Goal: Task Accomplishment & Management: Manage account settings

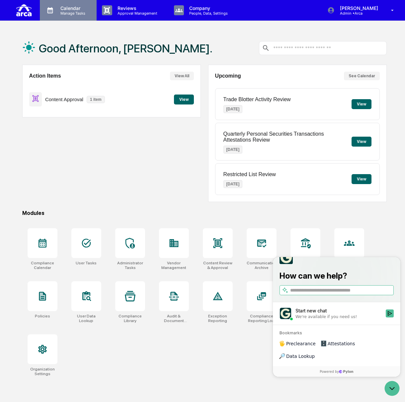
click at [78, 11] on p "Manage Tasks" at bounding box center [72, 13] width 34 height 5
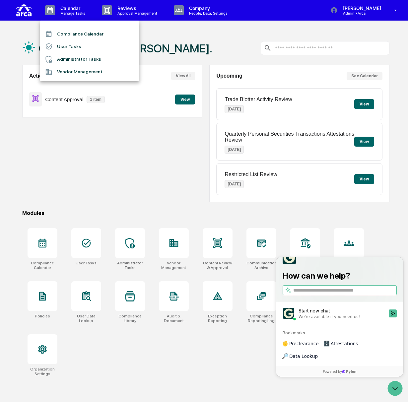
click at [80, 46] on li "User Tasks" at bounding box center [90, 46] width 100 height 13
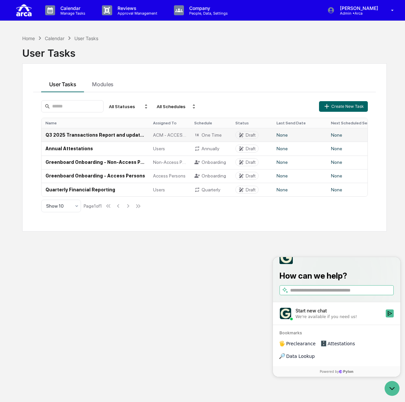
click at [135, 135] on td "Q3 2025 Transactions Report and updated [PERSON_NAME] Confirmation (Access Pers…" at bounding box center [95, 135] width 108 height 14
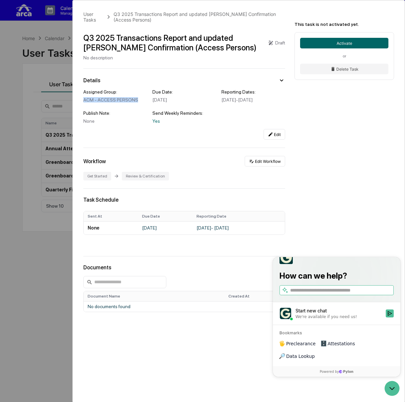
drag, startPoint x: 142, startPoint y: 101, endPoint x: 80, endPoint y: 97, distance: 61.9
click at [80, 97] on div "User Tasks Q3 2025 Transactions Report and updated [PERSON_NAME] Confirmation (…" at bounding box center [239, 190] width 332 height 381
drag, startPoint x: 191, startPoint y: 99, endPoint x: 143, endPoint y: 101, distance: 47.8
click at [143, 101] on div "Assigned Group: ACM - ACCESS PERSONS Due Date: [DATE] Reporting Dates: [DATE] -…" at bounding box center [184, 106] width 202 height 35
drag, startPoint x: 238, startPoint y: 106, endPoint x: 214, endPoint y: 101, distance: 24.3
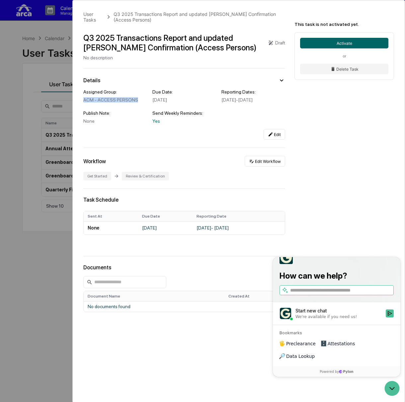
click at [214, 101] on div "Assigned Group: ACM - ACCESS PERSONS Due Date: [DATE] Reporting Dates: [DATE] -…" at bounding box center [184, 106] width 202 height 35
click at [278, 167] on button "Edit Workflow" at bounding box center [265, 161] width 40 height 11
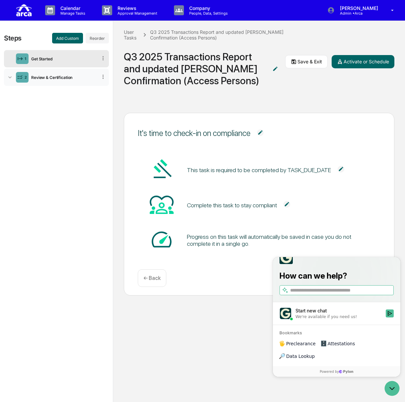
click at [51, 75] on div "Review & Certification" at bounding box center [63, 77] width 69 height 5
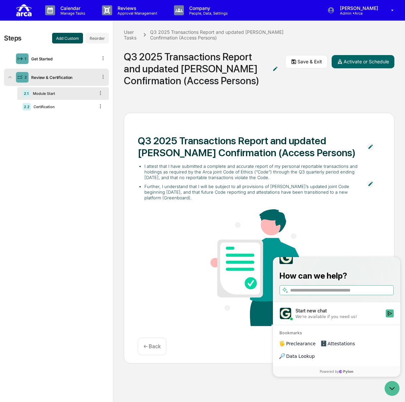
click at [68, 40] on button "Add Custom" at bounding box center [67, 38] width 31 height 11
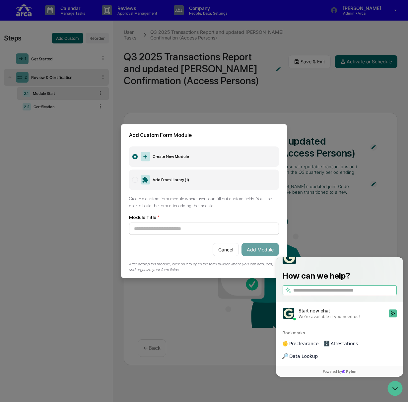
click at [214, 225] on input at bounding box center [204, 229] width 150 height 12
drag, startPoint x: 174, startPoint y: 226, endPoint x: 104, endPoint y: 226, distance: 70.4
click at [104, 226] on body "Calendar Manage Tasks Reviews Approval Management Company People, Data, Setting…" at bounding box center [204, 201] width 408 height 403
type input "**********"
click at [252, 247] on button "Add Module" at bounding box center [261, 249] width 38 height 13
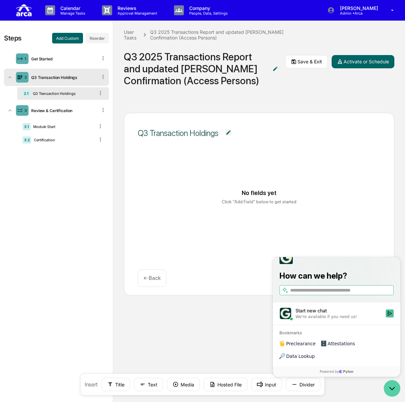
click at [390, 383] on icon "Open customer support" at bounding box center [392, 388] width 17 height 17
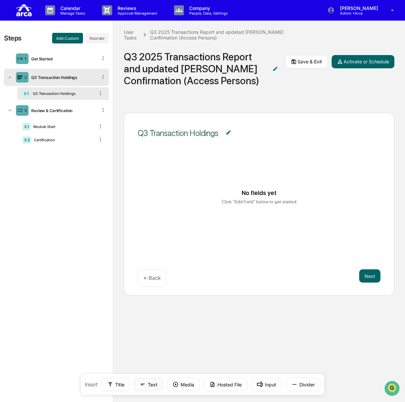
click at [150, 382] on button "Text" at bounding box center [148, 384] width 29 height 13
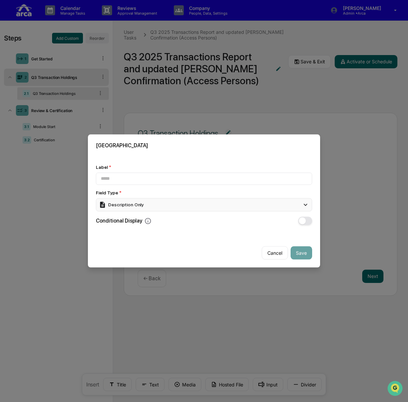
click at [199, 201] on div "Description Only" at bounding box center [204, 204] width 216 height 13
click at [162, 206] on div "Description Only" at bounding box center [204, 204] width 216 height 13
click at [159, 180] on input at bounding box center [204, 179] width 216 height 12
click at [220, 201] on div "Description Only" at bounding box center [204, 204] width 216 height 13
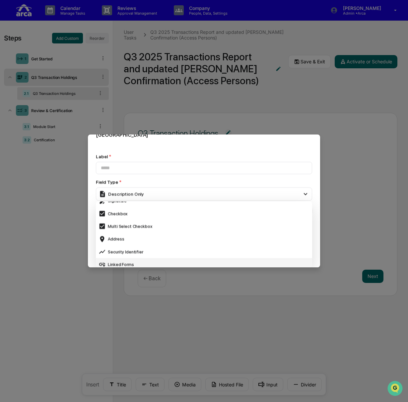
scroll to position [177, 0]
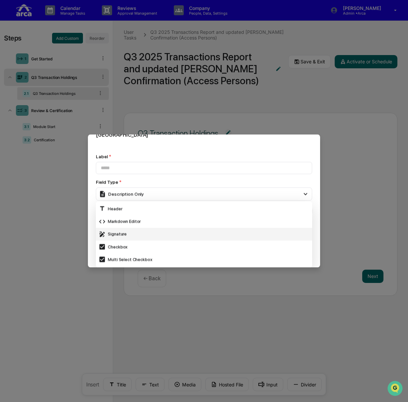
click at [192, 231] on div "Signature" at bounding box center [204, 234] width 211 height 7
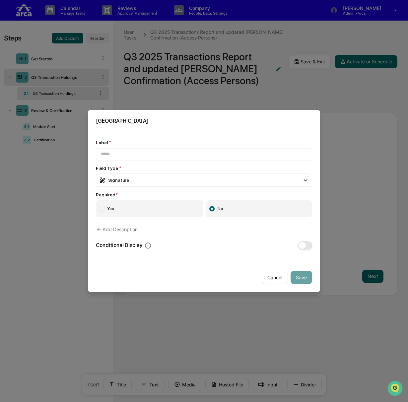
scroll to position [0, 0]
click at [264, 277] on button "Cancel" at bounding box center [275, 277] width 26 height 13
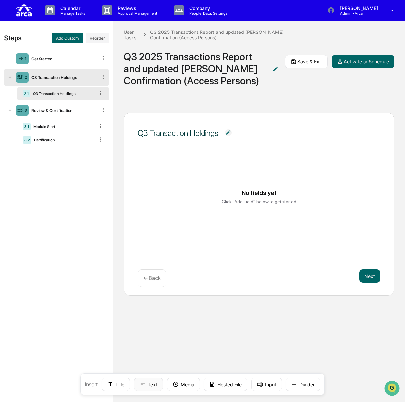
click at [145, 381] on button "Text" at bounding box center [148, 384] width 29 height 13
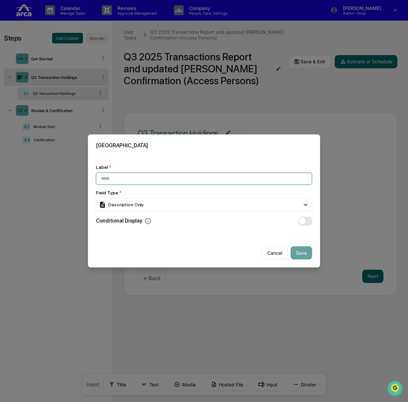
click at [141, 176] on input at bounding box center [204, 179] width 216 height 12
paste input "**********"
type input "**********"
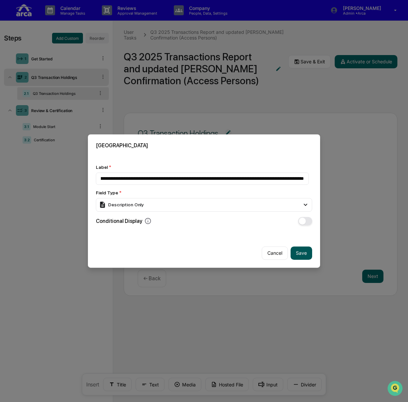
click at [294, 252] on button "Save" at bounding box center [302, 253] width 22 height 13
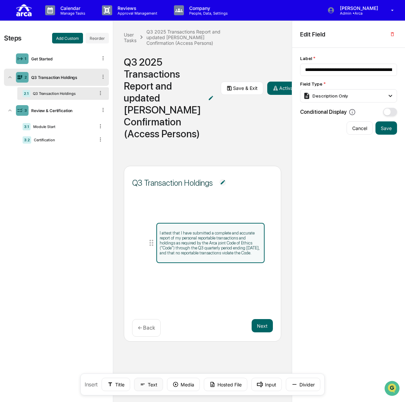
click at [143, 383] on icon at bounding box center [143, 385] width 6 height 6
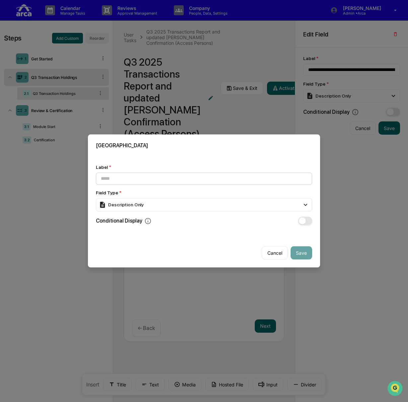
click at [155, 180] on input at bounding box center [204, 179] width 216 height 12
paste input "**********"
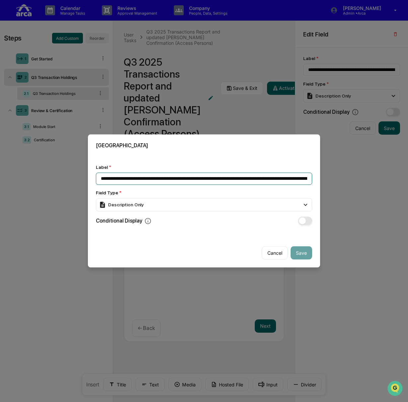
scroll to position [0, 245]
type input "**********"
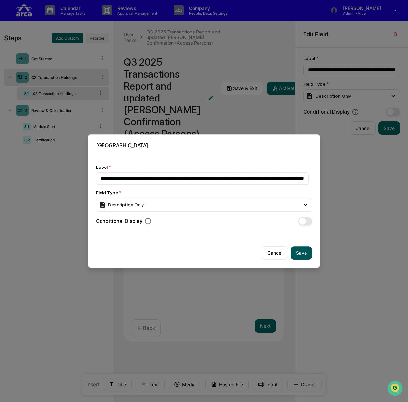
click at [297, 249] on button "Save" at bounding box center [302, 253] width 22 height 13
type input "**********"
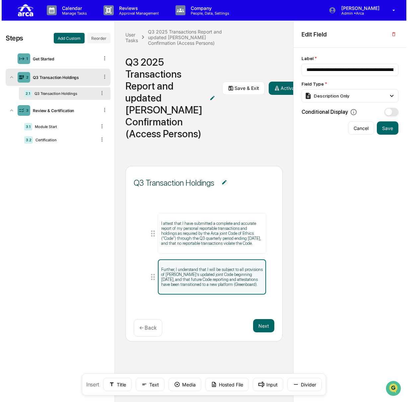
scroll to position [0, 0]
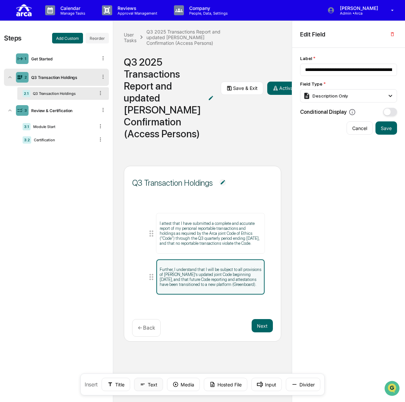
click at [143, 388] on button "Text" at bounding box center [148, 384] width 29 height 13
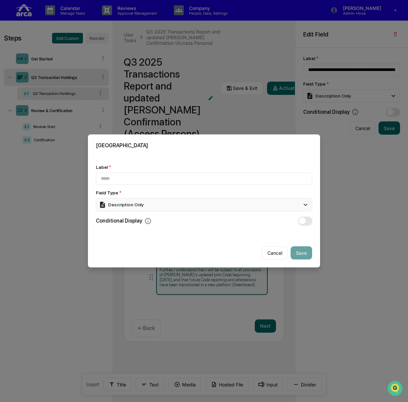
click at [156, 204] on div "Description Only" at bounding box center [204, 204] width 216 height 13
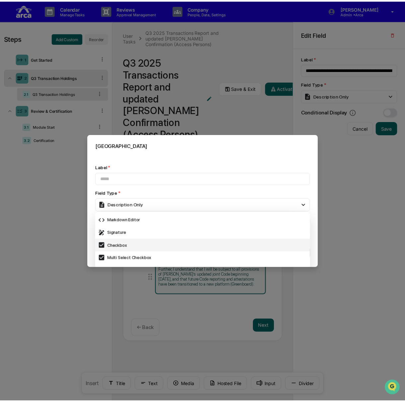
scroll to position [199, 0]
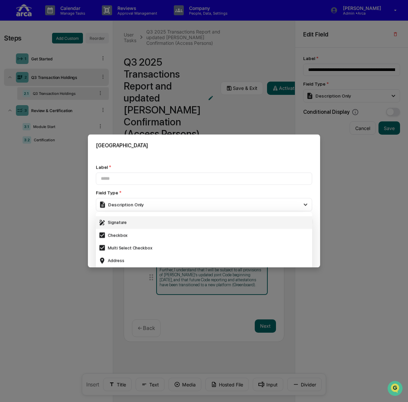
click at [148, 221] on div "Signature" at bounding box center [204, 222] width 211 height 7
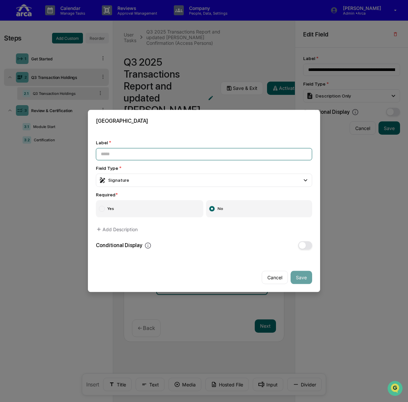
click at [171, 149] on input at bounding box center [204, 154] width 216 height 12
type input "**********"
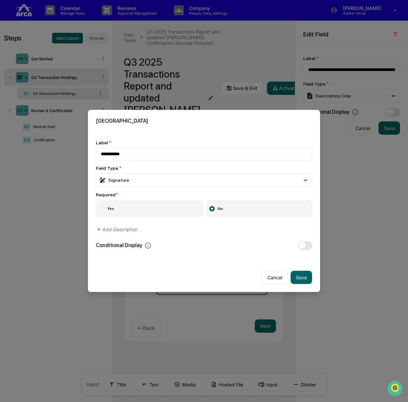
click at [180, 207] on label "Yes" at bounding box center [150, 209] width 108 height 17
click at [303, 280] on button "Save" at bounding box center [302, 277] width 22 height 13
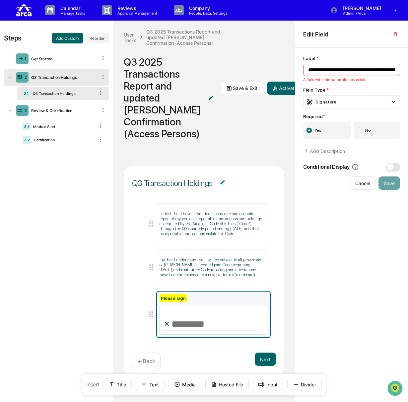
type input "**********"
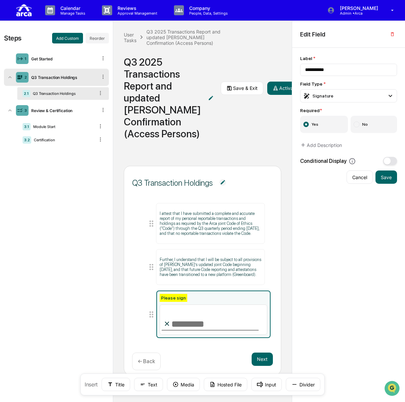
scroll to position [9, 0]
click at [260, 366] on button "Next" at bounding box center [262, 359] width 21 height 13
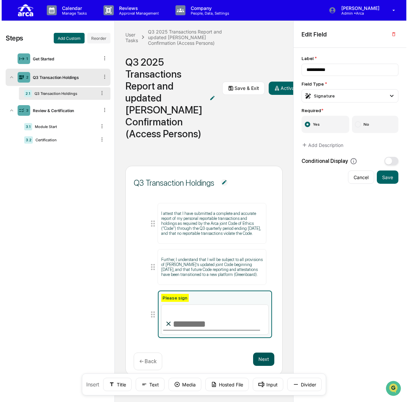
scroll to position [0, 0]
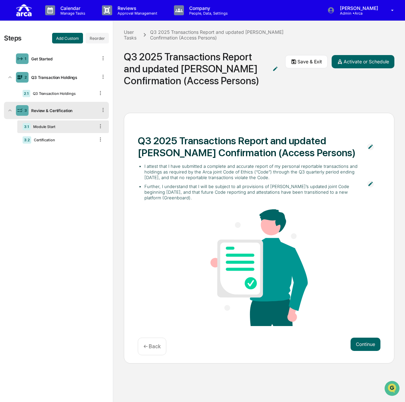
click at [96, 108] on div "3 Review & Certification" at bounding box center [56, 110] width 105 height 17
click at [102, 111] on icon at bounding box center [103, 110] width 6 height 6
click at [104, 109] on icon at bounding box center [103, 110] width 6 height 6
click at [83, 110] on div "Review & Certification" at bounding box center [63, 110] width 69 height 5
click at [99, 109] on div "3 Review & Certification" at bounding box center [56, 110] width 105 height 17
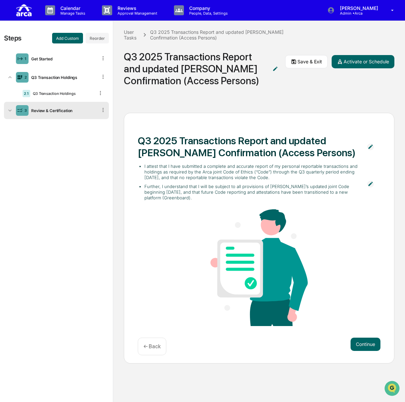
click at [371, 147] on img at bounding box center [370, 147] width 7 height 7
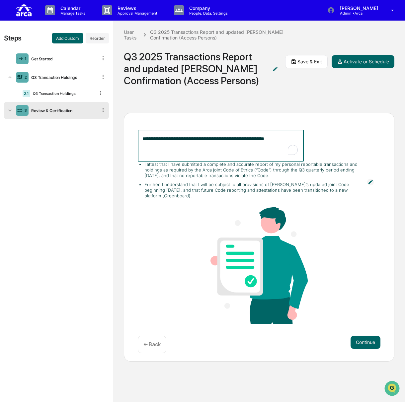
drag, startPoint x: 297, startPoint y: 138, endPoint x: 134, endPoint y: 139, distance: 162.3
click at [134, 139] on div "**********" at bounding box center [259, 237] width 271 height 249
type textarea "**********"
click at [209, 177] on div "I attest that I have submitted a complete and accurate report of my personal re…" at bounding box center [249, 180] width 223 height 37
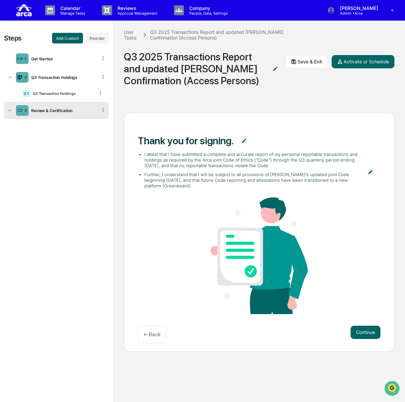
click at [209, 187] on li "Further, I understand that I will be subject to all provisions of [PERSON_NAME]…" at bounding box center [252, 180] width 216 height 17
click at [249, 174] on li "Further, I understand that I will be subject to all provisions of [PERSON_NAME]…" at bounding box center [252, 180] width 216 height 17
click at [372, 170] on img at bounding box center [370, 172] width 7 height 7
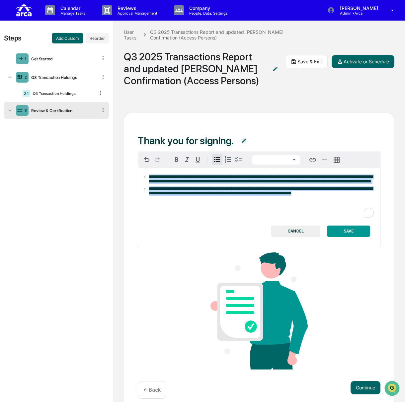
drag, startPoint x: 315, startPoint y: 201, endPoint x: 144, endPoint y: 175, distance: 173.0
click at [144, 175] on ul "**********" at bounding box center [259, 185] width 234 height 21
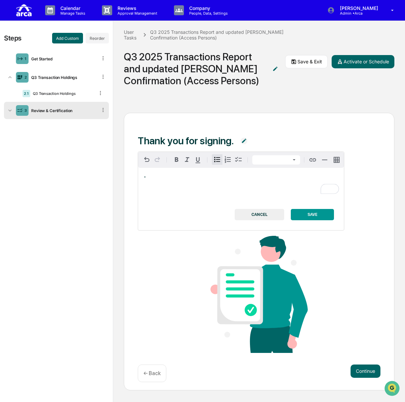
click at [174, 173] on div "To enrich screen reader interactions, please activate Accessibility in Grammarl…" at bounding box center [241, 182] width 206 height 29
click at [278, 162] on html "Calendar Manage Tasks Reviews Approval Management Company People, Data, Setting…" at bounding box center [202, 201] width 405 height 402
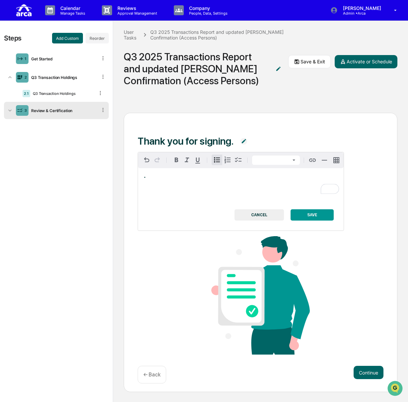
click at [278, 162] on html "Calendar Manage Tasks Reviews Approval Management Company People, Data, Setting…" at bounding box center [204, 201] width 408 height 402
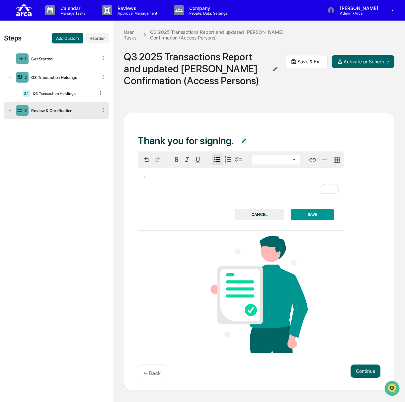
click at [180, 174] on div "To enrich screen reader interactions, please activate Accessibility in Grammarl…" at bounding box center [241, 182] width 206 height 29
click at [303, 211] on button "SAVE" at bounding box center [312, 214] width 43 height 11
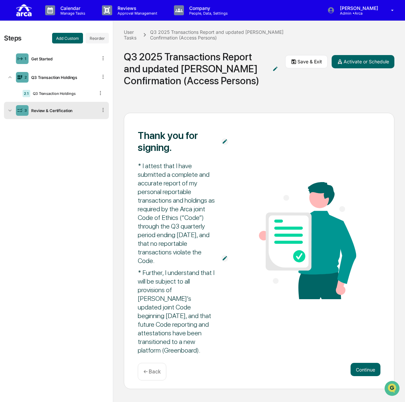
click at [90, 109] on div "Review & Certification" at bounding box center [63, 110] width 69 height 5
click at [51, 138] on div "Certification" at bounding box center [62, 140] width 63 height 5
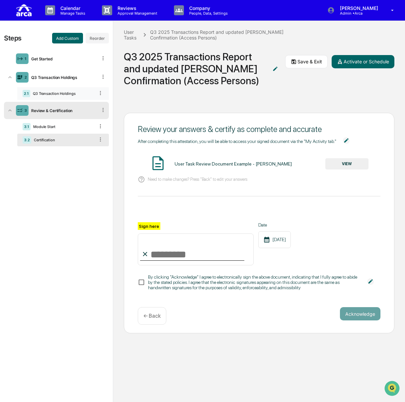
click at [58, 99] on div "2.1 Q3 Transaction Holdings" at bounding box center [63, 93] width 92 height 13
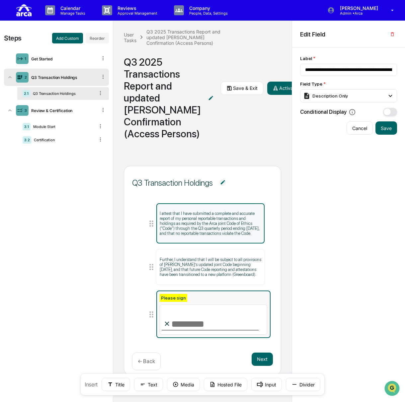
click at [198, 324] on div "Please sign" at bounding box center [214, 314] width 108 height 41
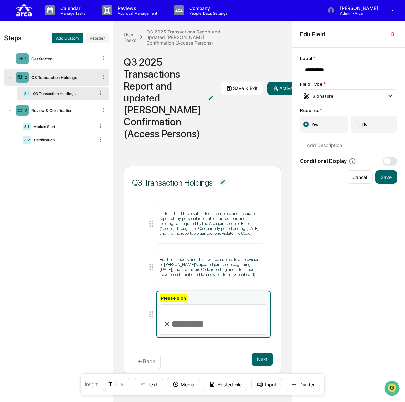
click at [151, 319] on icon at bounding box center [151, 314] width 9 height 9
click at [388, 34] on button "button" at bounding box center [392, 34] width 9 height 11
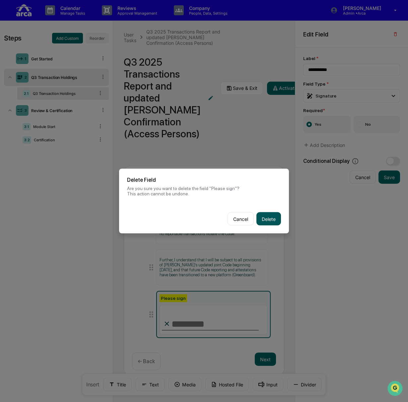
click at [264, 216] on button "Delete" at bounding box center [269, 218] width 25 height 13
type input "**********"
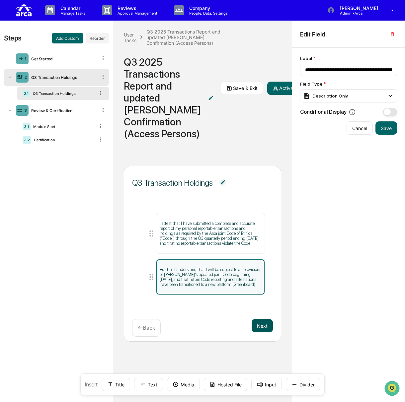
click at [260, 333] on button "Next" at bounding box center [262, 325] width 21 height 13
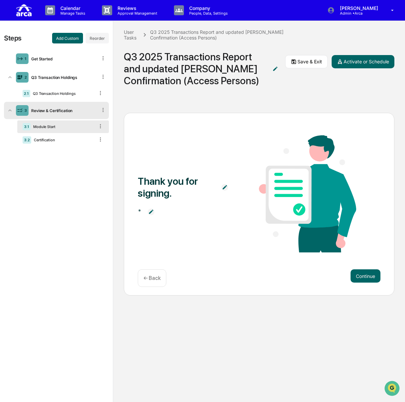
click at [166, 186] on div "Thank you for signing." at bounding box center [176, 187] width 77 height 24
click at [227, 186] on img at bounding box center [224, 187] width 7 height 7
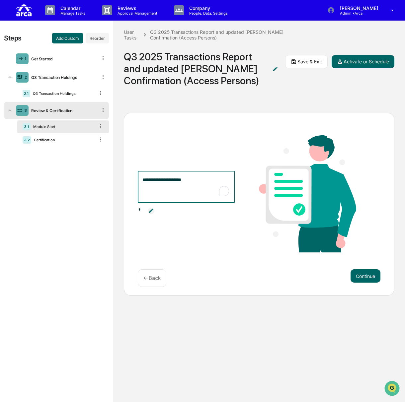
click at [101, 181] on div "**********" at bounding box center [202, 212] width 405 height 382
type textarea "*"
type textarea "**********"
click at [204, 213] on span "*" at bounding box center [186, 210] width 97 height 15
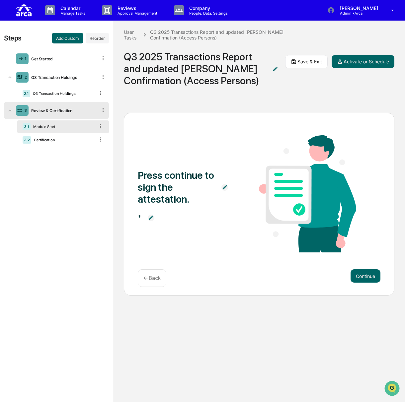
click at [188, 192] on div "Press continue to sign the attestation." at bounding box center [176, 187] width 77 height 36
click at [295, 64] on icon at bounding box center [294, 62] width 6 height 6
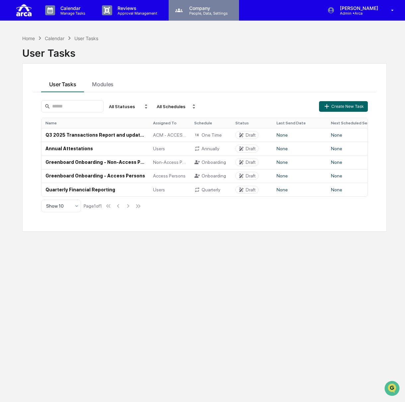
click at [213, 13] on p "People, Data, Settings" at bounding box center [207, 13] width 47 height 5
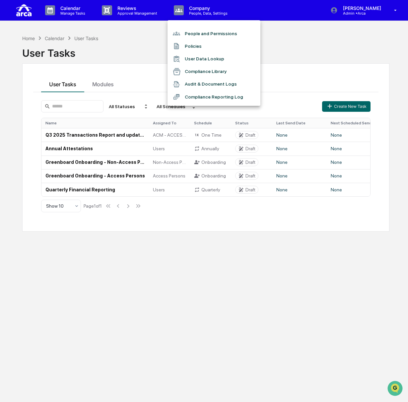
click at [334, 86] on div at bounding box center [204, 201] width 408 height 402
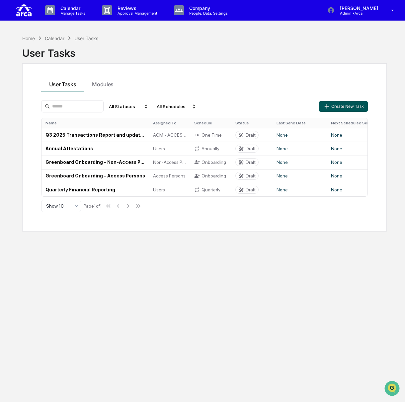
click at [356, 107] on button "Create New Task" at bounding box center [343, 106] width 48 height 11
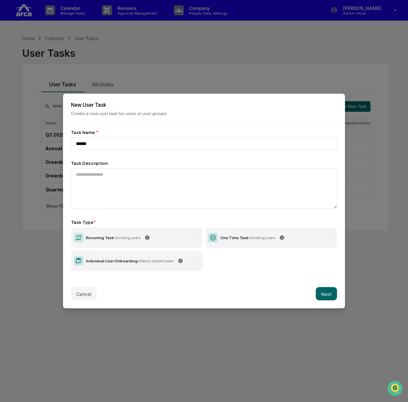
type input "****"
click at [226, 241] on label "One Time Task - Existing users" at bounding box center [271, 238] width 132 height 21
click at [111, 259] on div "Individual User Onboarding - Newly added users" at bounding box center [130, 261] width 88 height 5
click at [225, 237] on div "One Time Task - Existing users" at bounding box center [247, 238] width 55 height 5
click at [116, 262] on label "Individual User Onboarding - Newly added users" at bounding box center [137, 261] width 132 height 21
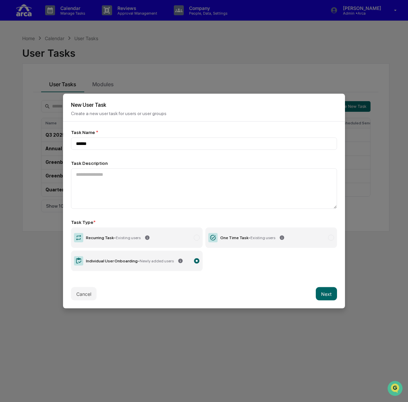
click at [274, 236] on label "One Time Task - Existing users" at bounding box center [271, 238] width 132 height 21
click at [322, 291] on button "Next" at bounding box center [326, 293] width 21 height 13
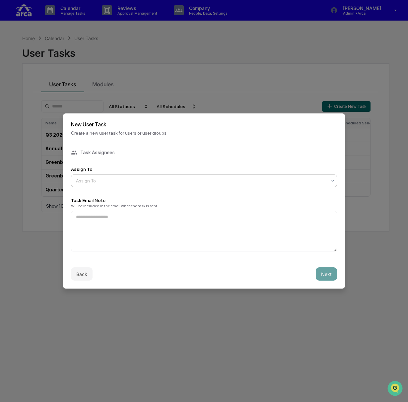
click at [136, 178] on div at bounding box center [201, 181] width 251 height 7
click at [326, 275] on button "Next" at bounding box center [326, 274] width 21 height 13
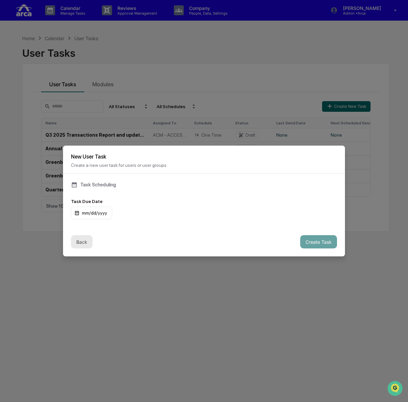
click at [78, 243] on button "Back" at bounding box center [82, 241] width 22 height 13
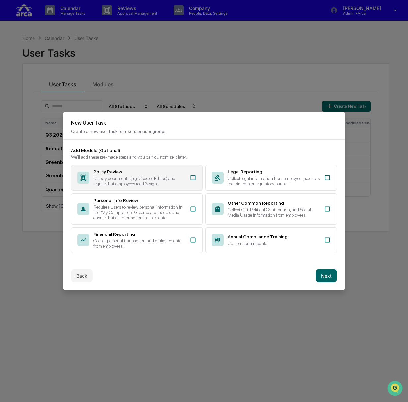
click at [141, 177] on div "Display documents (e.g. Code of Ethics) and require that employees read & sign." at bounding box center [139, 181] width 93 height 11
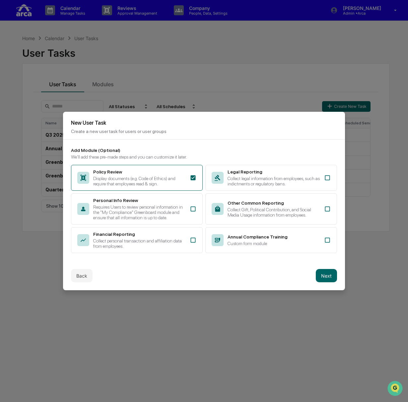
click at [323, 273] on button "Next" at bounding box center [326, 275] width 21 height 13
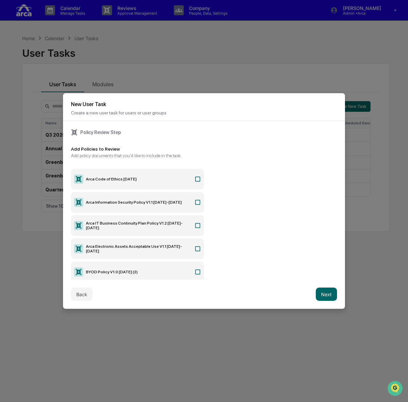
click at [174, 181] on label "Arca Code of Ethics [DATE]" at bounding box center [137, 179] width 133 height 21
click at [321, 293] on button "Next" at bounding box center [326, 294] width 21 height 13
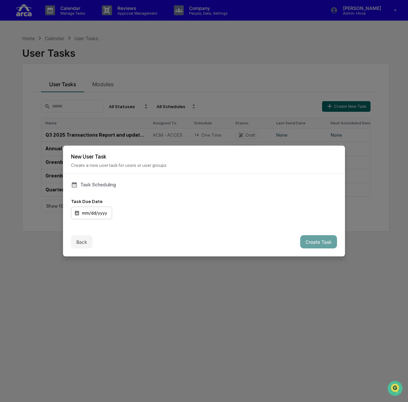
click at [90, 212] on div "mm/dd/yyyy" at bounding box center [91, 213] width 41 height 13
click at [308, 237] on button "Create Task" at bounding box center [318, 241] width 37 height 13
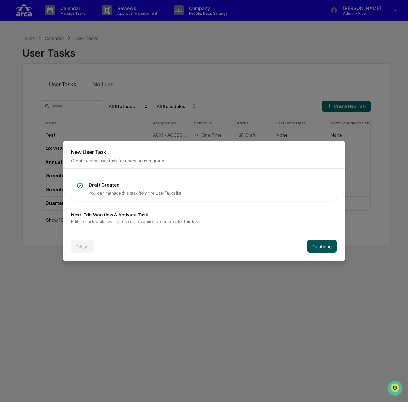
click at [315, 247] on button "Continue" at bounding box center [322, 246] width 30 height 13
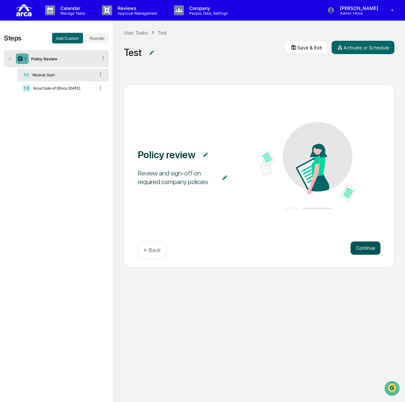
click at [367, 248] on button "Continue" at bounding box center [366, 248] width 30 height 13
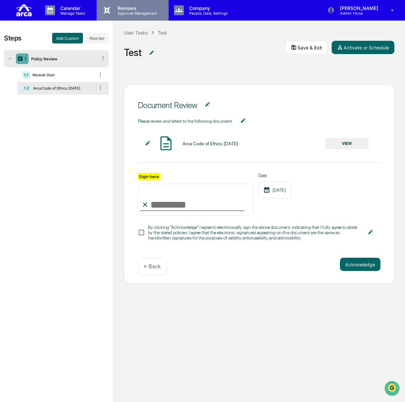
click at [121, 10] on p "Reviews" at bounding box center [136, 8] width 48 height 6
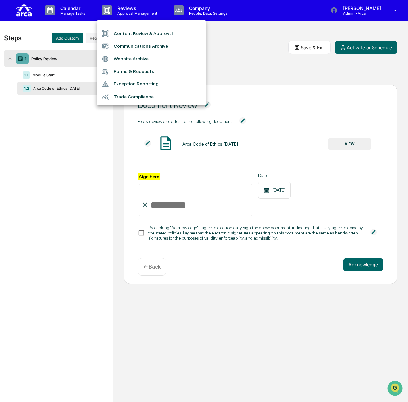
click at [270, 48] on div at bounding box center [204, 201] width 408 height 402
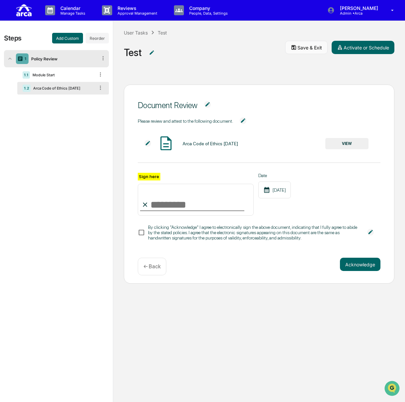
click at [304, 45] on button "Save & Exit" at bounding box center [306, 47] width 42 height 13
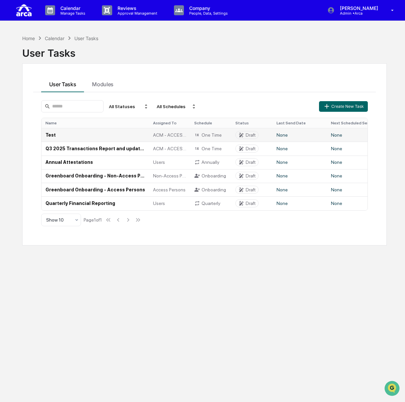
click at [87, 133] on td "Test" at bounding box center [95, 135] width 108 height 14
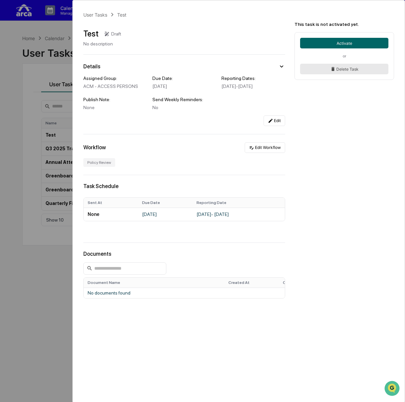
click at [347, 66] on button "Delete Task" at bounding box center [344, 69] width 88 height 11
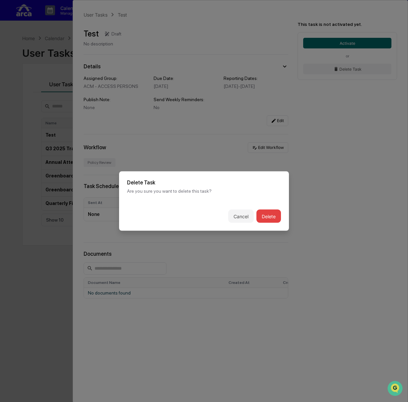
click at [268, 210] on button "Delete" at bounding box center [269, 216] width 25 height 13
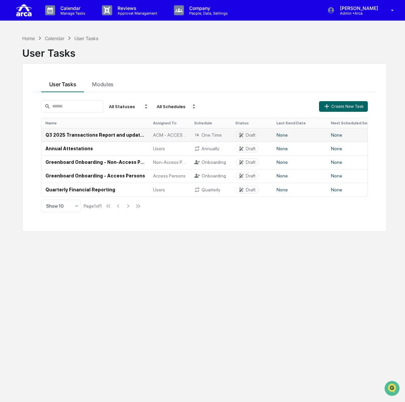
click at [120, 132] on td "Q3 2025 Transactions Report and updated [PERSON_NAME] Confirmation (Access Pers…" at bounding box center [95, 135] width 108 height 14
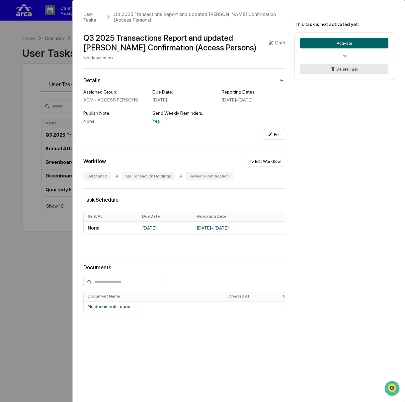
click at [335, 68] on icon at bounding box center [332, 68] width 5 height 5
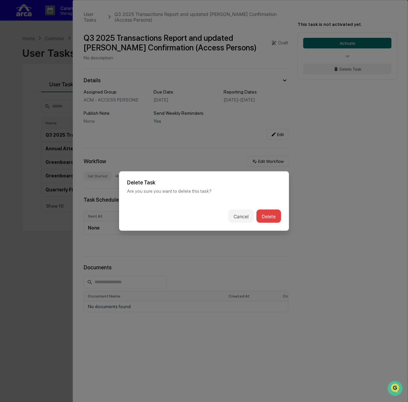
click at [270, 215] on button "Delete" at bounding box center [269, 216] width 25 height 13
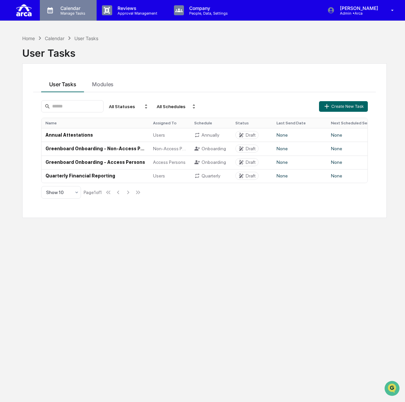
click at [75, 13] on p "Manage Tasks" at bounding box center [72, 13] width 34 height 5
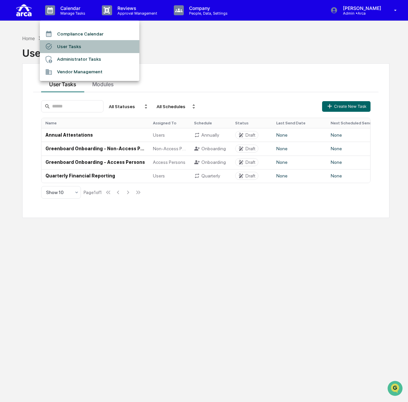
click at [76, 49] on li "User Tasks" at bounding box center [90, 46] width 100 height 13
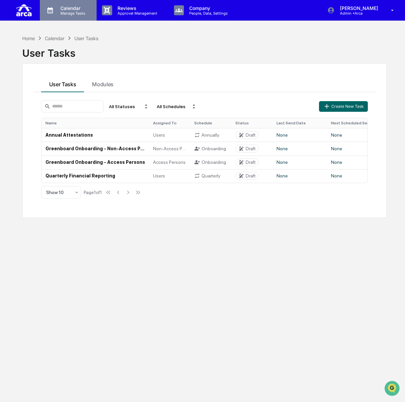
click at [74, 14] on p "Manage Tasks" at bounding box center [72, 13] width 34 height 5
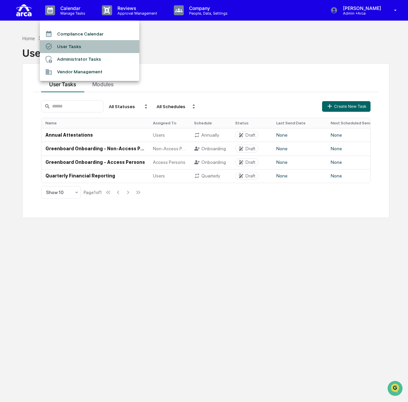
click at [78, 48] on li "User Tasks" at bounding box center [90, 46] width 100 height 13
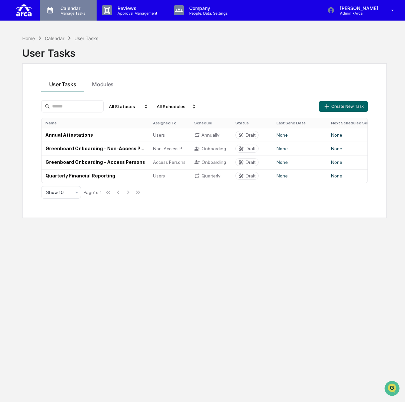
click at [61, 9] on p "Calendar" at bounding box center [72, 8] width 34 height 6
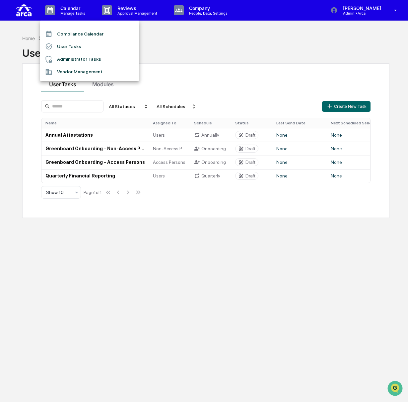
click at [131, 10] on div at bounding box center [204, 201] width 408 height 402
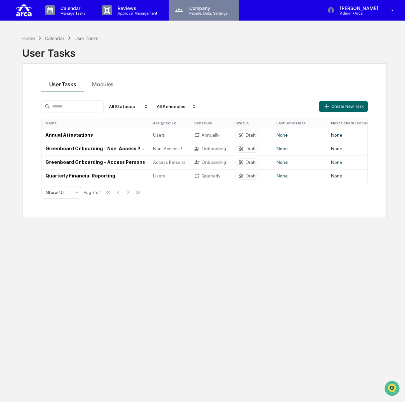
click at [234, 13] on div "Company People, Data, Settings" at bounding box center [203, 10] width 64 height 10
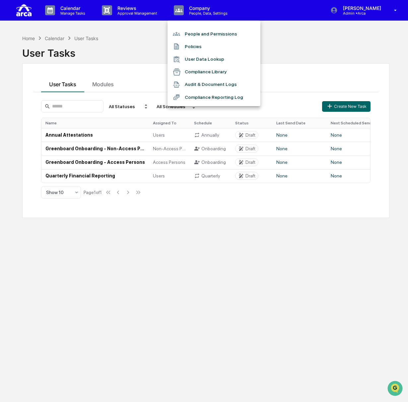
click at [197, 32] on li "People and Permissions" at bounding box center [214, 34] width 93 height 13
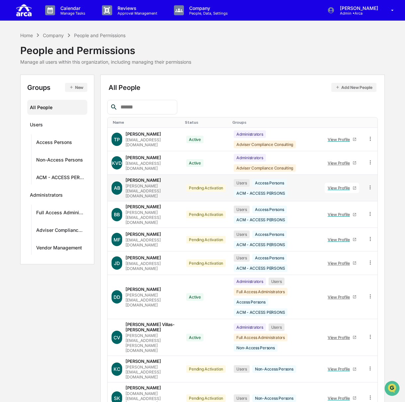
click at [371, 185] on icon at bounding box center [370, 188] width 6 height 6
click at [355, 207] on div "Change Status" at bounding box center [339, 211] width 57 height 8
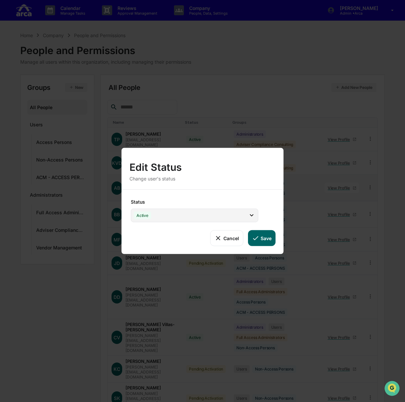
click at [185, 214] on div "Active" at bounding box center [194, 216] width 127 height 14
click at [199, 183] on div "Edit Status Change user's status" at bounding box center [202, 168] width 162 height 41
click at [229, 236] on button "Cancel" at bounding box center [226, 238] width 33 height 16
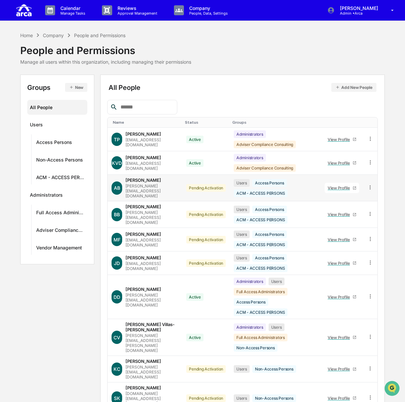
click at [370, 185] on icon at bounding box center [370, 188] width 6 height 6
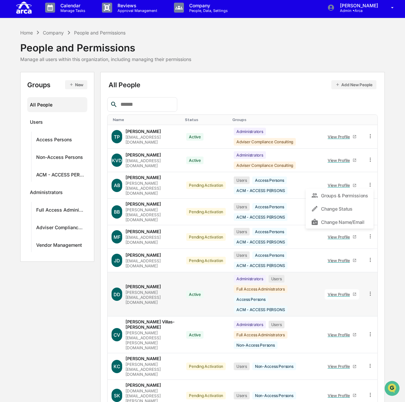
scroll to position [4, 0]
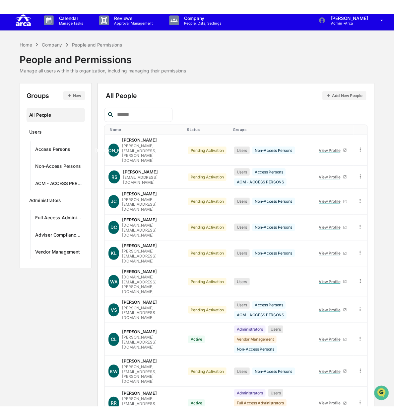
scroll to position [0, 0]
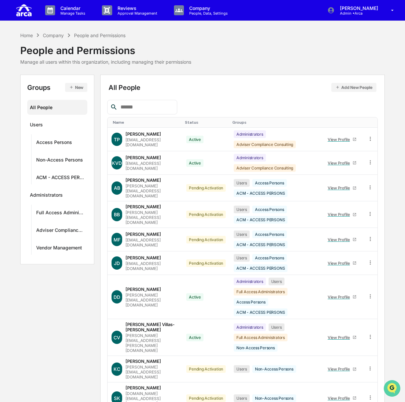
click at [392, 387] on img "Open customer support" at bounding box center [392, 388] width 17 height 13
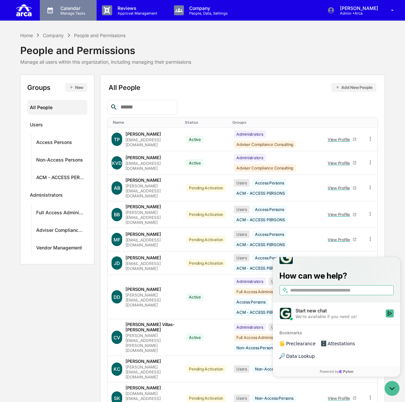
click at [73, 14] on p "Manage Tasks" at bounding box center [72, 13] width 34 height 5
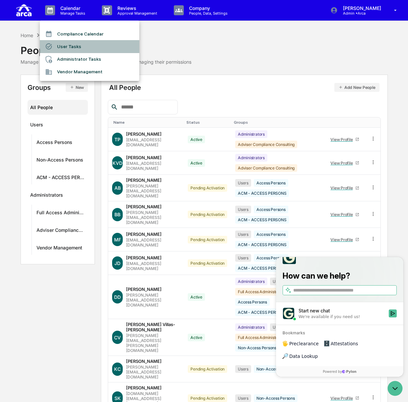
click at [80, 47] on li "User Tasks" at bounding box center [90, 46] width 100 height 13
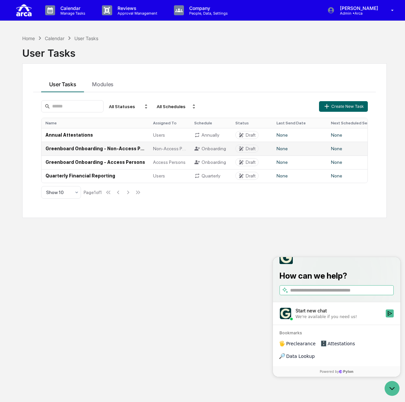
click at [103, 149] on td "Greenboard Onboarding - Non-Access Persons" at bounding box center [95, 149] width 108 height 14
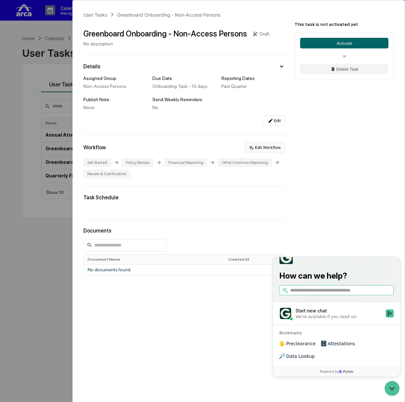
click at [264, 145] on button "Edit Workflow" at bounding box center [265, 147] width 40 height 11
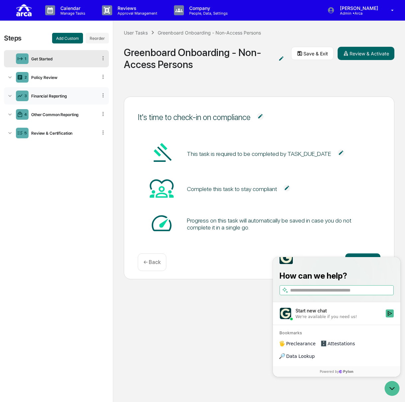
click at [13, 95] on icon at bounding box center [10, 96] width 7 height 7
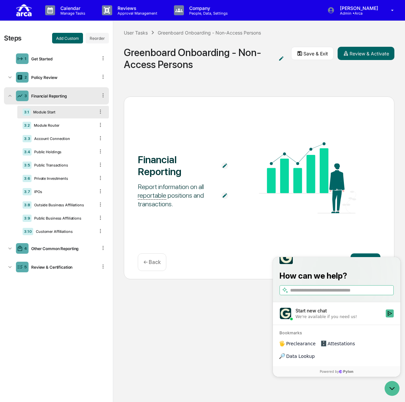
click at [103, 109] on icon at bounding box center [100, 112] width 6 height 6
click at [99, 111] on icon at bounding box center [100, 112] width 6 height 6
click at [100, 112] on icon at bounding box center [100, 112] width 6 height 6
click at [102, 112] on icon at bounding box center [100, 112] width 6 height 6
click at [98, 111] on icon at bounding box center [100, 112] width 6 height 6
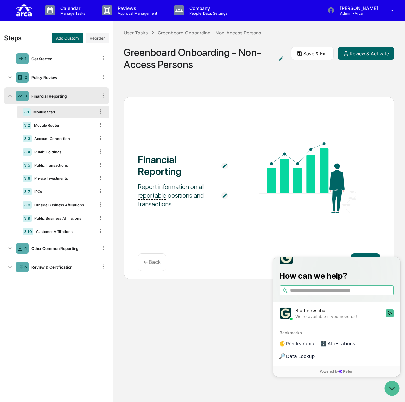
click at [101, 112] on icon at bounding box center [100, 112] width 1 height 4
click at [53, 149] on div "3.4 Public Holdings" at bounding box center [63, 152] width 92 height 13
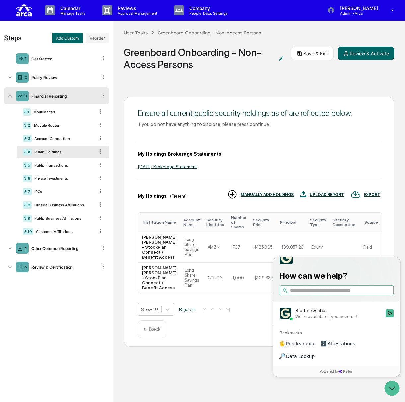
click at [100, 150] on icon at bounding box center [100, 151] width 6 height 6
click at [100, 112] on icon at bounding box center [100, 112] width 6 height 6
click at [101, 112] on icon at bounding box center [100, 112] width 6 height 6
click at [84, 115] on div "3.1 Module Start" at bounding box center [63, 112] width 92 height 13
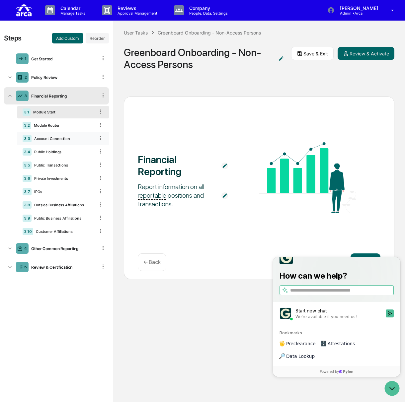
click at [49, 134] on div "3.3 Account Connection" at bounding box center [63, 138] width 92 height 13
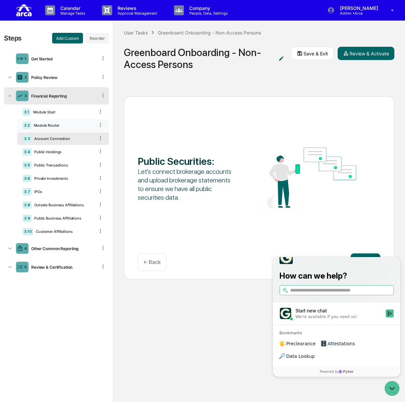
click at [55, 127] on div "Module Router" at bounding box center [62, 125] width 63 height 5
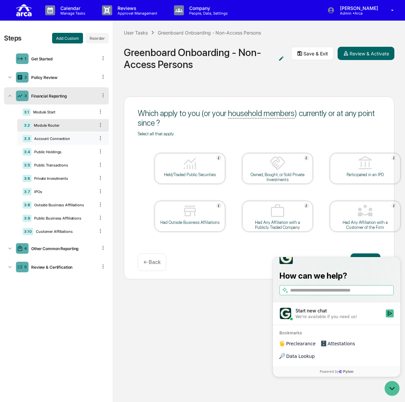
click at [78, 140] on div "Account Connection" at bounding box center [63, 138] width 63 height 5
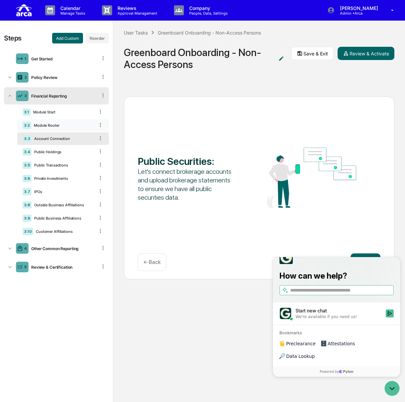
click at [104, 125] on div "3.2 Module Router" at bounding box center [63, 125] width 92 height 13
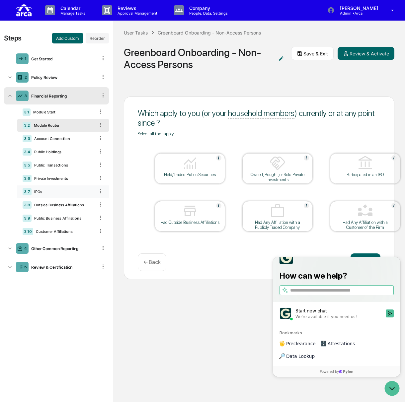
click at [64, 193] on div "IPOs" at bounding box center [63, 192] width 63 height 5
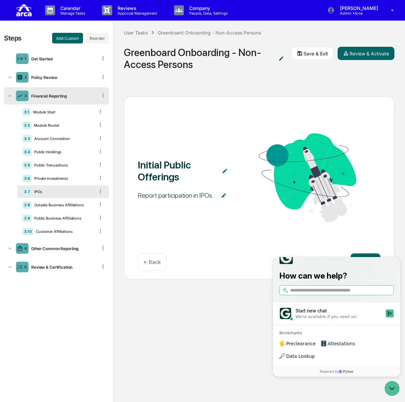
click at [100, 191] on icon at bounding box center [100, 191] width 1 height 4
click at [91, 176] on div "3.6 Private Investments" at bounding box center [63, 178] width 92 height 13
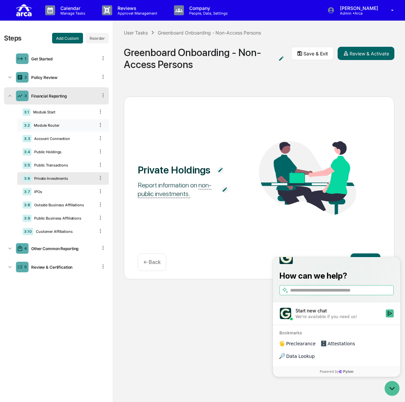
click at [97, 125] on icon at bounding box center [100, 125] width 6 height 6
click at [70, 123] on div "Module Router" at bounding box center [62, 125] width 63 height 5
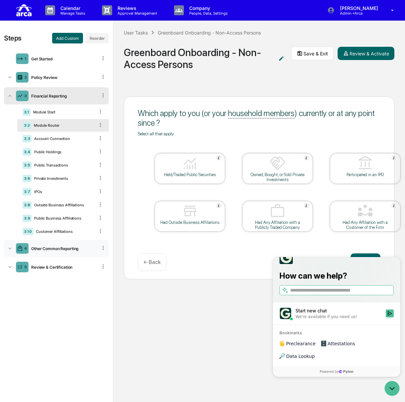
click at [59, 252] on div "4 Other Common Reporting" at bounding box center [56, 248] width 105 height 17
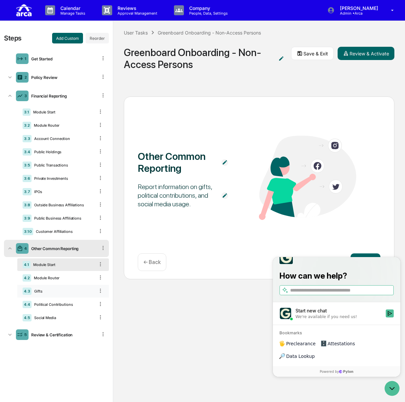
click at [66, 286] on div "4.3 Gifts" at bounding box center [63, 291] width 92 height 13
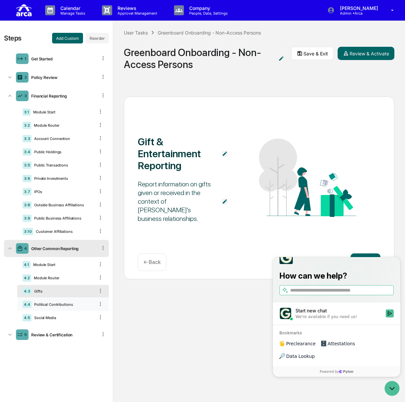
click at [65, 306] on div "Political Contributions" at bounding box center [63, 304] width 63 height 5
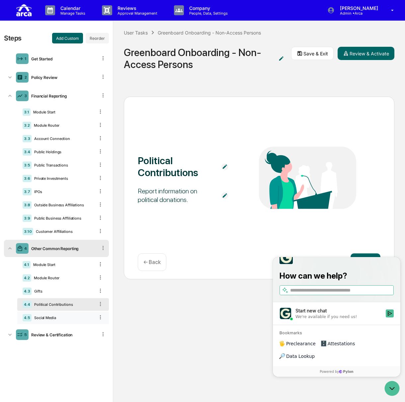
click at [67, 315] on div "4.5 Social Media" at bounding box center [63, 318] width 92 height 13
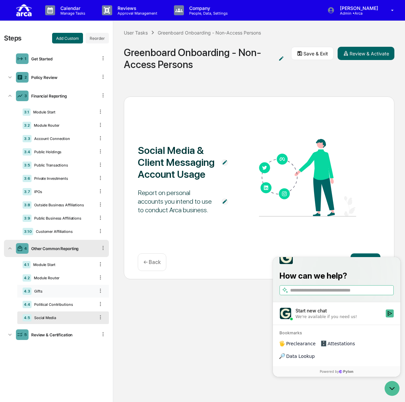
click at [78, 286] on div "4.3 Gifts" at bounding box center [63, 291] width 92 height 13
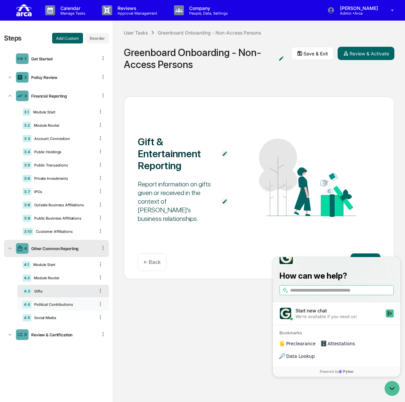
click at [74, 301] on div "4.4 Political Contributions" at bounding box center [63, 304] width 92 height 13
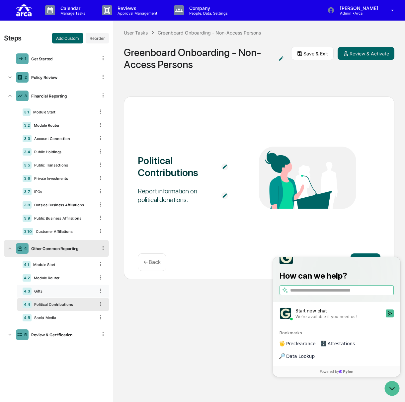
click at [76, 292] on div "Gifts" at bounding box center [63, 291] width 63 height 5
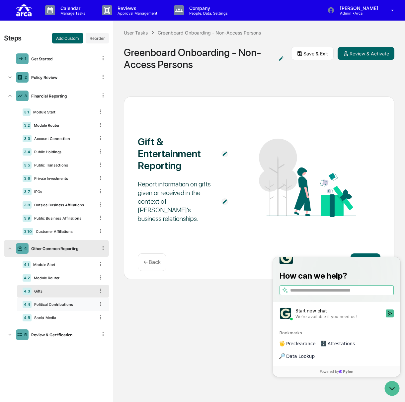
click at [68, 305] on div "Political Contributions" at bounding box center [63, 304] width 63 height 5
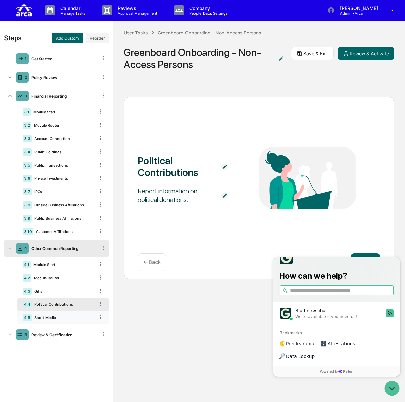
click at [67, 315] on div "4.5 Social Media" at bounding box center [63, 318] width 92 height 13
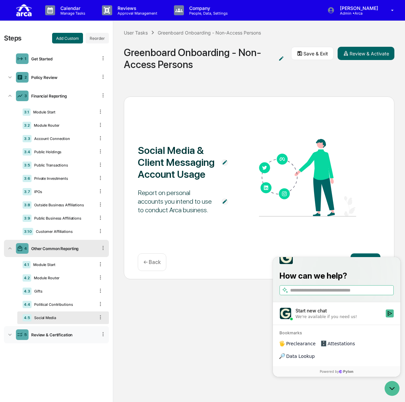
click at [64, 338] on div "5 Review & Certification" at bounding box center [56, 334] width 105 height 17
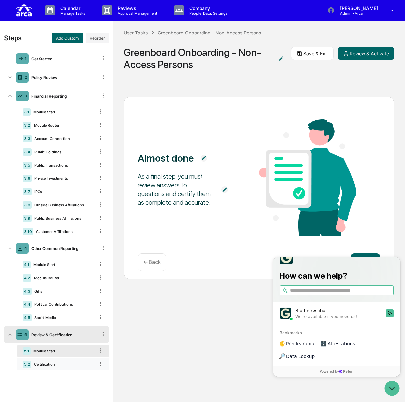
click at [59, 362] on div "5.2 Certification" at bounding box center [63, 364] width 92 height 13
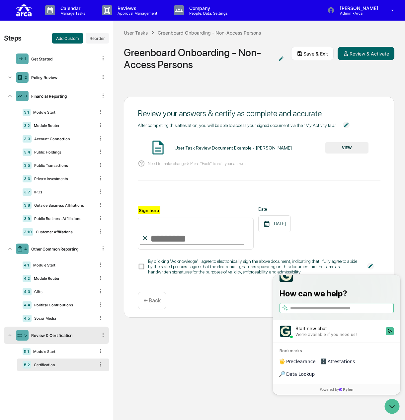
click at [210, 85] on div "User Tasks Greenboard Onboarding - Non-Access Persons Greenboard Onboarding - N…" at bounding box center [259, 53] width 292 height 65
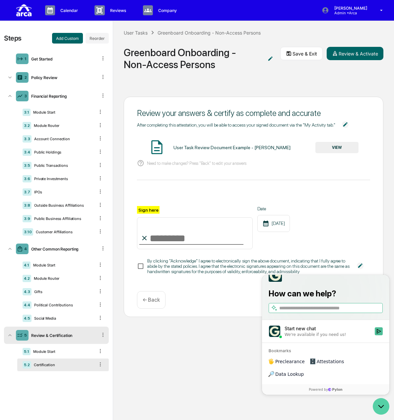
click at [382, 409] on icon "Open customer support" at bounding box center [381, 406] width 17 height 17
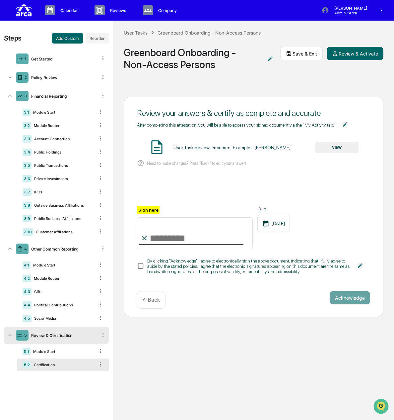
click at [164, 68] on div "Greenboard Onboarding - Non-Access Persons" at bounding box center [192, 58] width 137 height 24
click at [60, 11] on p "Calendar" at bounding box center [68, 10] width 26 height 5
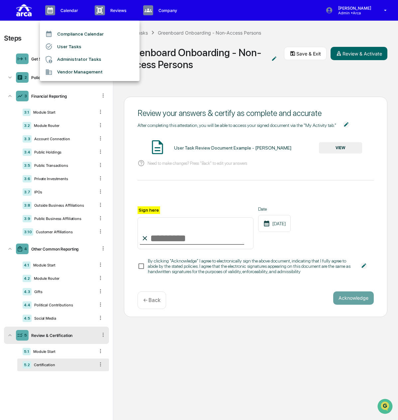
click at [250, 95] on div at bounding box center [199, 210] width 398 height 420
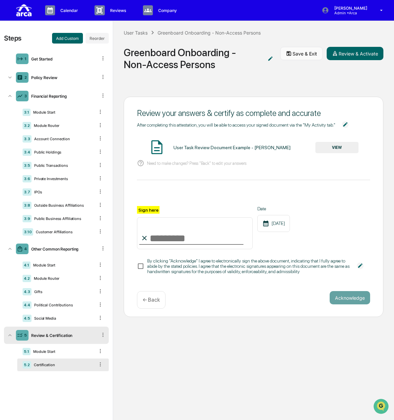
click at [302, 52] on button "Save & Exit" at bounding box center [302, 53] width 42 height 13
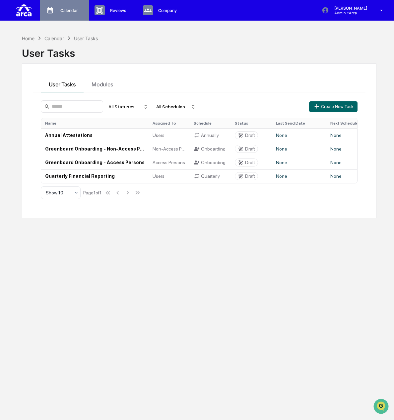
click at [58, 13] on div "Calendar Manage Tasks" at bounding box center [63, 10] width 43 height 10
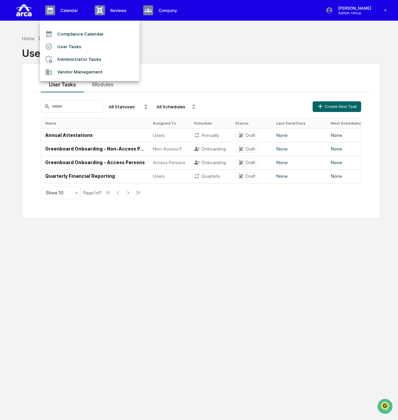
click at [108, 12] on div at bounding box center [199, 210] width 398 height 420
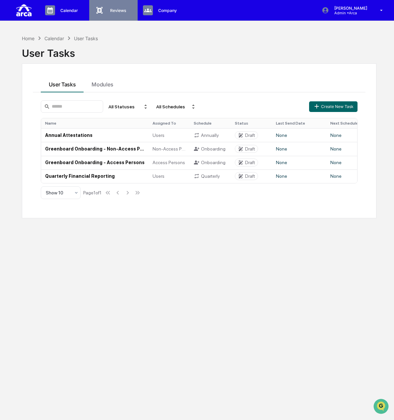
click at [123, 11] on p "Reviews" at bounding box center [117, 10] width 25 height 5
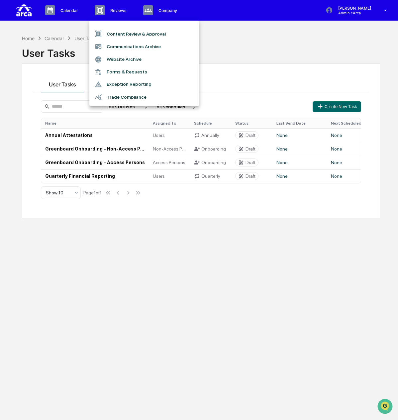
click at [159, 12] on div at bounding box center [199, 210] width 398 height 420
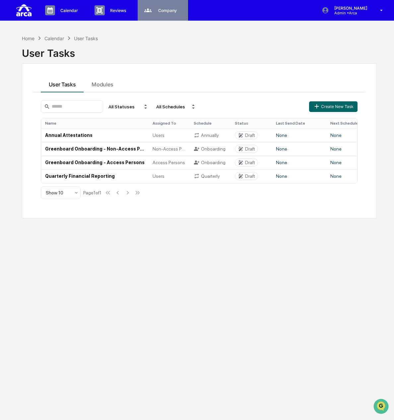
click at [159, 8] on p "Company" at bounding box center [166, 10] width 27 height 5
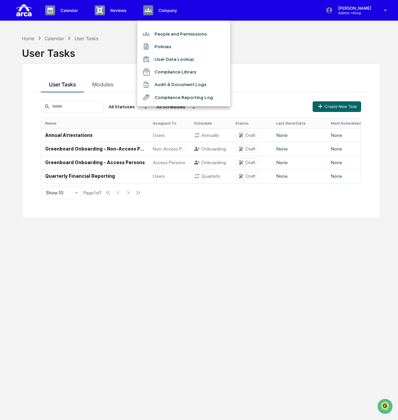
click at [70, 12] on div at bounding box center [199, 210] width 398 height 420
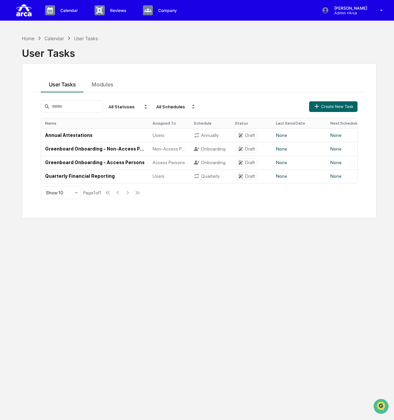
click at [69, 10] on p "Calendar" at bounding box center [68, 10] width 26 height 5
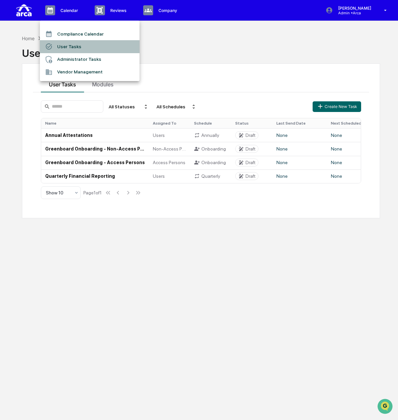
click at [70, 44] on li "User Tasks" at bounding box center [90, 46] width 100 height 13
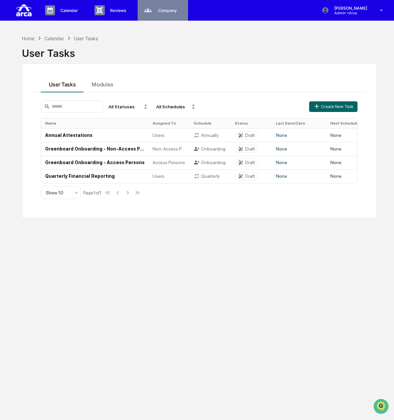
click at [161, 10] on p "Company" at bounding box center [166, 10] width 27 height 5
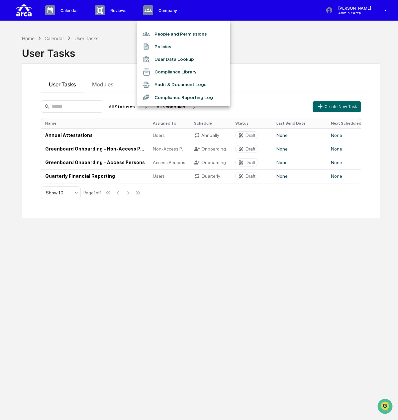
click at [161, 44] on li "Policies" at bounding box center [183, 46] width 93 height 13
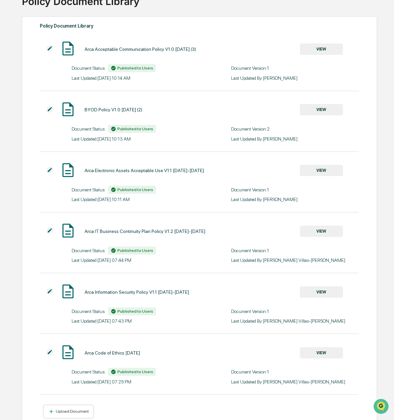
scroll to position [70, 0]
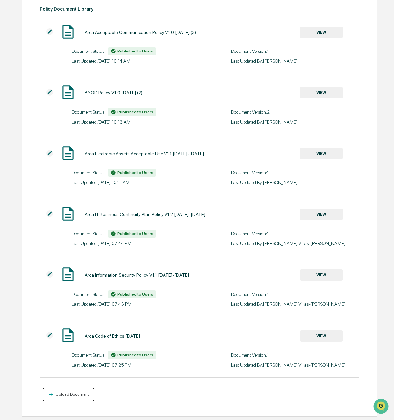
click at [74, 390] on button "Upload Document" at bounding box center [68, 394] width 51 height 14
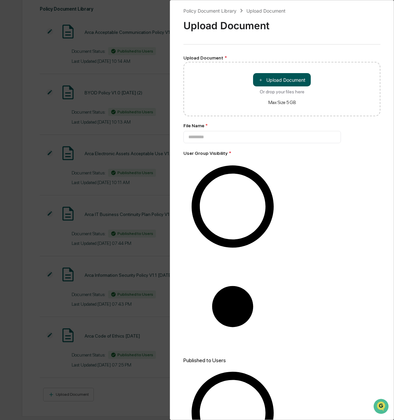
click at [286, 81] on button "＋ Upload Document" at bounding box center [282, 79] width 58 height 13
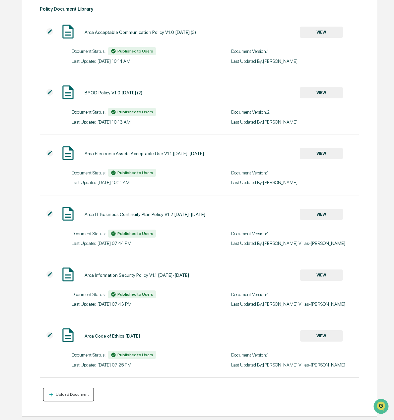
click at [64, 392] on div "Upload Document" at bounding box center [71, 394] width 35 height 5
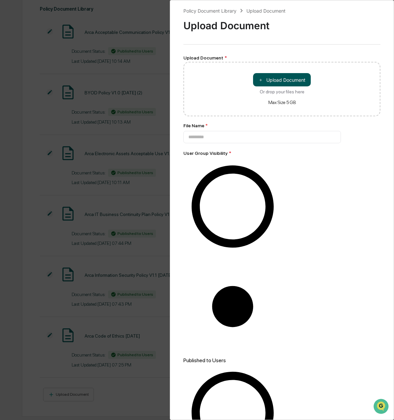
click at [278, 81] on button "＋ Upload Document" at bounding box center [282, 79] width 58 height 13
type input "**********"
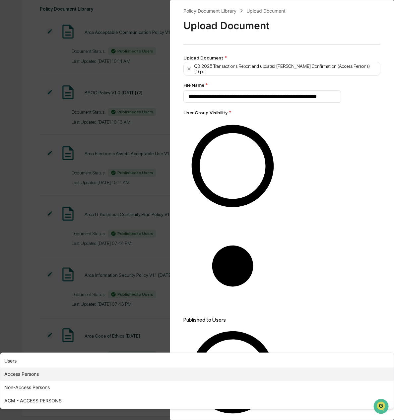
click at [221, 367] on div "Access Persons" at bounding box center [197, 373] width 394 height 13
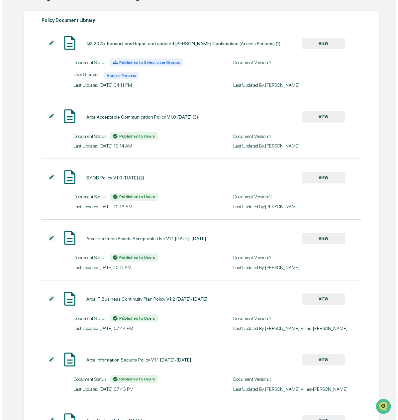
scroll to position [0, 0]
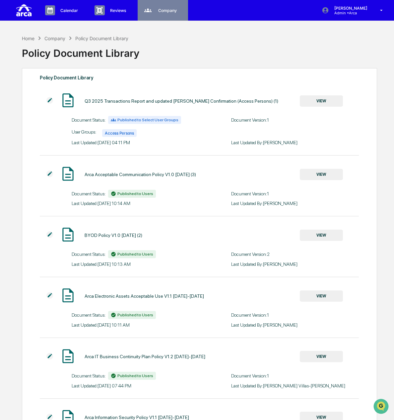
click at [167, 7] on div "Company People, Data, Settings" at bounding box center [162, 10] width 44 height 10
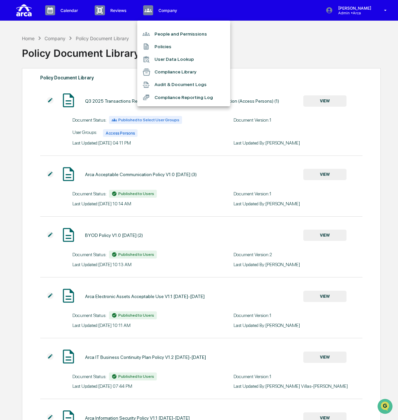
click at [56, 9] on div at bounding box center [199, 210] width 398 height 420
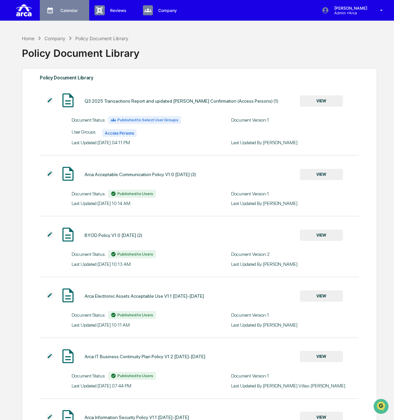
click at [59, 10] on p "Calendar" at bounding box center [68, 10] width 26 height 5
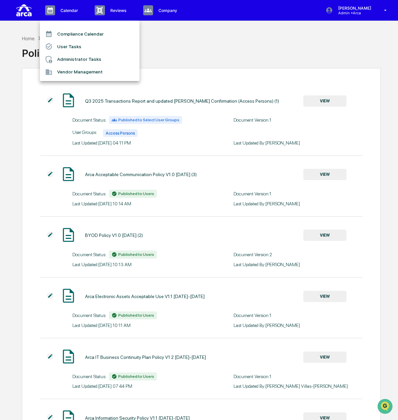
click at [72, 42] on li "User Tasks" at bounding box center [90, 46] width 100 height 13
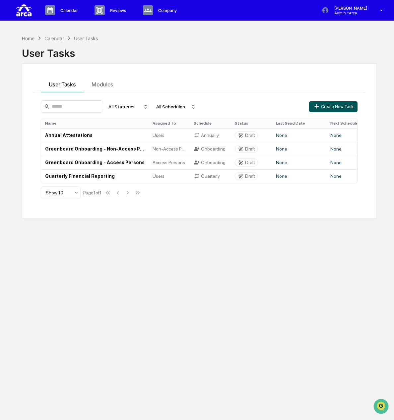
click at [326, 103] on button "Create New Task" at bounding box center [333, 106] width 48 height 11
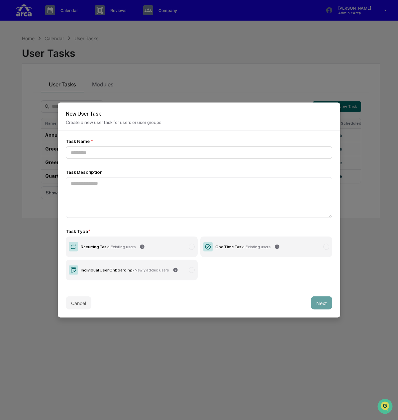
click at [107, 153] on input at bounding box center [199, 152] width 266 height 12
click at [140, 154] on input at bounding box center [199, 152] width 266 height 12
paste input "**********"
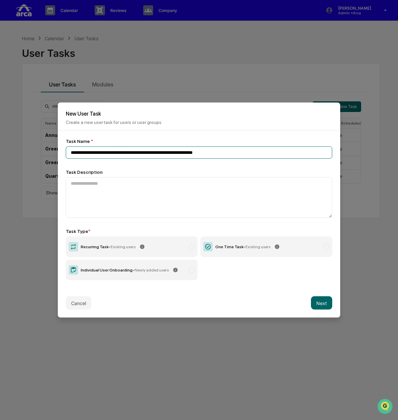
type input "**********"
click at [256, 251] on label "One Time Task - Existing users" at bounding box center [266, 246] width 132 height 21
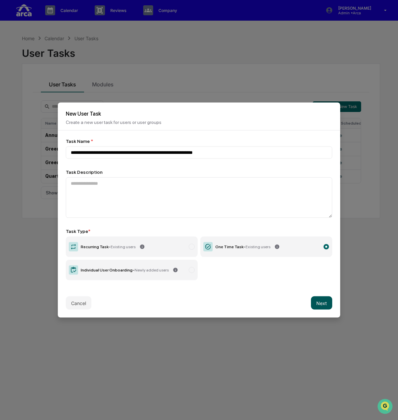
click at [322, 302] on button "Next" at bounding box center [321, 302] width 21 height 13
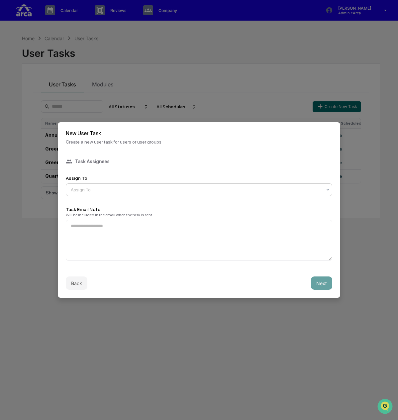
click at [116, 185] on div "Assign To" at bounding box center [196, 189] width 258 height 9
click at [318, 281] on button "Next" at bounding box center [321, 282] width 21 height 13
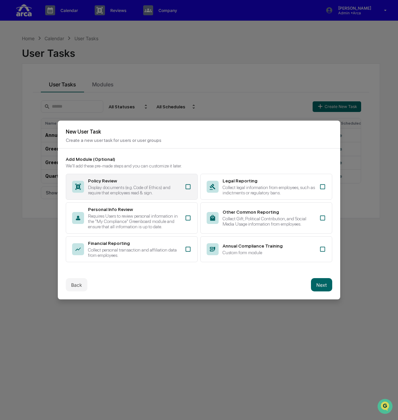
click at [106, 178] on div "Policy Review" at bounding box center [134, 180] width 93 height 5
click at [324, 288] on button "Next" at bounding box center [321, 284] width 21 height 13
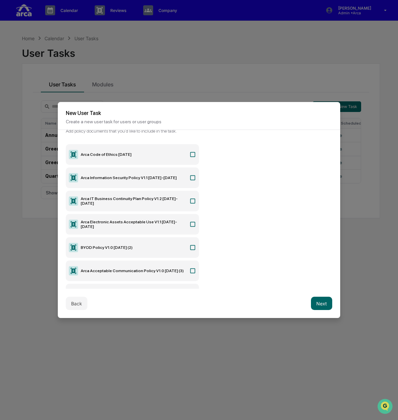
scroll to position [89, 0]
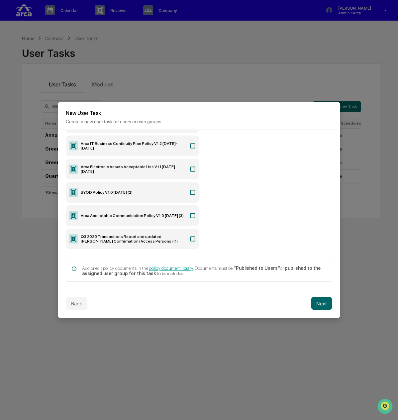
click at [137, 231] on label "Q3 2025 Transactions Report and updated [PERSON_NAME] Confirmation (Access Pers…" at bounding box center [132, 238] width 133 height 21
click at [317, 301] on button "Next" at bounding box center [321, 302] width 21 height 13
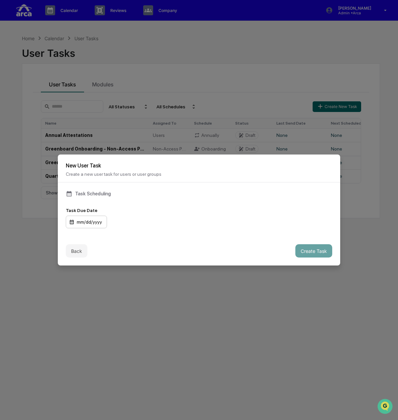
click at [96, 217] on div "mm/dd/yyyy" at bounding box center [86, 221] width 41 height 13
click at [311, 248] on button "Create Task" at bounding box center [313, 250] width 37 height 13
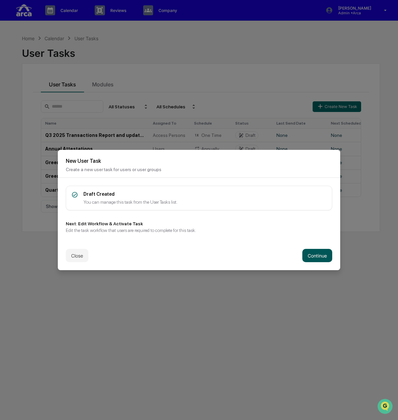
click at [321, 258] on button "Continue" at bounding box center [317, 255] width 30 height 13
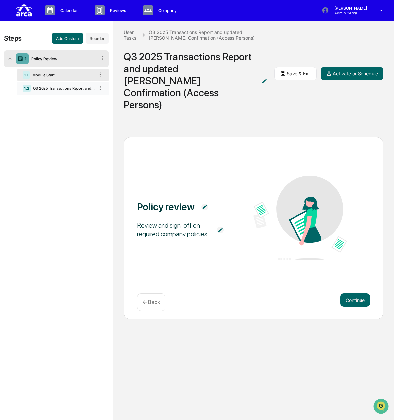
click at [48, 91] on div "1.2 Q3 2025 Transactions Report and updated [PERSON_NAME] Confirmation (Access …" at bounding box center [63, 88] width 92 height 13
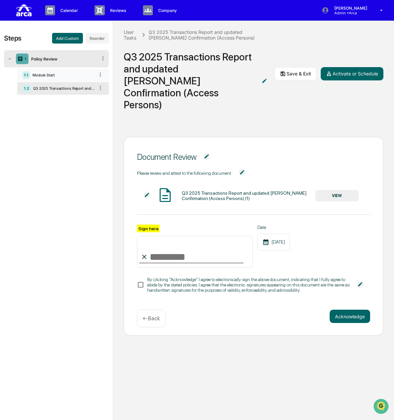
click at [45, 73] on div "Module Start" at bounding box center [62, 75] width 65 height 5
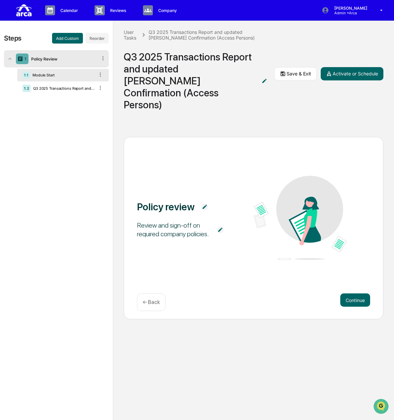
click at [49, 59] on div "Policy Review" at bounding box center [63, 58] width 69 height 5
click at [68, 57] on div "Policy Review" at bounding box center [63, 58] width 69 height 5
click at [367, 293] on button "Continue" at bounding box center [356, 299] width 30 height 13
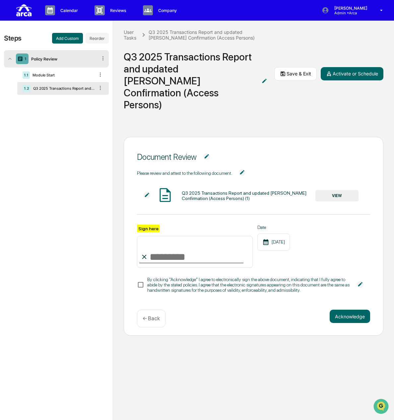
click at [345, 190] on button "VIEW" at bounding box center [337, 195] width 43 height 11
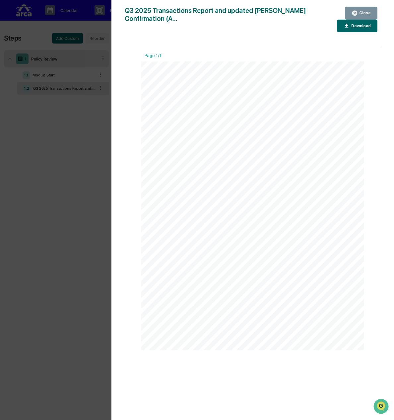
click at [368, 11] on div "Close" at bounding box center [364, 13] width 13 height 5
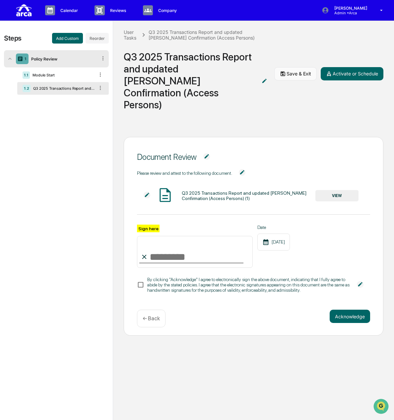
click at [302, 67] on button "Save & Exit" at bounding box center [296, 73] width 42 height 13
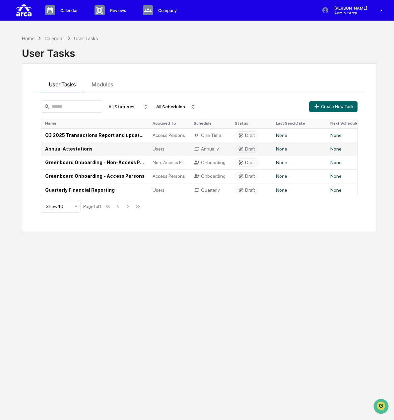
click at [84, 146] on td "Annual Attestations" at bounding box center [95, 149] width 108 height 14
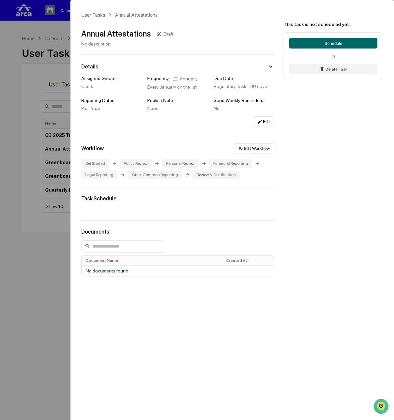
click at [92, 13] on div "User Tasks" at bounding box center [93, 15] width 24 height 6
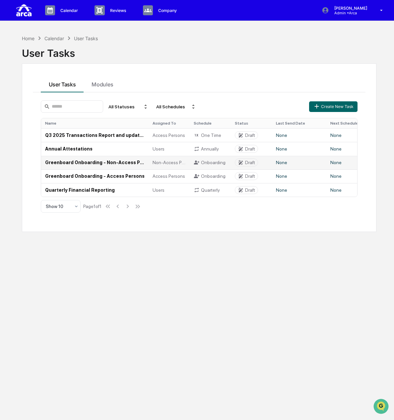
click at [96, 157] on td "Greenboard Onboarding - Non-Access Persons" at bounding box center [95, 163] width 108 height 14
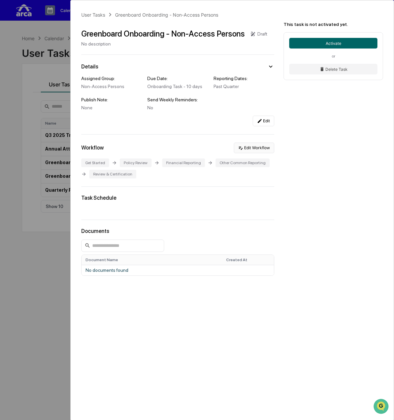
click at [258, 148] on button "Edit Workflow" at bounding box center [254, 147] width 40 height 11
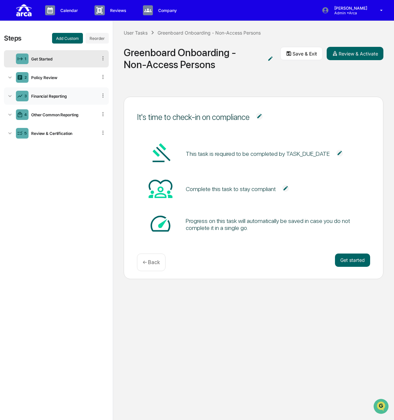
click at [77, 97] on div "Financial Reporting" at bounding box center [63, 96] width 69 height 5
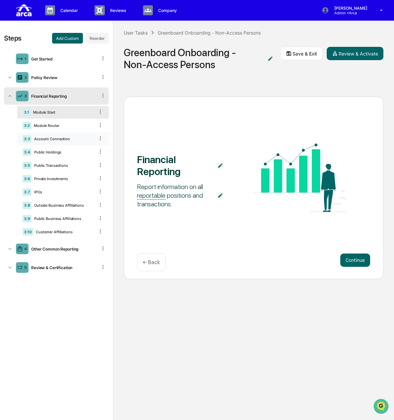
click at [76, 138] on div "Account Connection" at bounding box center [63, 138] width 63 height 5
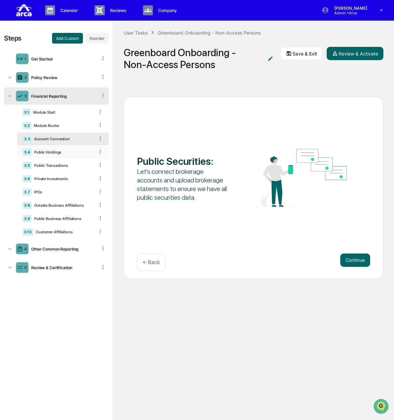
click at [62, 156] on div "3.4 Public Holdings" at bounding box center [63, 152] width 92 height 13
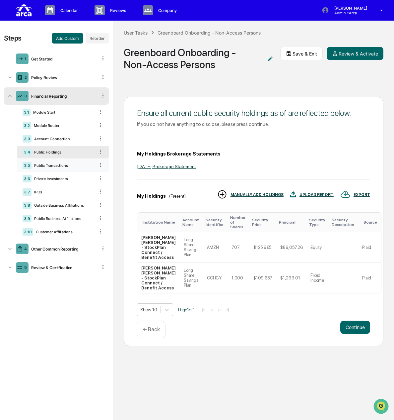
click at [64, 168] on div "3.5 Public Transactions" at bounding box center [63, 165] width 92 height 13
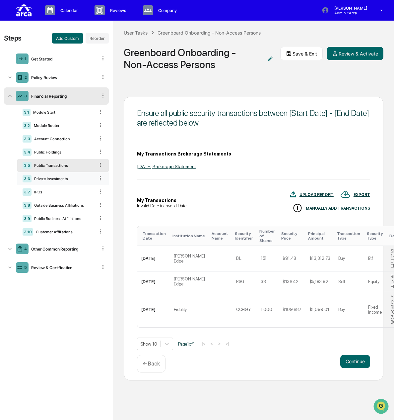
click at [64, 174] on div "3.6 Private Investments" at bounding box center [63, 178] width 92 height 13
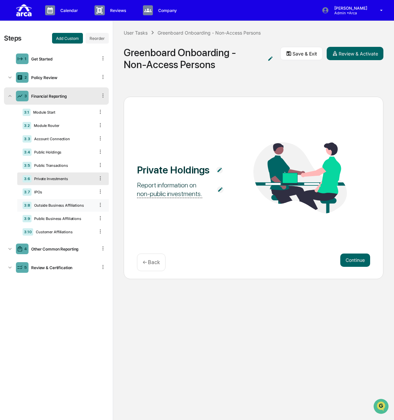
click at [54, 207] on div "3.8 Outside Business Affiliations" at bounding box center [63, 205] width 92 height 13
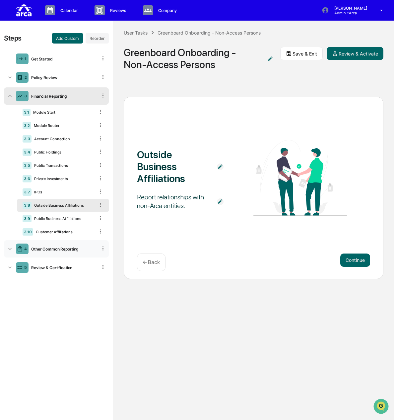
click at [48, 247] on div "Other Common Reporting" at bounding box center [63, 248] width 69 height 5
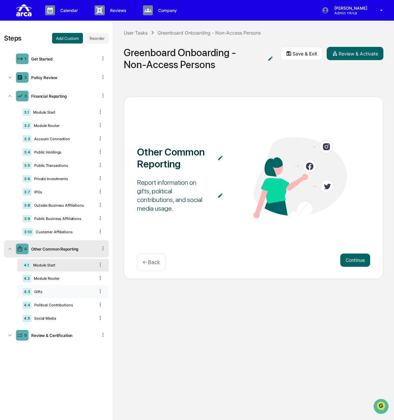
click at [62, 294] on div "4.3 Gifts" at bounding box center [63, 291] width 92 height 13
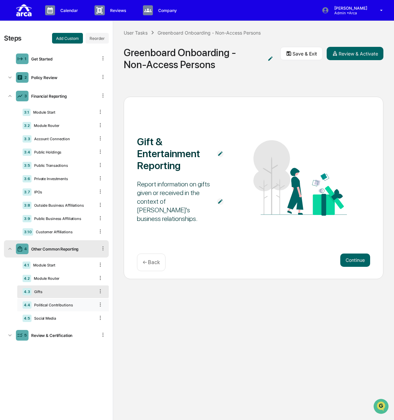
click at [66, 303] on div "Political Contributions" at bounding box center [63, 304] width 63 height 5
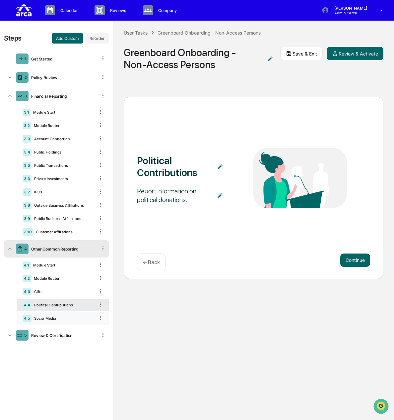
click at [65, 312] on div "4.5 Social Media" at bounding box center [63, 318] width 92 height 13
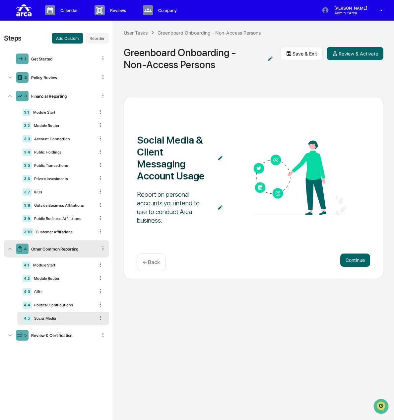
click at [43, 344] on ul "1 Get Started 2 Policy Review 3 Financial Reporting 3.1 Module Start 3.2 Module…" at bounding box center [56, 197] width 105 height 296
click at [46, 333] on div "Review & Certification" at bounding box center [63, 335] width 69 height 5
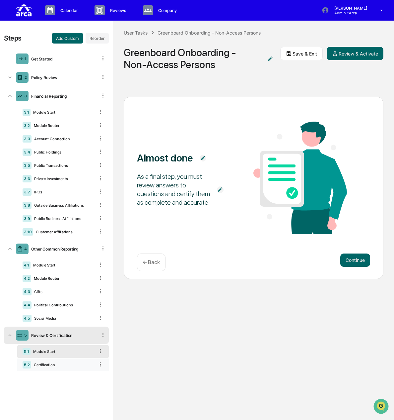
click at [55, 370] on div "5.2 Certification" at bounding box center [63, 364] width 92 height 13
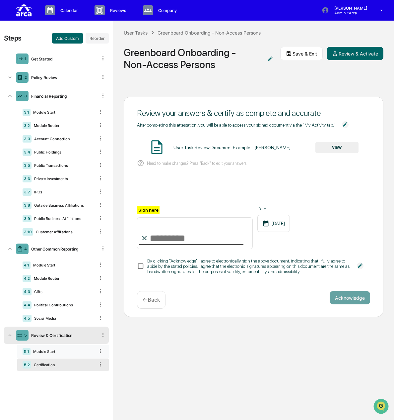
click at [64, 351] on div "Module Start" at bounding box center [63, 351] width 64 height 5
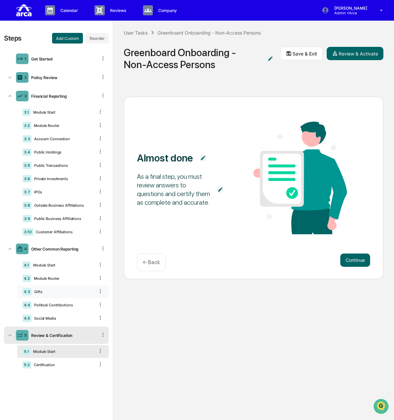
click at [49, 297] on div "4.3 Gifts" at bounding box center [63, 291] width 92 height 13
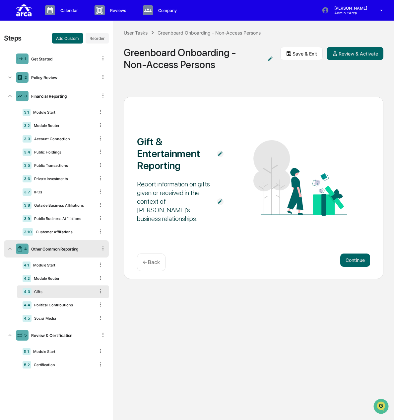
click at [52, 291] on div "Gifts" at bounding box center [63, 291] width 63 height 5
click at [356, 256] on button "Continue" at bounding box center [356, 259] width 30 height 13
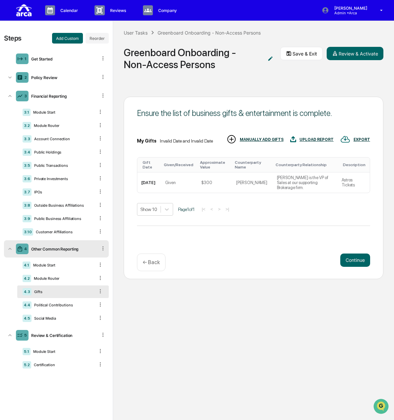
click at [153, 263] on p "← Back" at bounding box center [151, 262] width 17 height 6
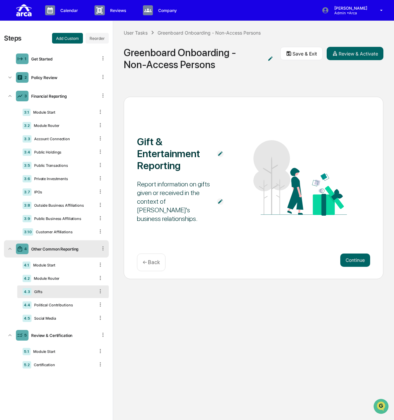
click at [196, 201] on div "Report information on gifts given or received in the context of [PERSON_NAME]'s…" at bounding box center [173, 201] width 73 height 43
click at [221, 200] on img at bounding box center [220, 201] width 7 height 7
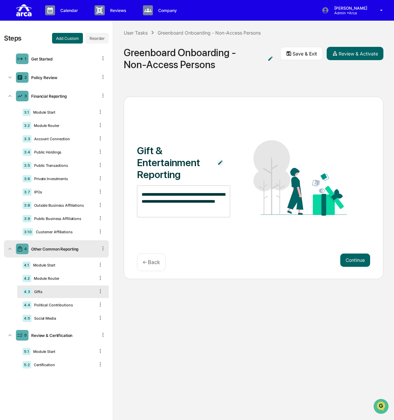
click at [250, 247] on div "**********" at bounding box center [254, 188] width 260 height 182
click at [353, 258] on button "Continue" at bounding box center [356, 259] width 30 height 13
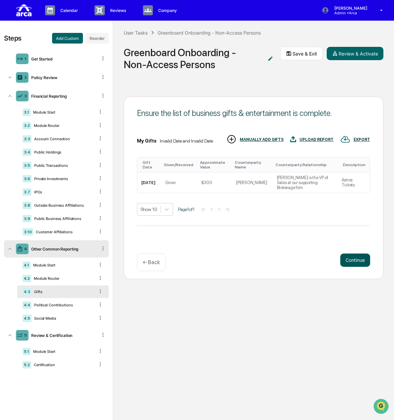
click at [353, 258] on button "Continue" at bounding box center [356, 259] width 30 height 13
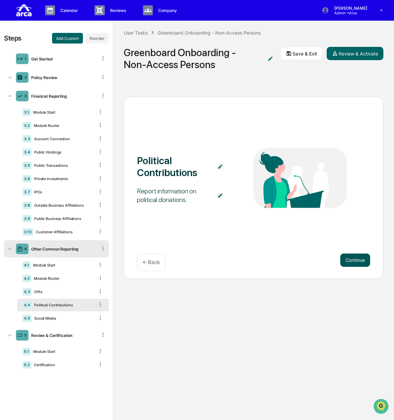
click at [353, 258] on button "Continue" at bounding box center [356, 259] width 30 height 13
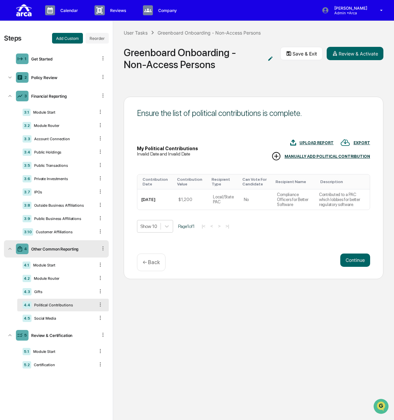
click at [157, 263] on p "← Back" at bounding box center [151, 262] width 17 height 6
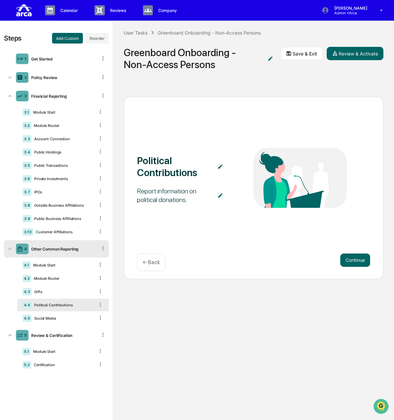
click at [157, 263] on p "← Back" at bounding box center [151, 262] width 17 height 6
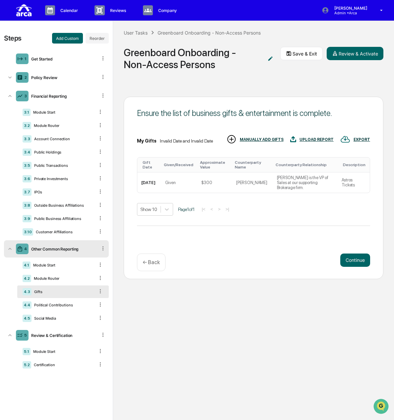
click at [55, 294] on div "4.3 Gifts" at bounding box center [63, 291] width 92 height 13
click at [62, 289] on div "4.3 Gifts" at bounding box center [63, 291] width 92 height 13
click at [152, 263] on p "← Back" at bounding box center [151, 262] width 17 height 6
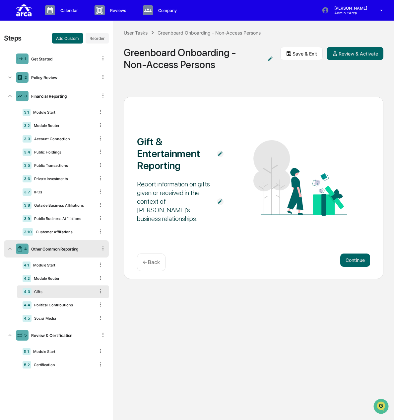
click at [53, 290] on div "Gifts" at bounding box center [63, 291] width 63 height 5
click at [61, 265] on div "Module Start" at bounding box center [63, 265] width 64 height 5
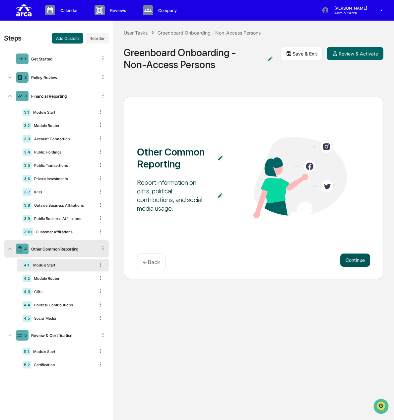
click at [352, 258] on button "Continue" at bounding box center [356, 259] width 30 height 13
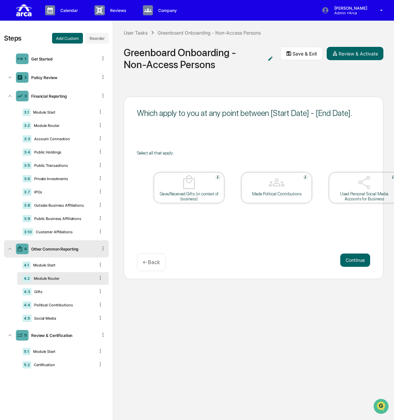
click at [179, 189] on div at bounding box center [189, 182] width 66 height 17
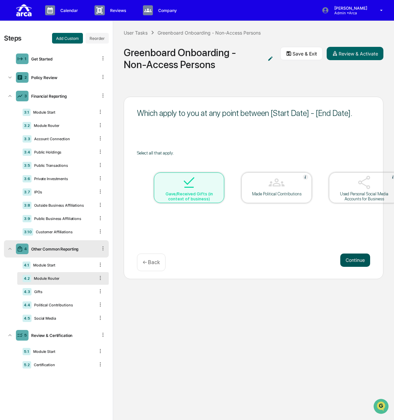
click at [354, 261] on button "Continue" at bounding box center [356, 259] width 30 height 13
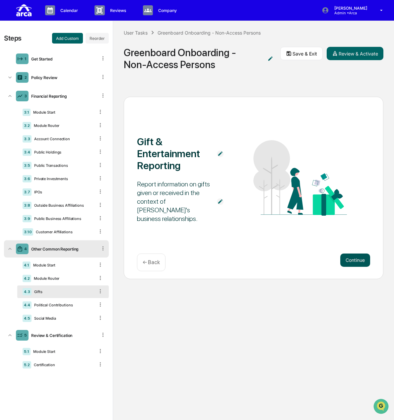
click at [348, 261] on button "Continue" at bounding box center [356, 259] width 30 height 13
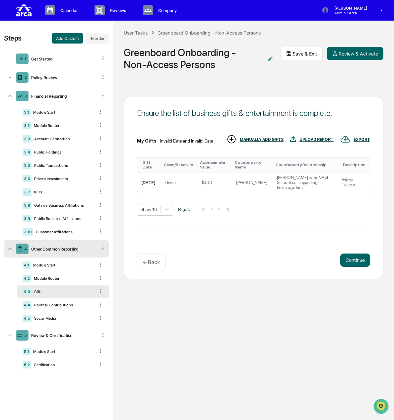
click at [152, 263] on p "← Back" at bounding box center [151, 262] width 17 height 6
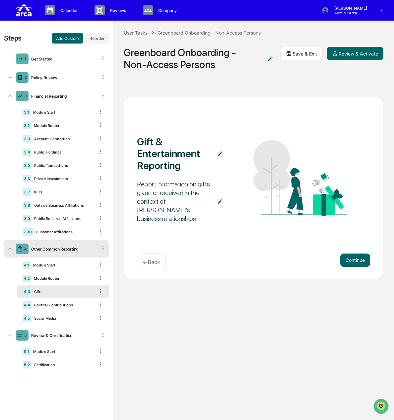
click at [153, 259] on p "← Back" at bounding box center [151, 262] width 17 height 6
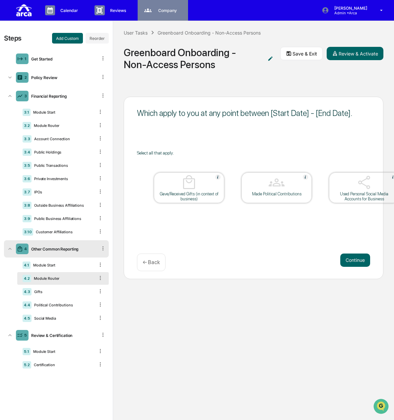
click at [156, 14] on div "Company People, Data, Settings" at bounding box center [162, 10] width 44 height 10
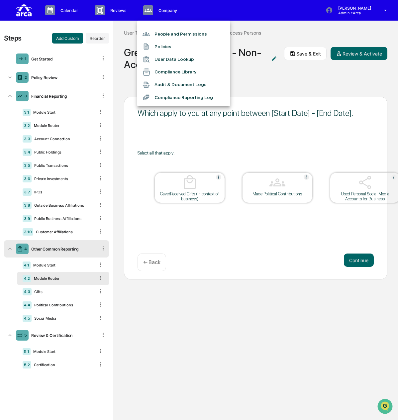
click at [105, 10] on div at bounding box center [199, 210] width 398 height 420
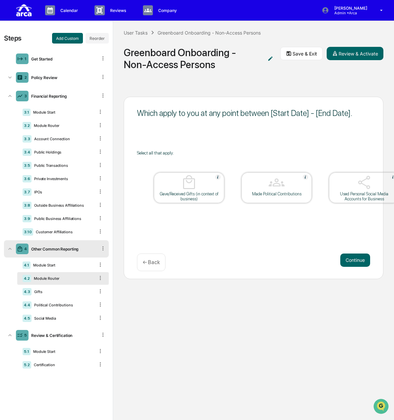
click at [105, 10] on p "Reviews" at bounding box center [117, 10] width 25 height 5
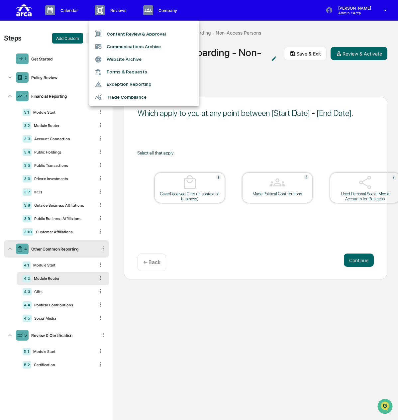
click at [123, 69] on li "Forms & Requests" at bounding box center [144, 72] width 110 height 12
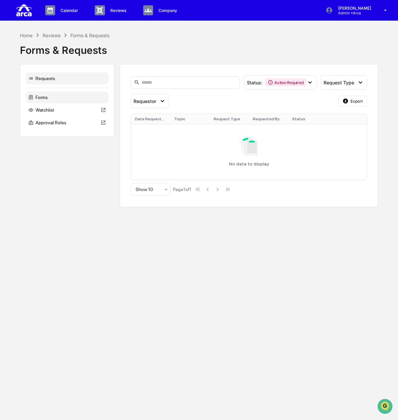
click at [58, 95] on div "Forms" at bounding box center [67, 97] width 83 height 12
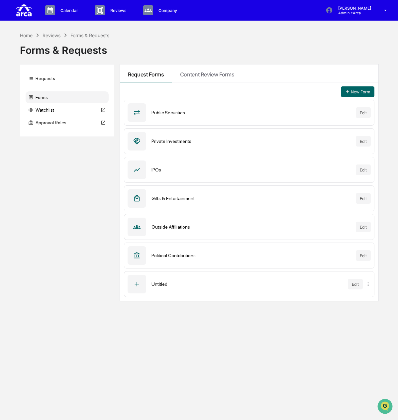
click at [174, 196] on div "Gifts & Entertainment" at bounding box center [250, 198] width 199 height 5
click at [361, 196] on button "Edit" at bounding box center [363, 198] width 15 height 11
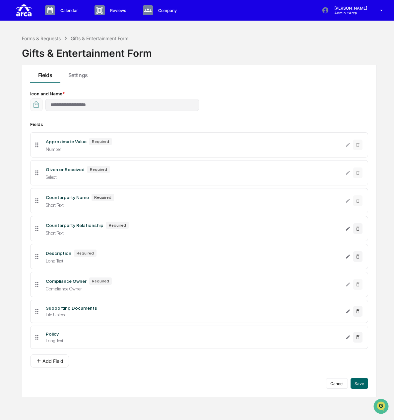
click at [56, 336] on div "Policy" at bounding box center [52, 333] width 13 height 5
click at [53, 333] on div "Policy" at bounding box center [52, 333] width 13 height 5
click at [348, 337] on icon "Edit Policy field" at bounding box center [348, 337] width 4 height 4
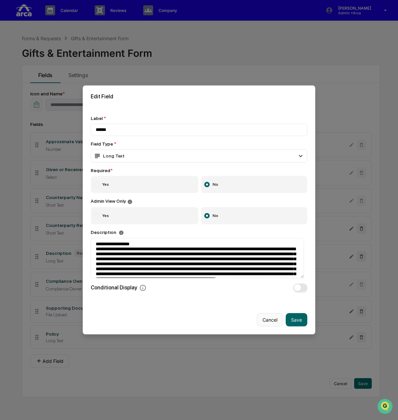
click at [262, 319] on button "Cancel" at bounding box center [270, 319] width 26 height 13
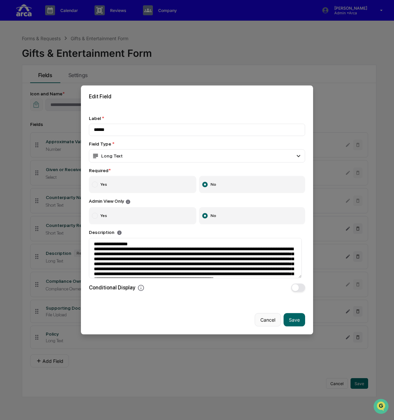
click at [262, 319] on li "Supporting Documents File Upload" at bounding box center [199, 310] width 338 height 23
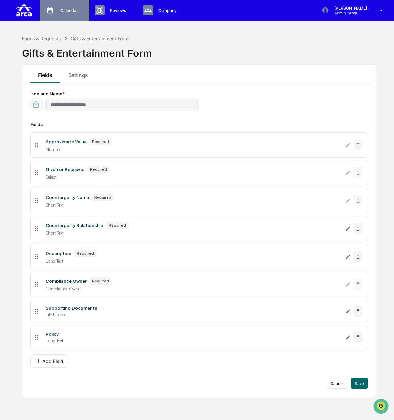
click at [54, 14] on icon at bounding box center [50, 10] width 10 height 10
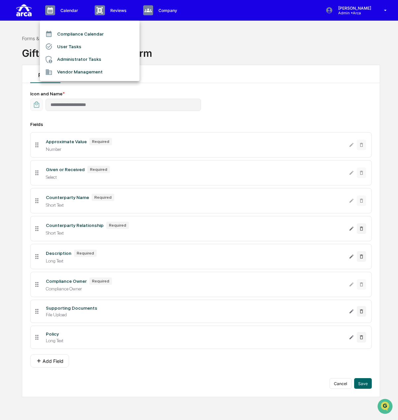
click at [73, 45] on li "User Tasks" at bounding box center [90, 46] width 100 height 13
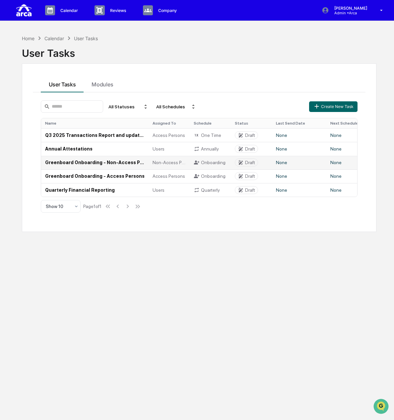
click at [81, 161] on td "Greenboard Onboarding - Non-Access Persons" at bounding box center [95, 163] width 108 height 14
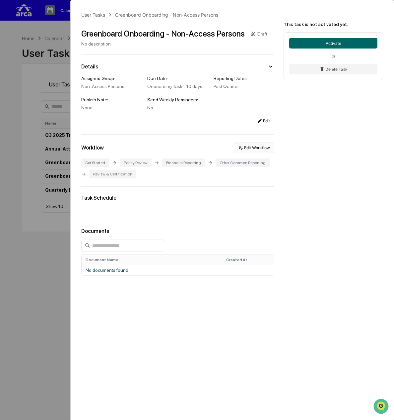
click at [249, 145] on button "Edit Workflow" at bounding box center [254, 147] width 40 height 11
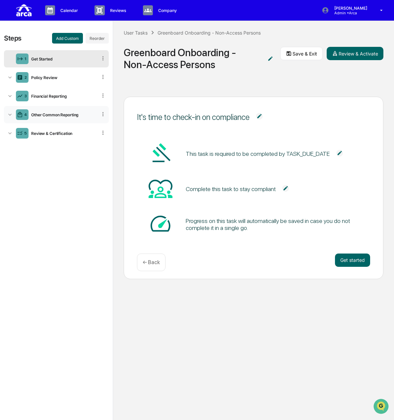
click at [42, 112] on div "4 Other Common Reporting" at bounding box center [56, 114] width 105 height 17
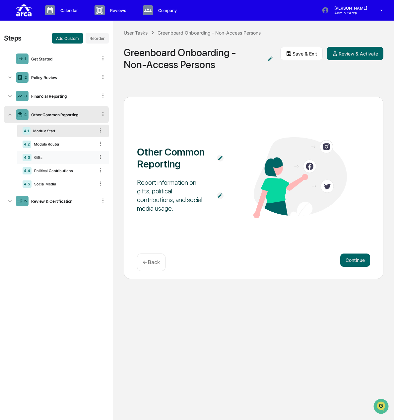
click at [52, 155] on div "4.3 Gifts" at bounding box center [63, 157] width 92 height 13
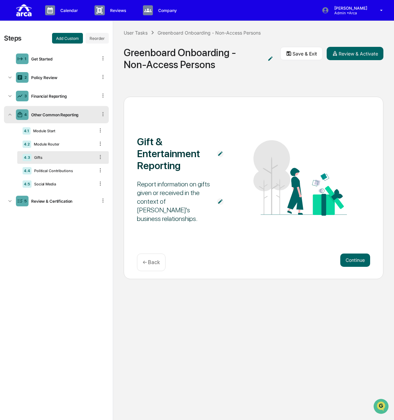
click at [182, 193] on div "Report information on gifts given or received in the context of [PERSON_NAME]'s…" at bounding box center [173, 201] width 73 height 43
click at [64, 143] on div "Module Router" at bounding box center [62, 144] width 63 height 5
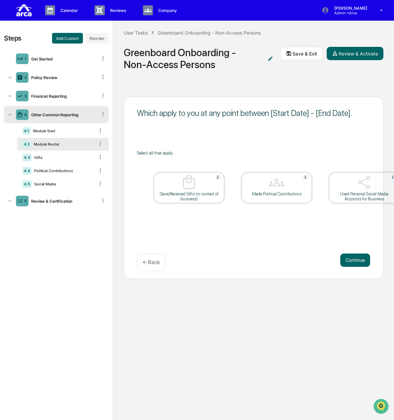
click at [215, 194] on div "Gave/Received Gifts (in context of business)" at bounding box center [189, 196] width 60 height 10
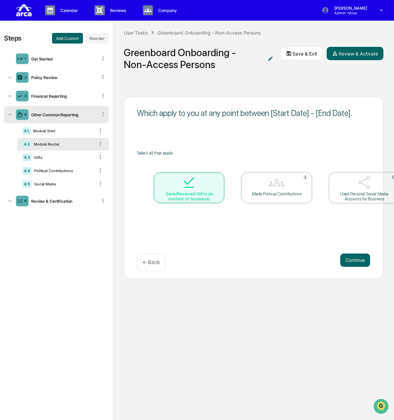
click at [215, 194] on div "Gave/Received Gifts (in context of business)" at bounding box center [189, 196] width 60 height 10
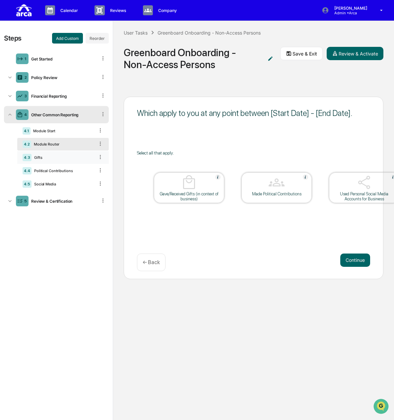
click at [64, 158] on div "Gifts" at bounding box center [63, 157] width 63 height 5
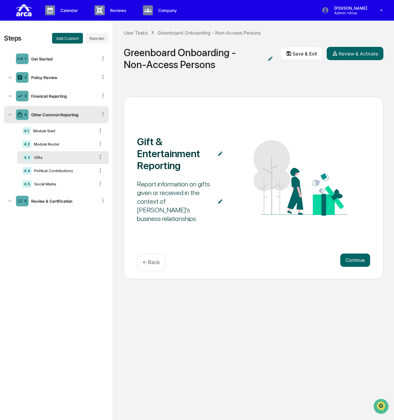
click at [221, 202] on img at bounding box center [220, 201] width 7 height 7
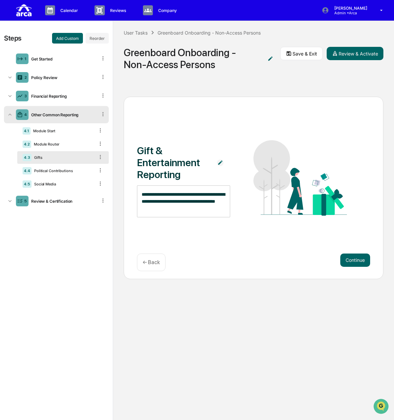
click at [205, 212] on div "**********" at bounding box center [183, 201] width 93 height 32
click at [177, 209] on textarea "**********" at bounding box center [184, 201] width 84 height 21
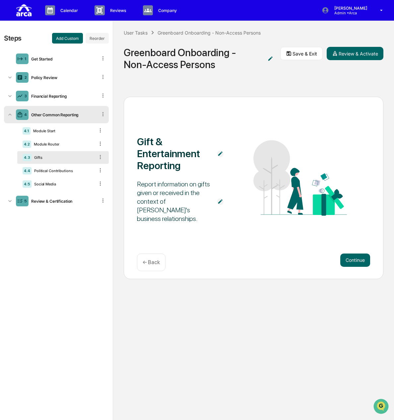
click at [180, 209] on div "Report information on gifts given or received in the context of [PERSON_NAME]'s…" at bounding box center [173, 201] width 73 height 43
click at [172, 218] on div "Report information on gifts given or received in the context of [PERSON_NAME]'s…" at bounding box center [173, 201] width 73 height 43
click at [183, 208] on div "Report information on gifts given or received in the context of [PERSON_NAME]'s…" at bounding box center [173, 201] width 73 height 43
click at [185, 213] on div "Report information on gifts given or received in the context of [PERSON_NAME]'s…" at bounding box center [173, 201] width 73 height 43
click at [221, 203] on img at bounding box center [220, 201] width 7 height 7
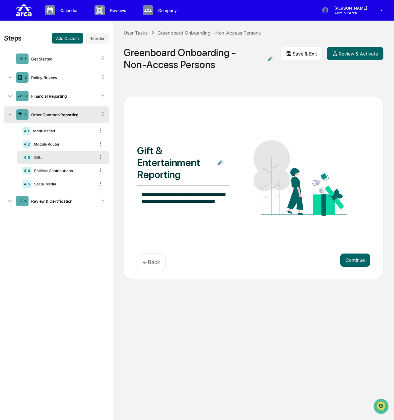
click at [189, 213] on div "**********" at bounding box center [183, 201] width 93 height 32
click at [183, 210] on textarea "**********" at bounding box center [184, 201] width 84 height 21
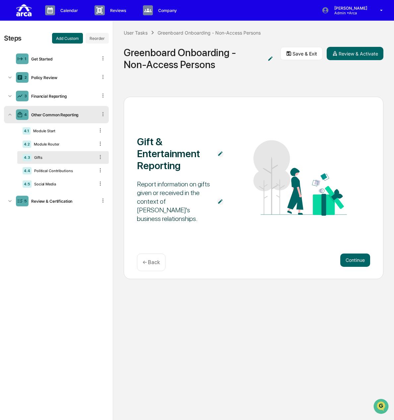
click at [224, 202] on span at bounding box center [220, 201] width 20 height 12
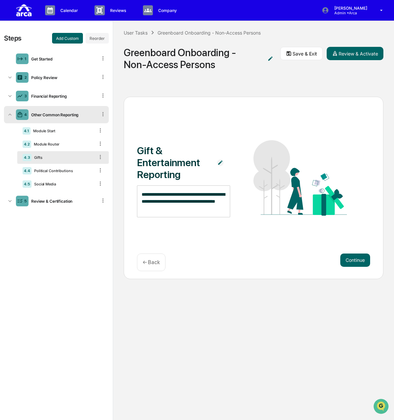
click at [185, 209] on textarea "**********" at bounding box center [184, 201] width 84 height 21
type textarea "**********"
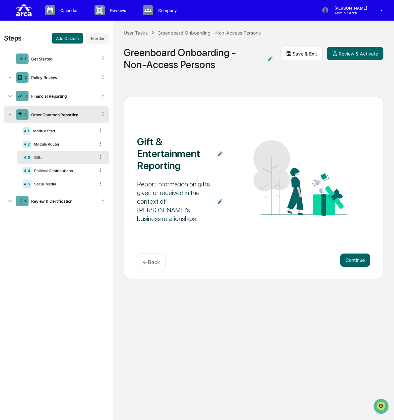
click at [213, 206] on span at bounding box center [220, 201] width 20 height 12
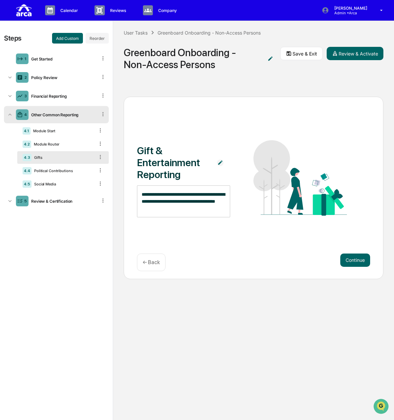
click at [219, 203] on div "**********" at bounding box center [183, 201] width 93 height 32
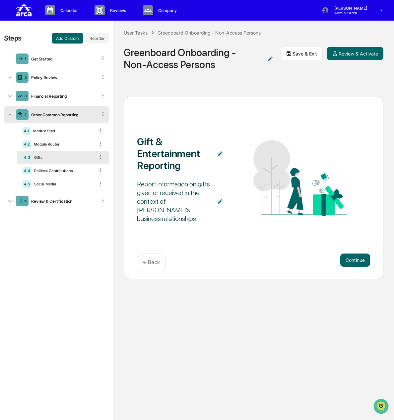
click at [181, 198] on div "Report information on gifts given or received in the context of [PERSON_NAME]'s…" at bounding box center [173, 201] width 73 height 43
click at [220, 202] on img at bounding box center [220, 201] width 7 height 7
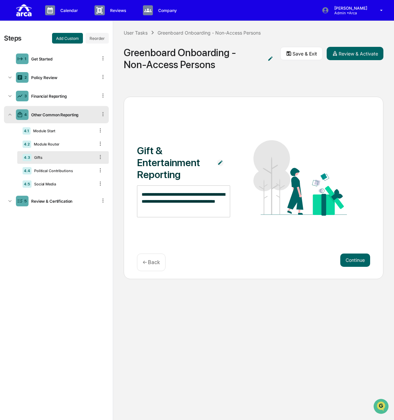
click at [178, 211] on textarea "**********" at bounding box center [184, 201] width 84 height 21
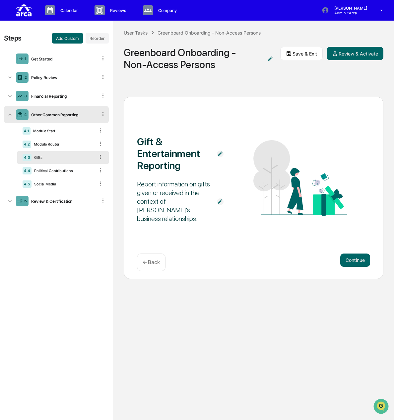
click at [221, 202] on img at bounding box center [220, 201] width 7 height 7
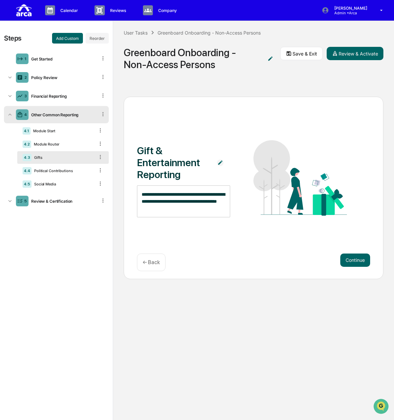
click at [196, 206] on textarea "**********" at bounding box center [184, 201] width 84 height 21
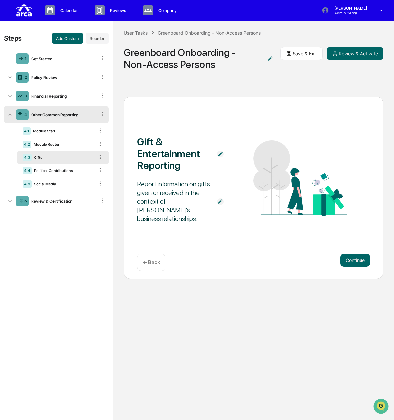
click at [219, 201] on img at bounding box center [220, 201] width 7 height 7
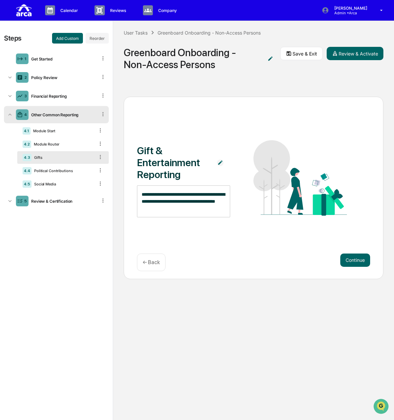
click at [200, 208] on textarea "**********" at bounding box center [184, 201] width 84 height 21
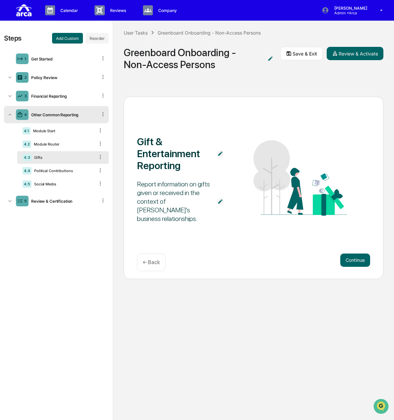
click at [191, 216] on div "Report information on gifts given or received in the context of [PERSON_NAME]'s…" at bounding box center [173, 201] width 73 height 43
click at [222, 204] on img at bounding box center [220, 201] width 7 height 7
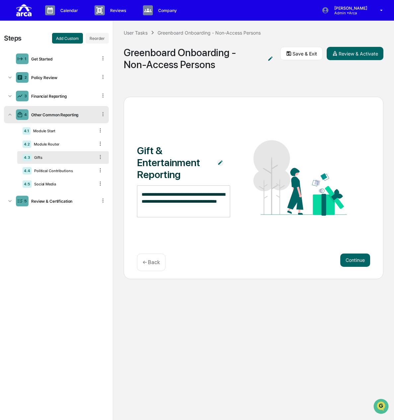
click at [196, 207] on textarea "**********" at bounding box center [184, 201] width 84 height 21
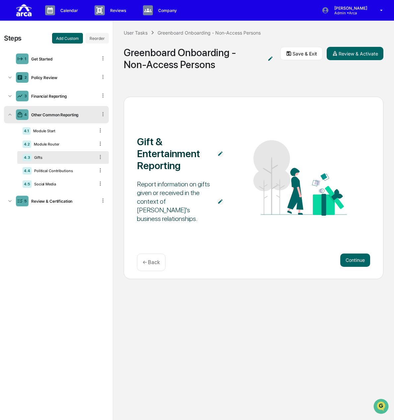
click at [222, 201] on img at bounding box center [220, 201] width 7 height 7
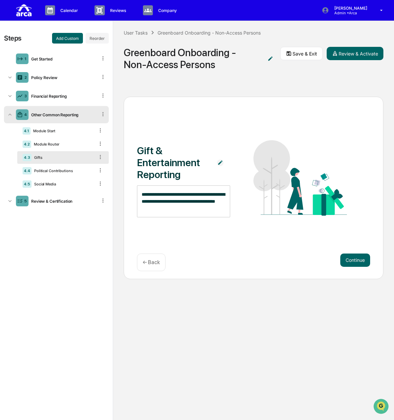
click at [205, 211] on textarea "**********" at bounding box center [184, 201] width 84 height 21
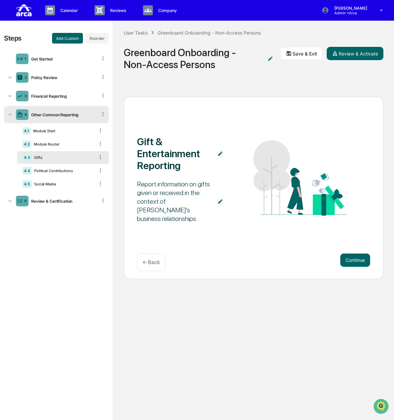
click at [231, 198] on div "Gift & Entertainment Reporting Report information on gifts given or received in…" at bounding box center [253, 178] width 233 height 96
click at [172, 190] on div "Report information on gifts given or received in the context of [PERSON_NAME]'s…" at bounding box center [173, 201] width 73 height 43
click at [171, 202] on div "Report information on gifts given or received in the context of [PERSON_NAME]'s…" at bounding box center [173, 201] width 73 height 43
click at [176, 211] on div "Report information on gifts given or received in the context of [PERSON_NAME]'s…" at bounding box center [173, 201] width 73 height 43
click at [170, 214] on div "Report information on gifts given or received in the context of [PERSON_NAME]'s…" at bounding box center [173, 201] width 73 height 43
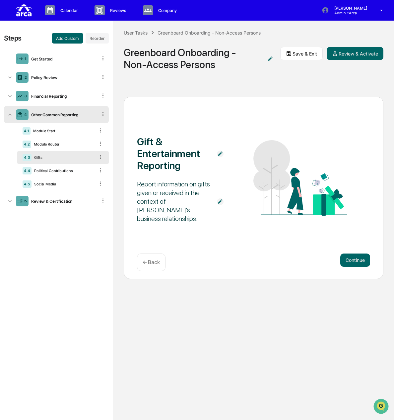
click at [169, 214] on div "Report information on gifts given or received in the context of [PERSON_NAME]'s…" at bounding box center [173, 201] width 73 height 43
click at [219, 200] on img at bounding box center [220, 201] width 7 height 7
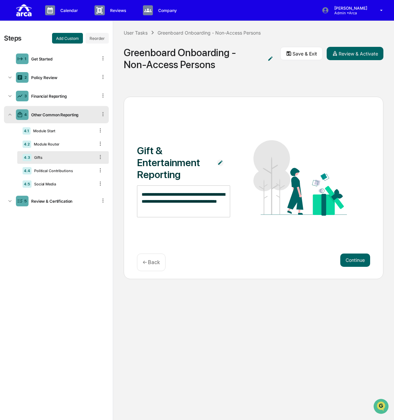
click at [188, 211] on div "**********" at bounding box center [183, 201] width 93 height 32
click at [184, 209] on textarea "**********" at bounding box center [184, 201] width 84 height 21
click at [178, 209] on textarea "**********" at bounding box center [184, 201] width 84 height 21
paste textarea "**********"
type textarea "**********"
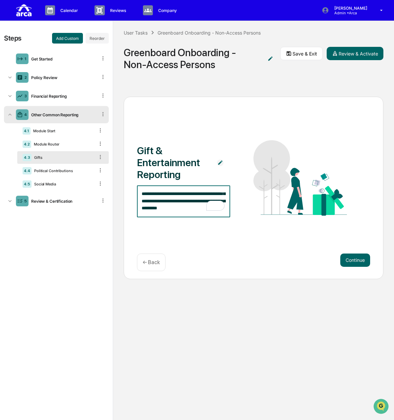
scroll to position [21, 0]
click at [247, 190] on div "**********" at bounding box center [253, 178] width 233 height 78
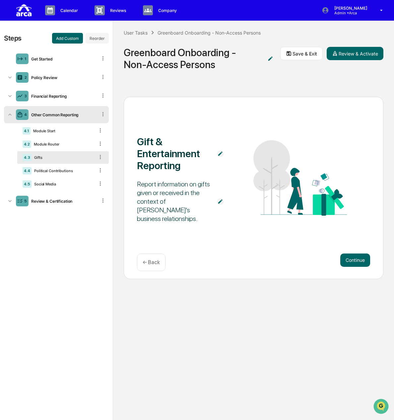
click at [230, 210] on span "Report information on gifts given or received in the context of [PERSON_NAME]'s…" at bounding box center [183, 201] width 93 height 50
click at [176, 204] on div "Report information on gifts given or received in the context of [PERSON_NAME]'s…" at bounding box center [173, 201] width 73 height 43
click at [221, 198] on img at bounding box center [220, 201] width 7 height 7
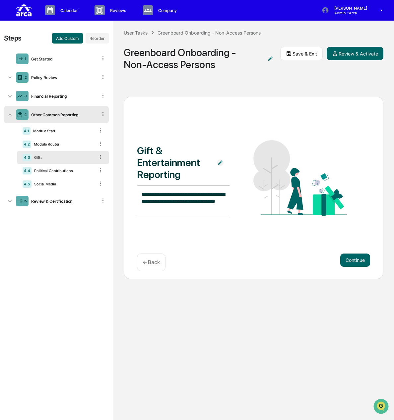
click at [216, 205] on div "**********" at bounding box center [183, 201] width 93 height 32
click at [236, 201] on div "**********" at bounding box center [253, 178] width 233 height 78
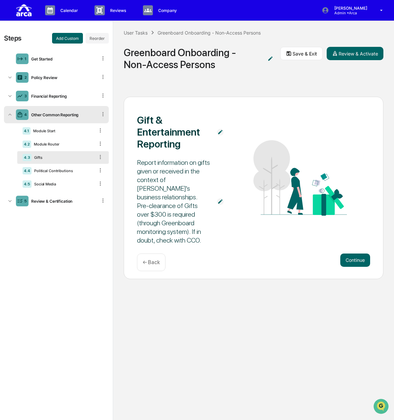
click at [223, 198] on img at bounding box center [220, 201] width 7 height 7
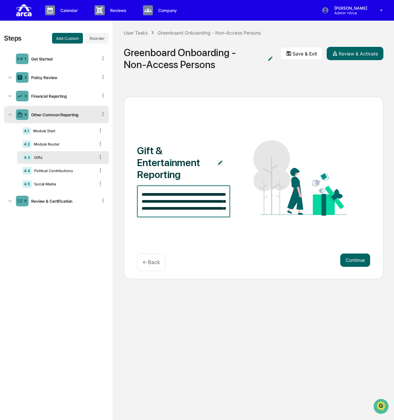
scroll to position [21, 0]
drag, startPoint x: 166, startPoint y: 207, endPoint x: 201, endPoint y: 227, distance: 39.9
click at [201, 227] on div "**********" at bounding box center [254, 188] width 260 height 182
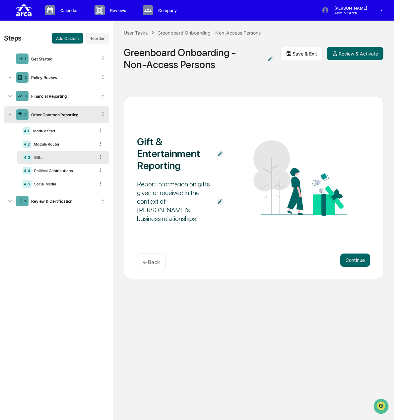
click at [201, 227] on div "Gift & Entertainment Reporting Report information on gifts given or received in…" at bounding box center [254, 188] width 260 height 182
click at [238, 204] on div "Gift & Entertainment Reporting Report information on gifts given or received in…" at bounding box center [253, 178] width 233 height 96
click at [220, 200] on img at bounding box center [220, 201] width 7 height 7
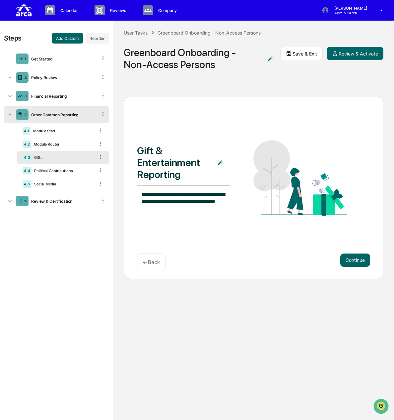
click at [255, 200] on img at bounding box center [300, 177] width 93 height 75
click at [242, 193] on div "**********" at bounding box center [253, 178] width 233 height 78
click at [208, 140] on span "Gift & Entertainment Reporting" at bounding box center [173, 162] width 73 height 46
click at [169, 210] on textarea "**********" at bounding box center [184, 201] width 84 height 21
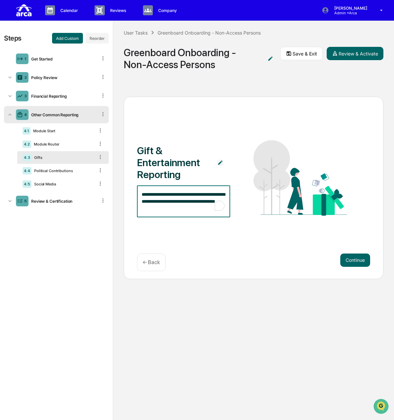
drag, startPoint x: 166, startPoint y: 207, endPoint x: 137, endPoint y: 192, distance: 33.0
click at [137, 192] on div "**********" at bounding box center [183, 201] width 93 height 32
paste textarea "**********"
type textarea "**********"
click at [264, 188] on img at bounding box center [300, 177] width 93 height 75
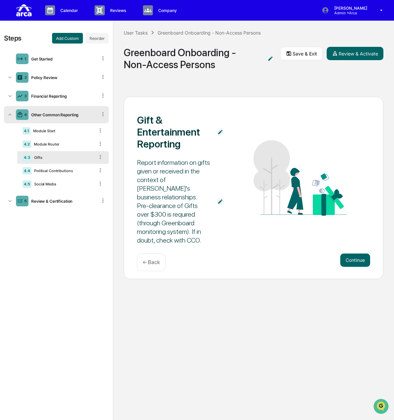
click at [220, 202] on img at bounding box center [220, 201] width 7 height 7
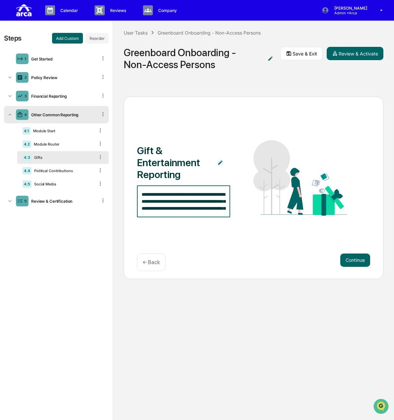
click at [144, 198] on textarea "**********" at bounding box center [184, 201] width 84 height 21
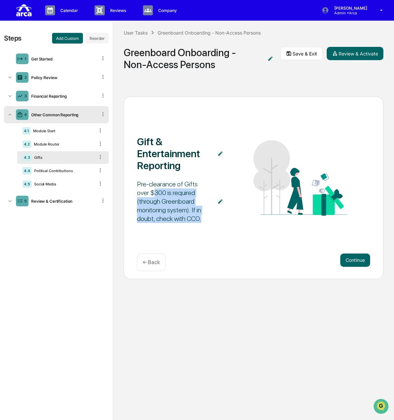
drag, startPoint x: 141, startPoint y: 191, endPoint x: 188, endPoint y: 220, distance: 55.5
click at [221, 199] on img at bounding box center [220, 201] width 7 height 7
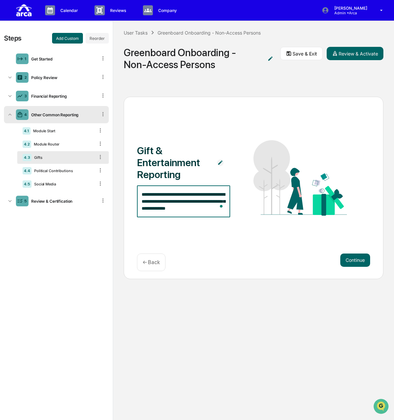
drag, startPoint x: 196, startPoint y: 208, endPoint x: 121, endPoint y: 188, distance: 77.3
click at [121, 188] on div "**********" at bounding box center [253, 253] width 281 height 334
paste textarea "**********"
type textarea "**********"
click at [264, 194] on img at bounding box center [300, 177] width 93 height 75
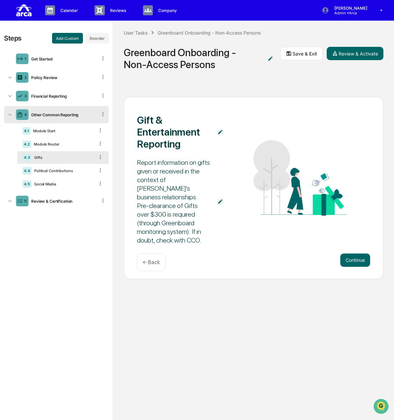
click at [220, 200] on img at bounding box center [220, 201] width 7 height 7
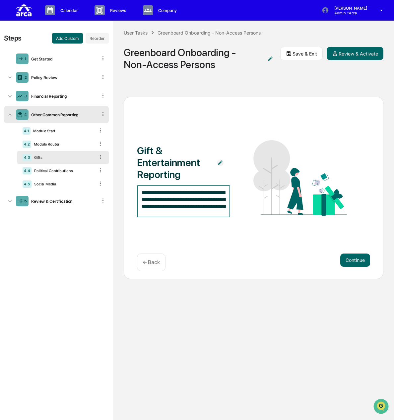
scroll to position [0, 0]
drag, startPoint x: 167, startPoint y: 208, endPoint x: 131, endPoint y: 189, distance: 40.2
click at [131, 189] on div "**********" at bounding box center [254, 188] width 260 height 182
type textarea "**********"
click at [262, 202] on img at bounding box center [300, 177] width 93 height 75
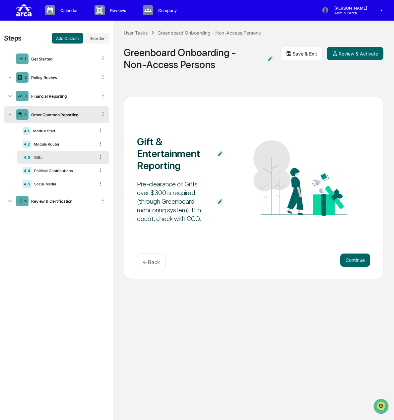
click at [151, 264] on p "← Back" at bounding box center [151, 262] width 17 height 6
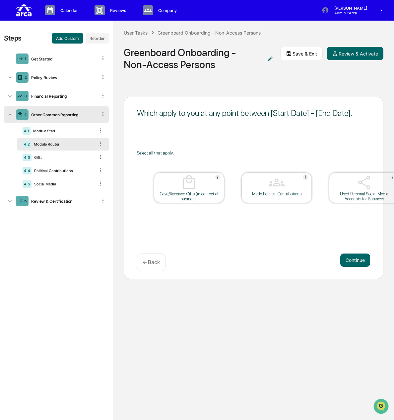
click at [50, 113] on div "Other Common Reporting" at bounding box center [63, 114] width 69 height 5
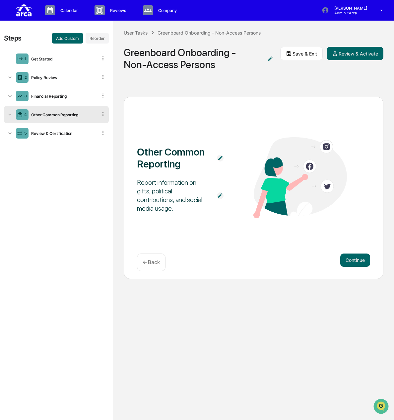
click at [50, 114] on div "Other Common Reporting" at bounding box center [63, 114] width 69 height 5
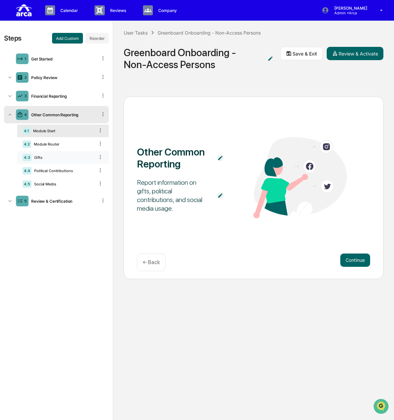
click at [58, 158] on div "Gifts" at bounding box center [63, 157] width 63 height 5
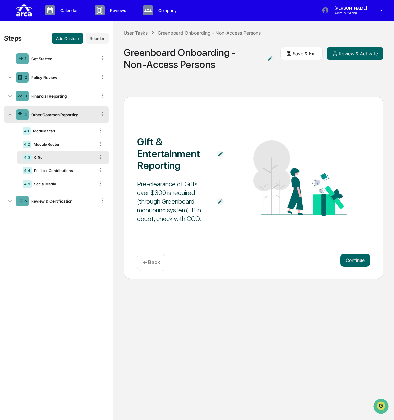
click at [170, 223] on span "Pre-clearance of Gifts over $300 is required (through Greenboard monitoring sys…" at bounding box center [173, 201] width 73 height 50
click at [166, 215] on div "Pre-clearance of Gifts over $300 is required (through Greenboard monitoring sys…" at bounding box center [173, 201] width 73 height 43
click at [167, 219] on div "Pre-clearance of Gifts over $300 is required (through Greenboard monitoring sys…" at bounding box center [173, 201] width 73 height 43
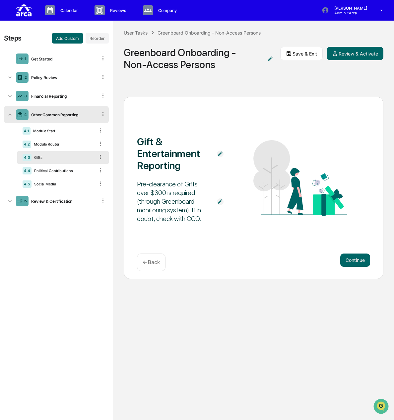
click at [221, 202] on img at bounding box center [220, 201] width 7 height 7
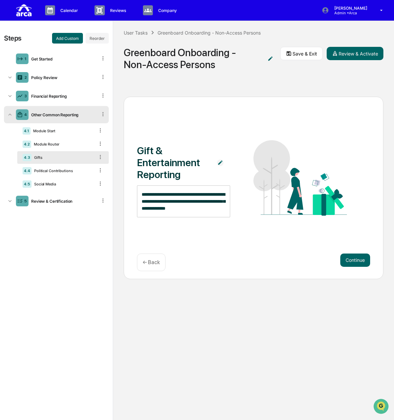
click at [146, 261] on p "← Back" at bounding box center [151, 262] width 17 height 6
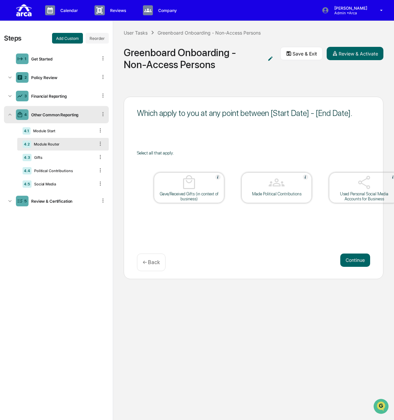
click at [146, 261] on p "← Back" at bounding box center [151, 262] width 17 height 6
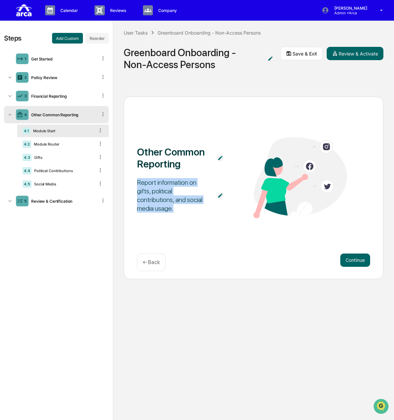
drag, startPoint x: 138, startPoint y: 184, endPoint x: 201, endPoint y: 201, distance: 65.8
click at [201, 201] on div "Report information on gifts, political contributions, and social media usage." at bounding box center [173, 195] width 73 height 35
click at [132, 32] on div "User Tasks" at bounding box center [136, 33] width 24 height 6
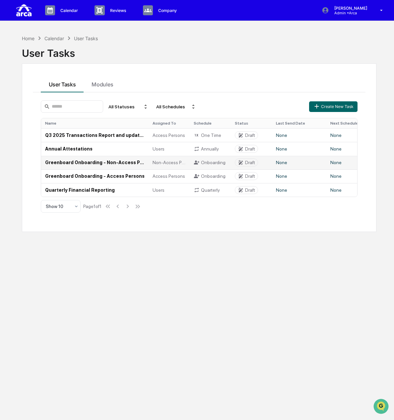
click at [73, 164] on td "Greenboard Onboarding - Non-Access Persons" at bounding box center [95, 163] width 108 height 14
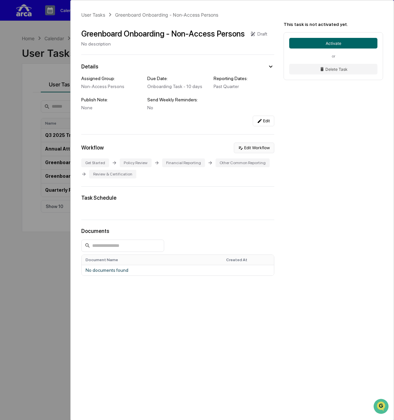
click at [258, 146] on button "Edit Workflow" at bounding box center [254, 147] width 40 height 11
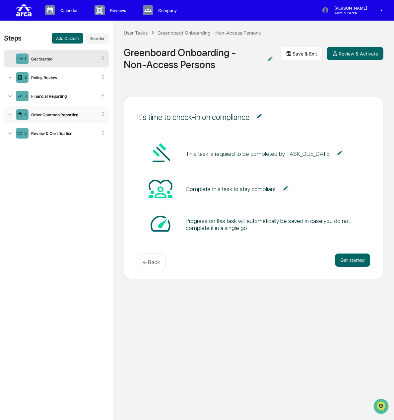
click at [37, 111] on div "4 Other Common Reporting" at bounding box center [56, 114] width 105 height 17
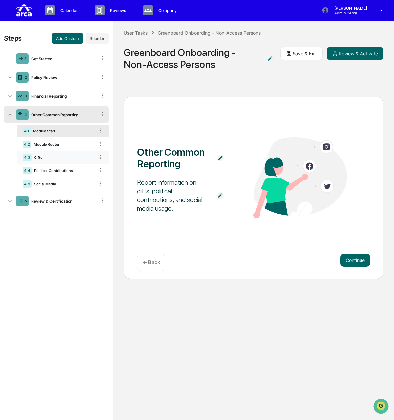
click at [47, 158] on div "Gifts" at bounding box center [63, 157] width 63 height 5
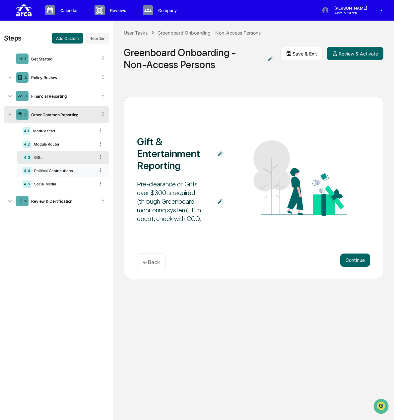
click at [51, 169] on div "Political Contributions" at bounding box center [63, 170] width 63 height 5
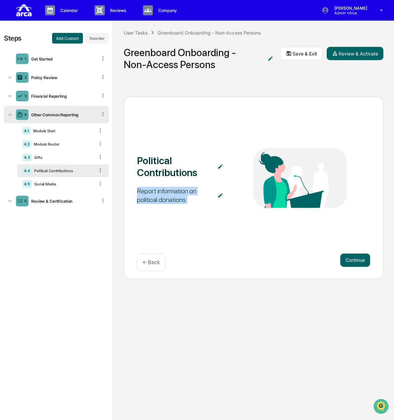
drag, startPoint x: 189, startPoint y: 200, endPoint x: 134, endPoint y: 188, distance: 56.5
click at [134, 188] on div "Political Contributions Report information on political donations. Continue ← B…" at bounding box center [254, 188] width 260 height 182
copy div "Report information on political donations."
click at [63, 154] on div "4.3 Gifts" at bounding box center [63, 157] width 92 height 13
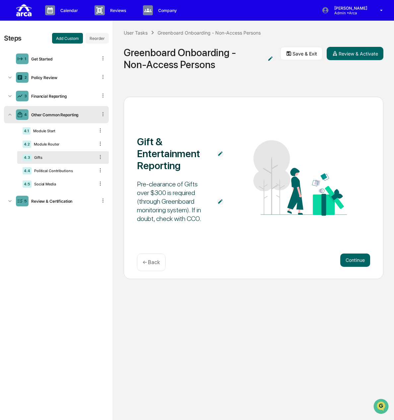
click at [166, 198] on div "Pre-clearance of Gifts over $300 is required (through Greenboard monitoring sys…" at bounding box center [173, 201] width 73 height 43
click at [218, 201] on img at bounding box center [220, 201] width 7 height 7
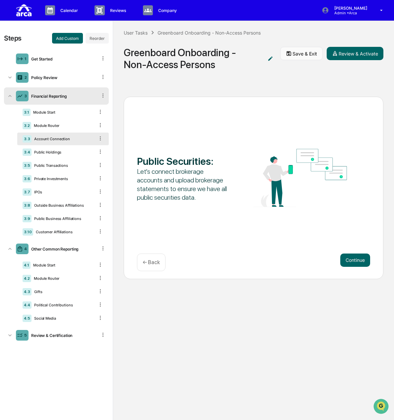
click at [301, 50] on button "Save & Exit" at bounding box center [302, 53] width 42 height 13
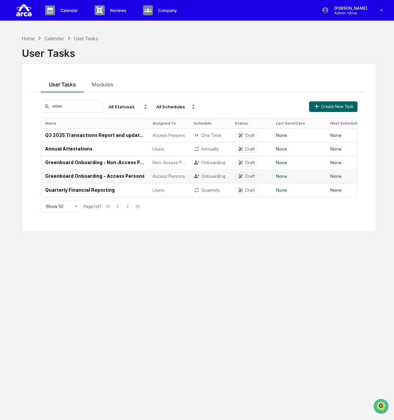
click at [84, 179] on td "Greenboard Onboarding - Access Persons" at bounding box center [95, 176] width 108 height 14
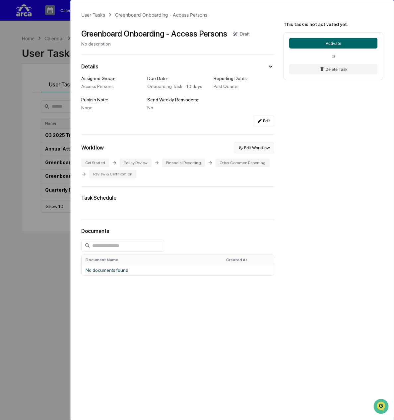
click at [263, 148] on button "Edit Workflow" at bounding box center [254, 147] width 40 height 11
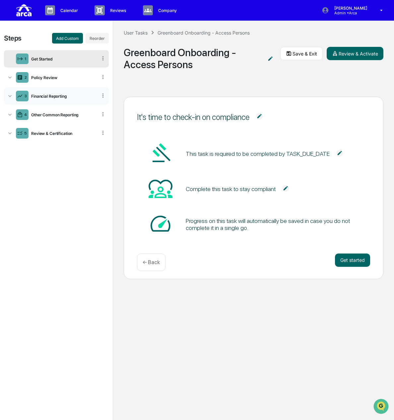
click at [87, 96] on div "Financial Reporting" at bounding box center [63, 96] width 69 height 5
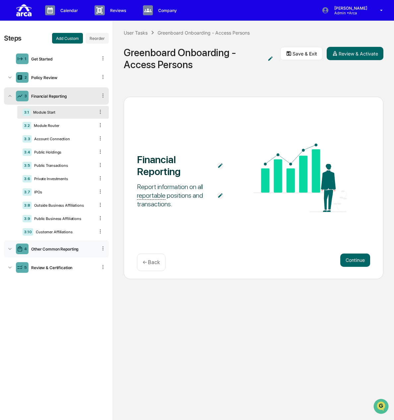
click at [58, 246] on div "Other Common Reporting" at bounding box center [63, 248] width 69 height 5
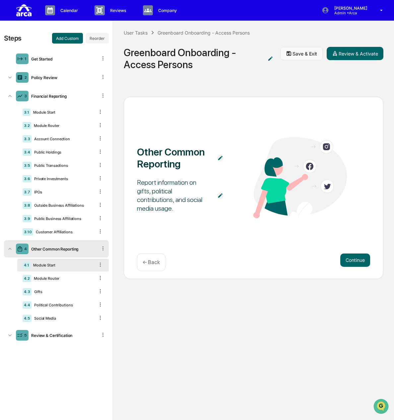
click at [301, 52] on button "Save & Exit" at bounding box center [302, 53] width 42 height 13
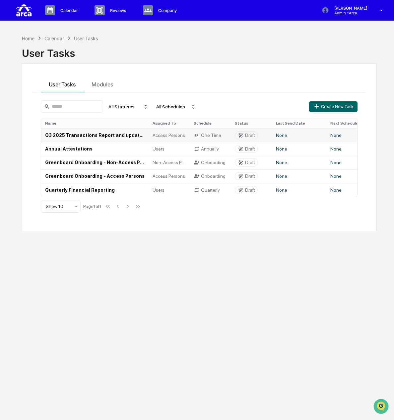
click at [122, 133] on td "Q3 2025 Transactions Report and updated [PERSON_NAME] Confirmation (Access Pers…" at bounding box center [95, 135] width 108 height 14
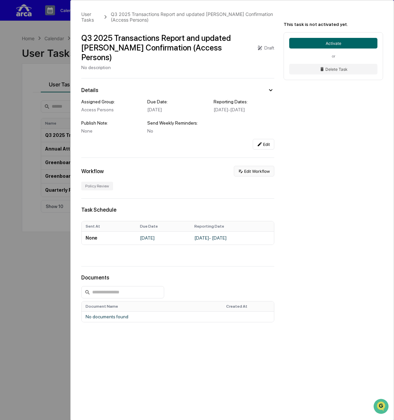
click at [258, 167] on button "Edit Workflow" at bounding box center [254, 171] width 40 height 11
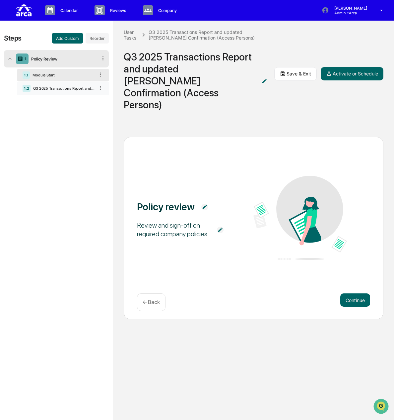
click at [37, 89] on div "Q3 2025 Transactions Report and updated [PERSON_NAME] Confirmation (Access Pers…" at bounding box center [63, 88] width 64 height 5
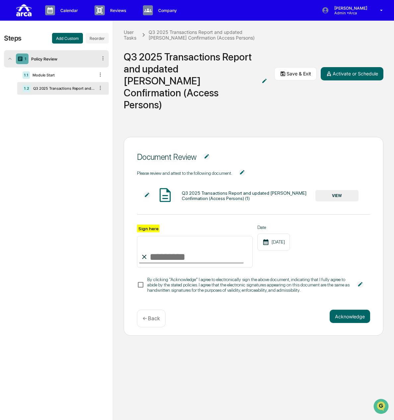
click at [327, 190] on button "VIEW" at bounding box center [337, 195] width 43 height 11
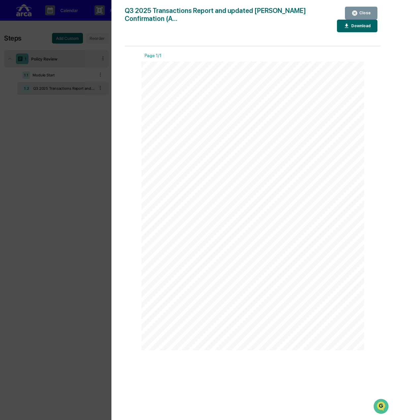
click at [358, 11] on icon "button" at bounding box center [355, 13] width 5 height 5
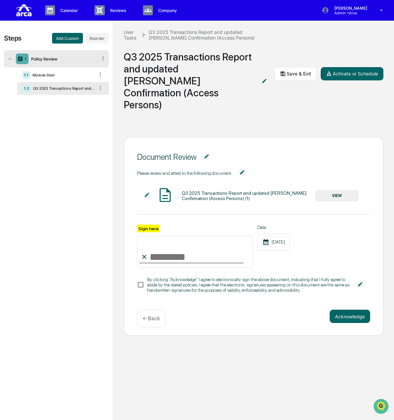
click at [154, 315] on p "← Back" at bounding box center [151, 318] width 17 height 6
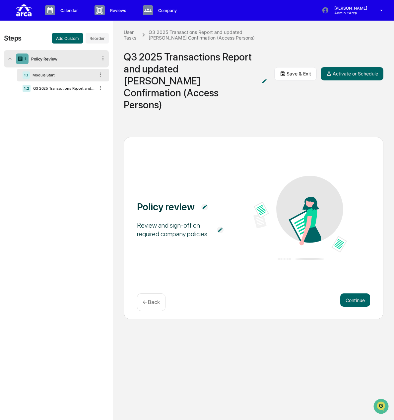
click at [149, 299] on p "← Back" at bounding box center [151, 302] width 17 height 6
click at [125, 35] on div "User Tasks" at bounding box center [131, 34] width 15 height 11
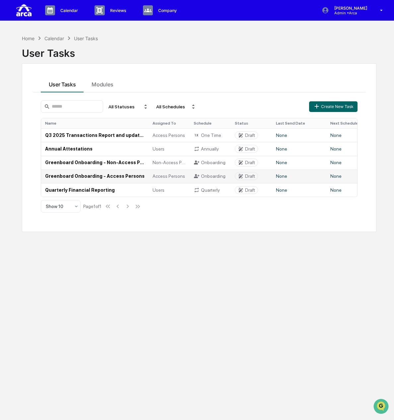
click at [86, 175] on td "Greenboard Onboarding - Access Persons" at bounding box center [95, 176] width 108 height 14
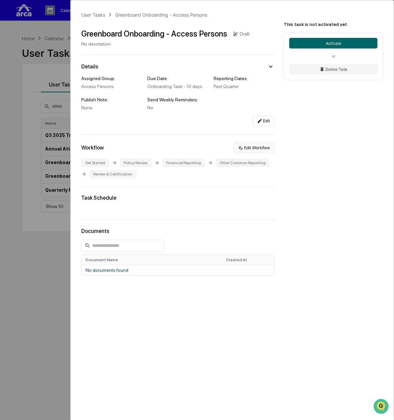
click at [257, 149] on button "Edit Workflow" at bounding box center [254, 147] width 40 height 11
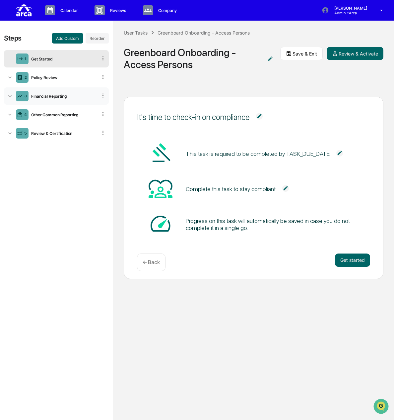
click at [42, 92] on div "3 Financial Reporting" at bounding box center [56, 95] width 105 height 17
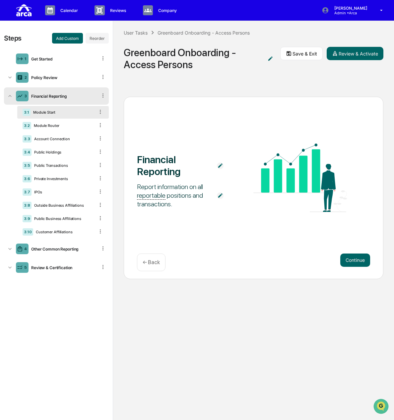
click at [9, 95] on icon at bounding box center [10, 96] width 7 height 7
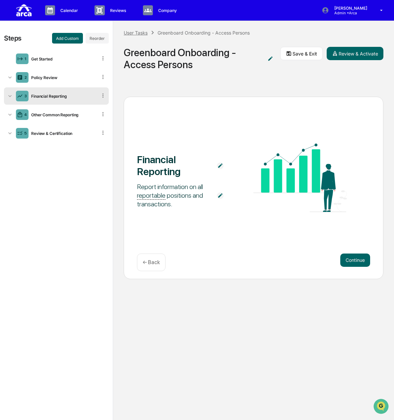
click at [136, 32] on div "User Tasks" at bounding box center [136, 33] width 24 height 6
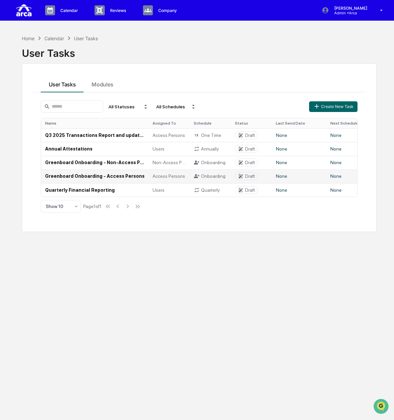
click at [125, 174] on td "Greenboard Onboarding - Access Persons" at bounding box center [95, 176] width 108 height 14
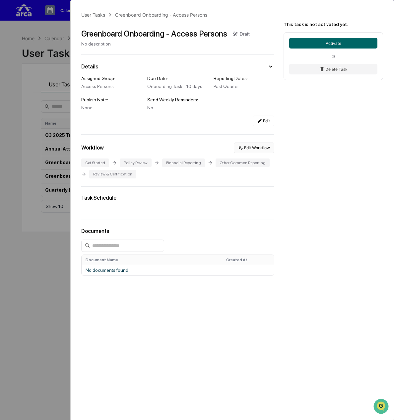
click at [244, 149] on button "Edit Workflow" at bounding box center [254, 147] width 40 height 11
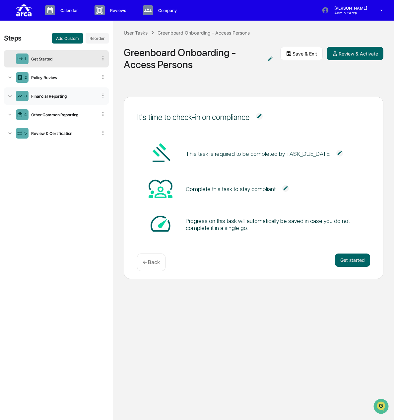
click at [74, 98] on div "3 Financial Reporting" at bounding box center [56, 95] width 105 height 17
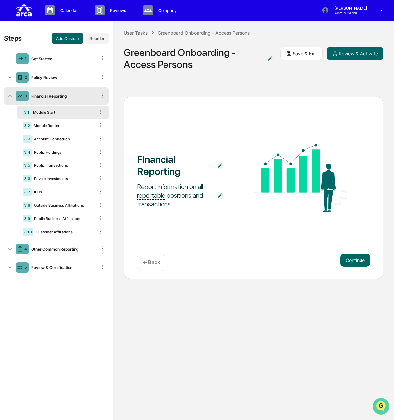
click at [384, 406] on icon "Open customer support" at bounding box center [381, 414] width 17 height 17
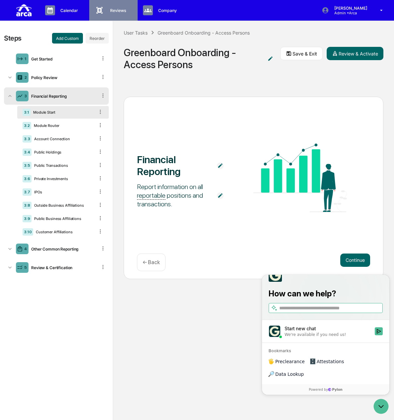
click at [131, 11] on div "Reviews Approval Management" at bounding box center [112, 10] width 41 height 10
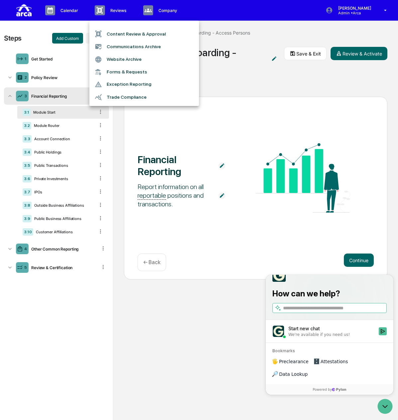
click at [154, 13] on div at bounding box center [199, 210] width 398 height 420
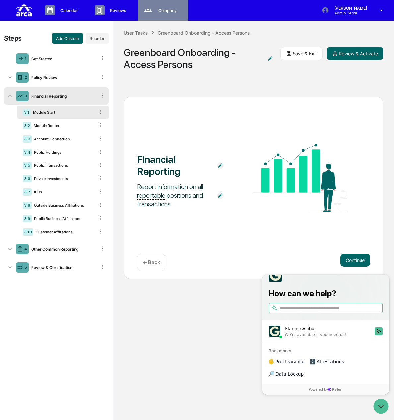
click at [165, 11] on p "Company" at bounding box center [166, 10] width 27 height 5
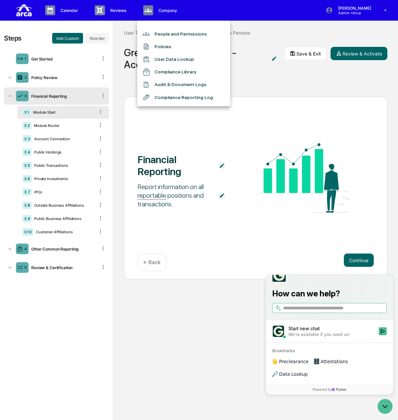
click at [169, 31] on li "People and Permissions" at bounding box center [183, 34] width 93 height 13
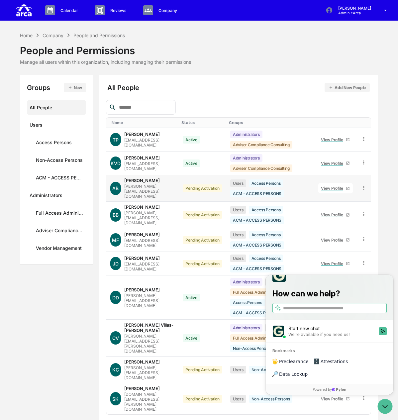
click at [364, 186] on icon at bounding box center [363, 188] width 1 height 4
click at [267, 76] on div "All People Add New People Name Status Groups TP Tito Pombra tpombra@outsourcecc…" at bounding box center [238, 259] width 279 height 369
click at [159, 9] on p "Company" at bounding box center [166, 10] width 27 height 5
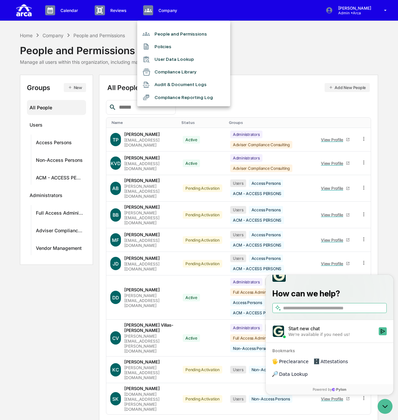
click at [117, 8] on div at bounding box center [199, 210] width 398 height 420
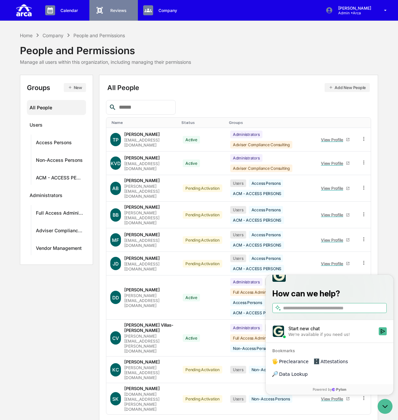
click at [110, 18] on div "Reviews Approval Management" at bounding box center [113, 10] width 48 height 21
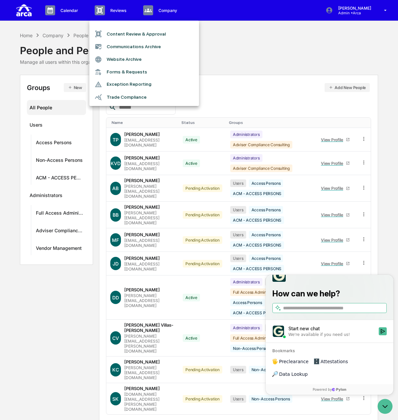
click at [71, 10] on div at bounding box center [199, 210] width 398 height 420
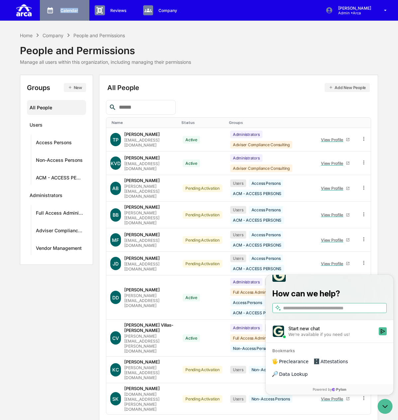
click at [69, 10] on p "Calendar" at bounding box center [68, 10] width 26 height 5
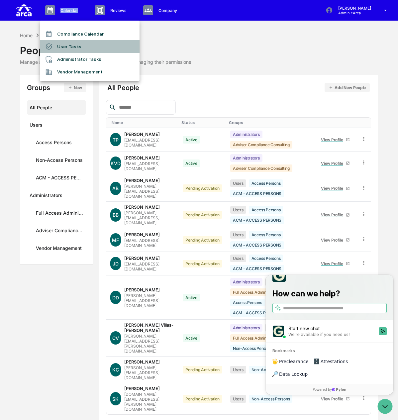
click at [69, 48] on li "User Tasks" at bounding box center [90, 46] width 100 height 13
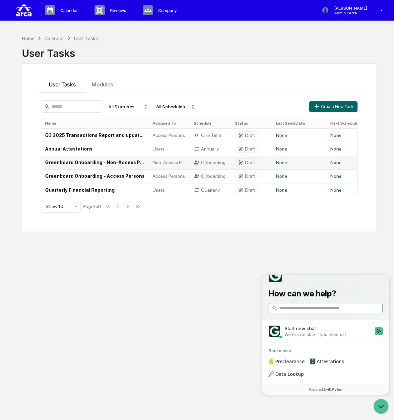
click at [88, 166] on td "Greenboard Onboarding - Non-Access Persons" at bounding box center [95, 163] width 108 height 14
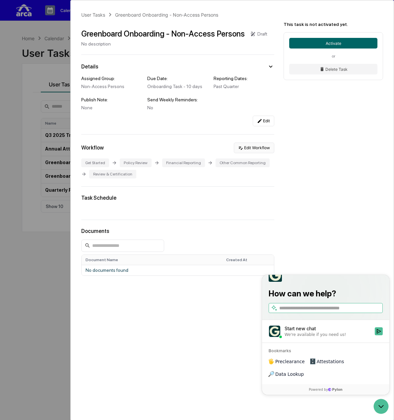
click at [265, 143] on button "Edit Workflow" at bounding box center [254, 147] width 40 height 11
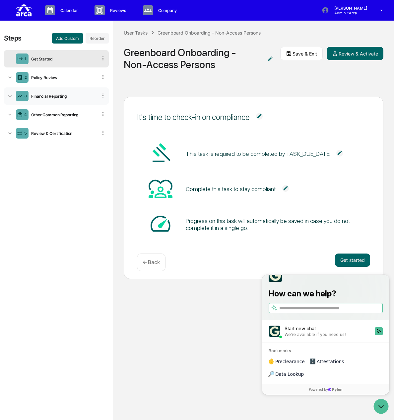
click at [59, 95] on div "Financial Reporting" at bounding box center [63, 96] width 69 height 5
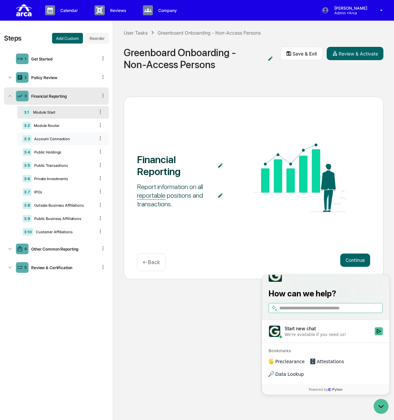
click at [102, 139] on icon at bounding box center [100, 138] width 6 height 6
click at [100, 138] on icon at bounding box center [100, 138] width 1 height 4
click at [100, 136] on icon at bounding box center [100, 138] width 6 height 6
click at [89, 150] on div "Public Holdings" at bounding box center [63, 152] width 63 height 5
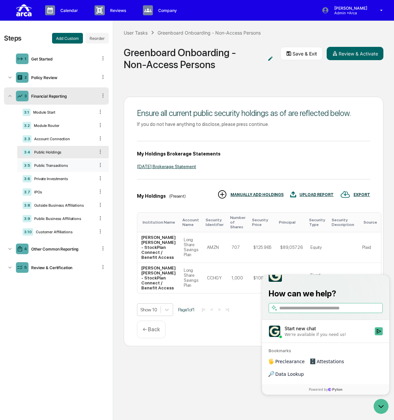
click at [55, 166] on div "Public Transactions" at bounding box center [63, 165] width 63 height 5
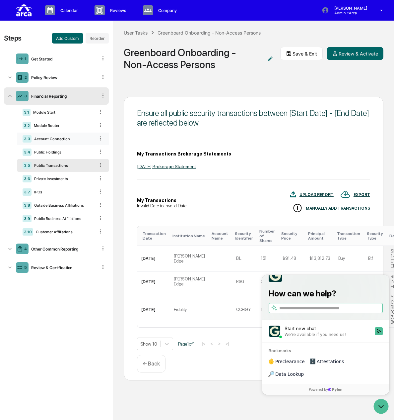
click at [70, 139] on div "Account Connection" at bounding box center [63, 138] width 63 height 5
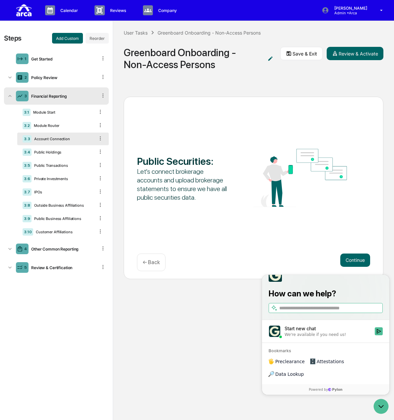
click at [101, 137] on icon at bounding box center [100, 138] width 6 height 6
click at [51, 206] on div "Outside Business Affiliations" at bounding box center [63, 205] width 63 height 5
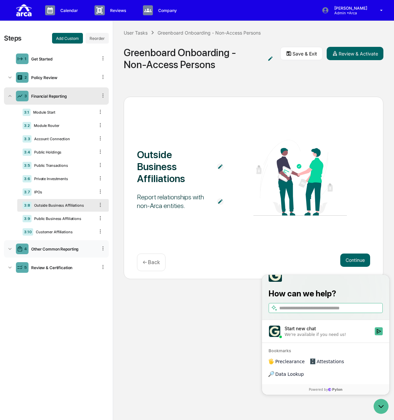
click at [66, 249] on div "Other Common Reporting" at bounding box center [63, 248] width 69 height 5
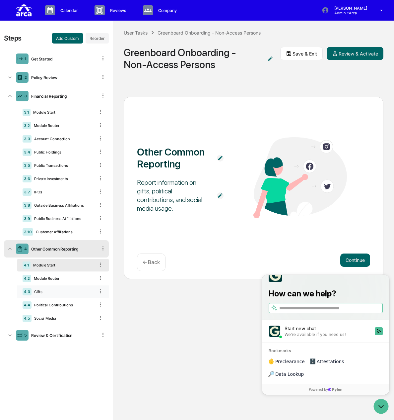
click at [48, 292] on div "Gifts" at bounding box center [63, 291] width 63 height 5
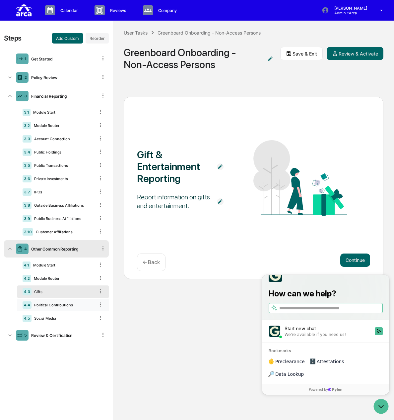
click at [48, 305] on div "Political Contributions" at bounding box center [63, 304] width 63 height 5
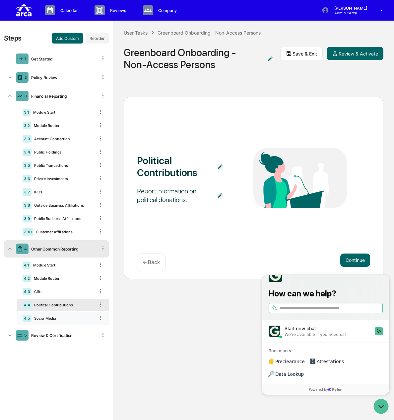
click at [49, 318] on div "Social Media" at bounding box center [63, 318] width 63 height 5
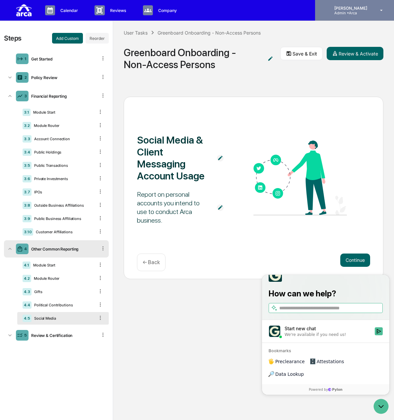
click at [347, 8] on p "[PERSON_NAME]" at bounding box center [349, 8] width 41 height 5
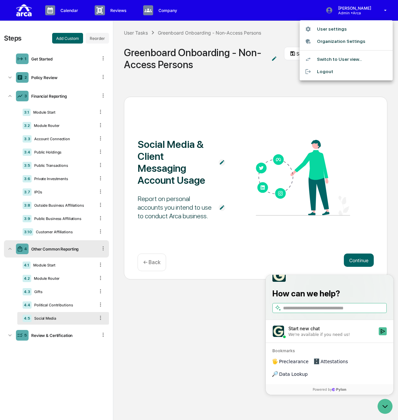
click at [333, 60] on li "Switch to User view..." at bounding box center [345, 59] width 93 height 12
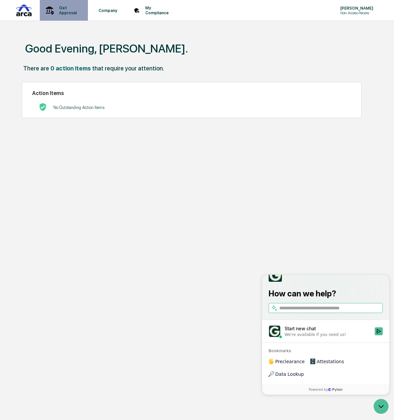
click at [61, 10] on p "Get Approval" at bounding box center [67, 10] width 26 height 10
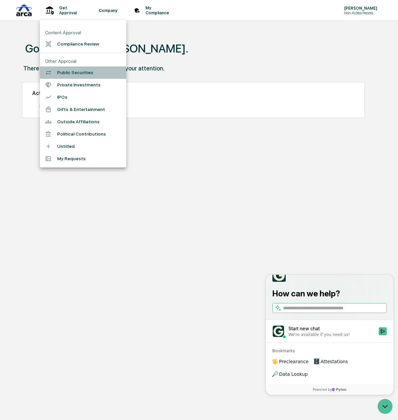
click at [71, 77] on li "Public Securities" at bounding box center [83, 72] width 86 height 12
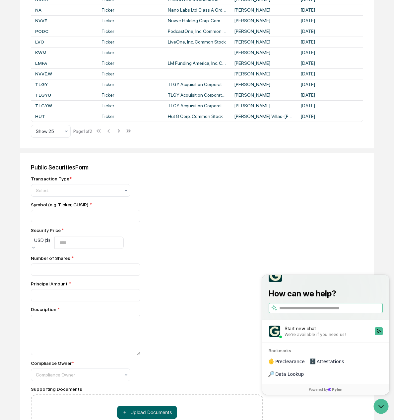
scroll to position [299, 0]
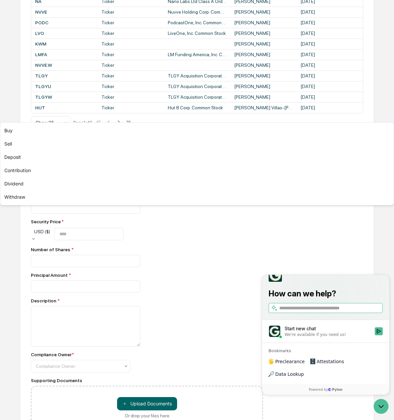
click at [75, 185] on div at bounding box center [78, 181] width 84 height 7
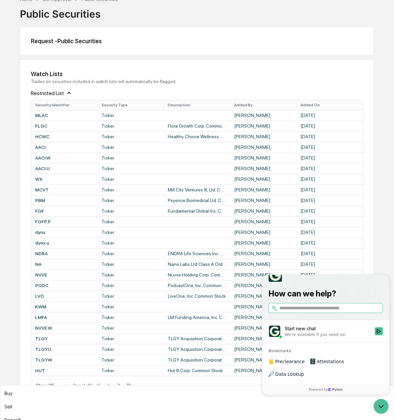
scroll to position [0, 0]
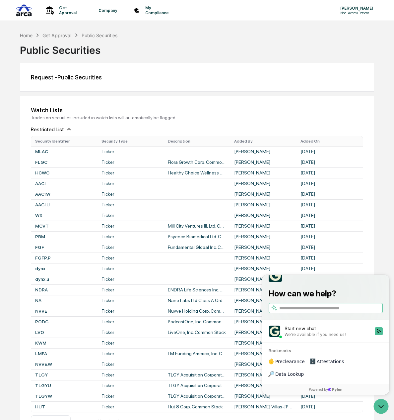
click at [154, 116] on div "Trades on securities included in watch lists will automatically be flagged." at bounding box center [197, 117] width 333 height 5
click at [111, 13] on div "Company Policies & Documents" at bounding box center [108, 10] width 34 height 21
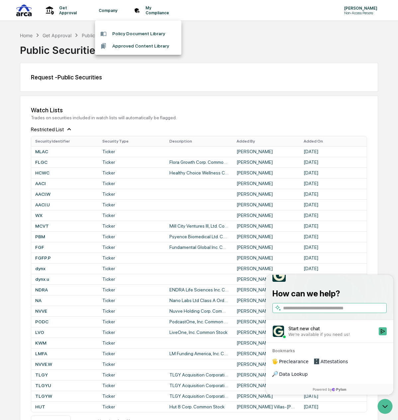
click at [59, 11] on div at bounding box center [199, 210] width 398 height 420
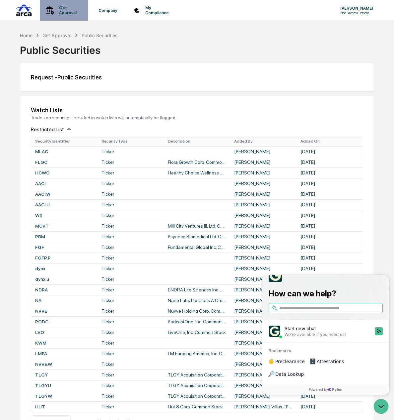
click at [59, 10] on p "Get Approval" at bounding box center [67, 10] width 26 height 10
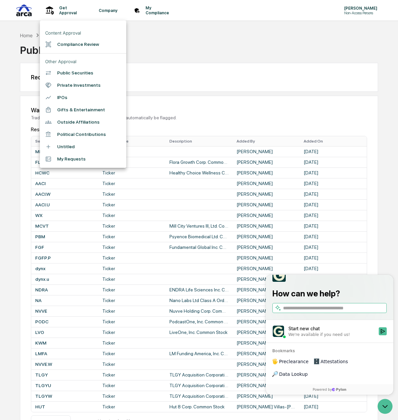
click at [173, 21] on div at bounding box center [199, 210] width 398 height 420
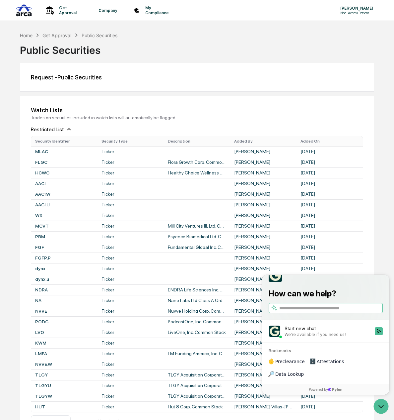
click at [172, 11] on div "Content Approval Compliance Review Other Approval Public Securities Private Inv…" at bounding box center [197, 210] width 394 height 420
click at [361, 12] on p "Non-Access Persons" at bounding box center [356, 13] width 42 height 5
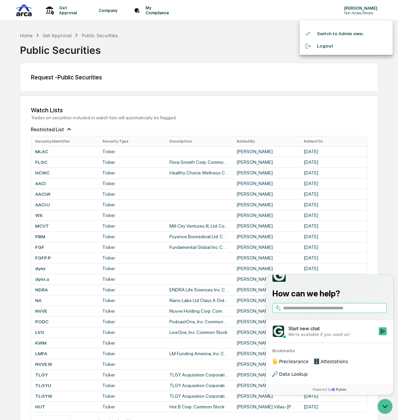
click at [347, 32] on li "Switch to Admin view..." at bounding box center [345, 34] width 93 height 12
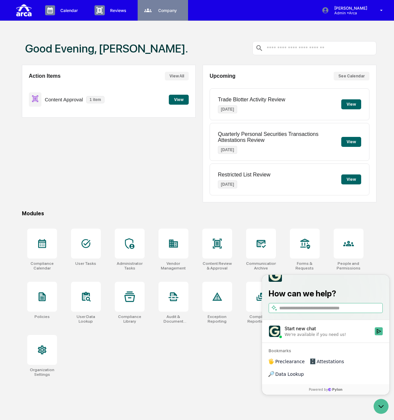
click at [171, 14] on div "Company People, Data, Settings" at bounding box center [162, 10] width 44 height 10
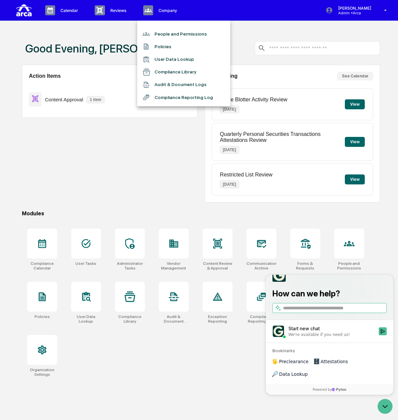
click at [116, 10] on div at bounding box center [199, 210] width 398 height 420
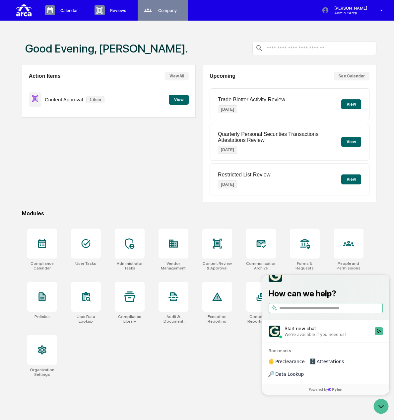
click at [166, 10] on p "Company" at bounding box center [166, 10] width 27 height 5
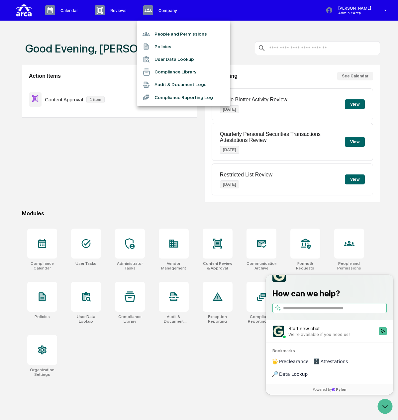
click at [73, 6] on div at bounding box center [199, 210] width 398 height 420
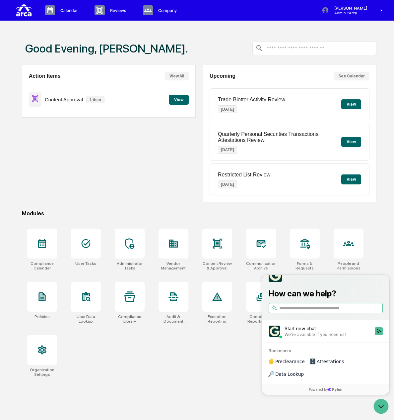
click at [72, 8] on p "Calendar" at bounding box center [68, 10] width 26 height 5
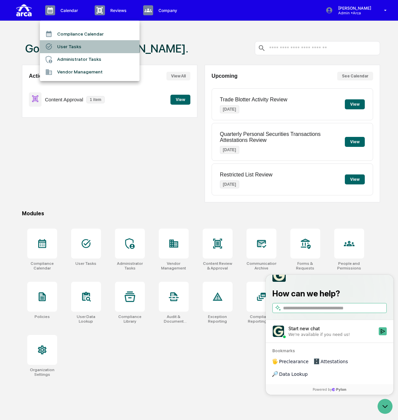
click at [79, 46] on li "User Tasks" at bounding box center [90, 46] width 100 height 13
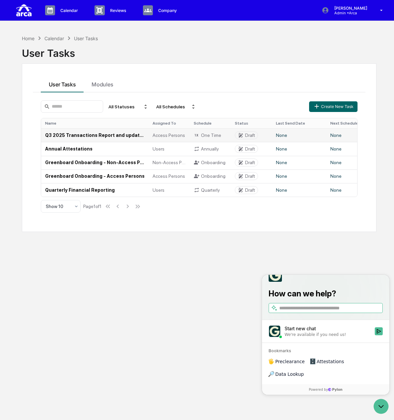
click at [118, 133] on td "Q3 2025 Transactions Report and updated [PERSON_NAME] Confirmation (Access Pers…" at bounding box center [95, 135] width 108 height 14
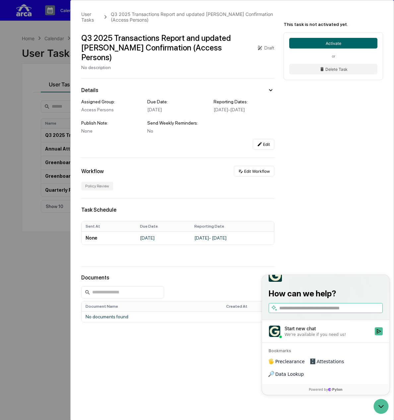
click at [42, 73] on div "User Tasks Q3 2025 Transactions Report and updated COE Confirmation (Access Per…" at bounding box center [197, 210] width 394 height 420
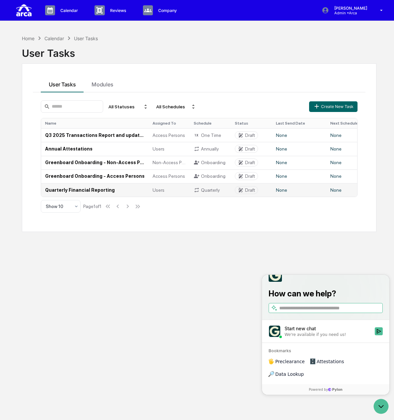
click at [91, 186] on td "Quarterly Financial Reporting" at bounding box center [95, 190] width 108 height 14
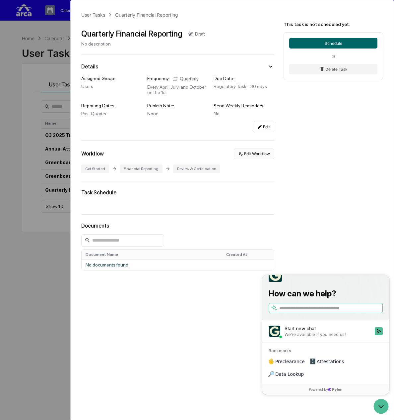
click at [264, 154] on button "Edit Workflow" at bounding box center [254, 153] width 40 height 11
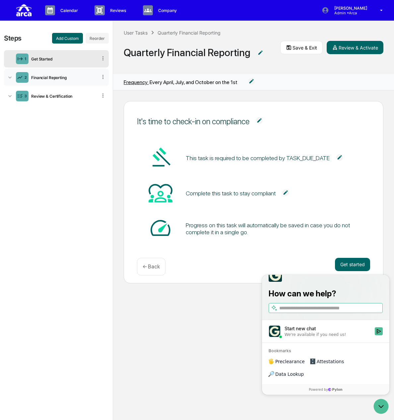
click at [67, 78] on div "Financial Reporting" at bounding box center [63, 77] width 69 height 5
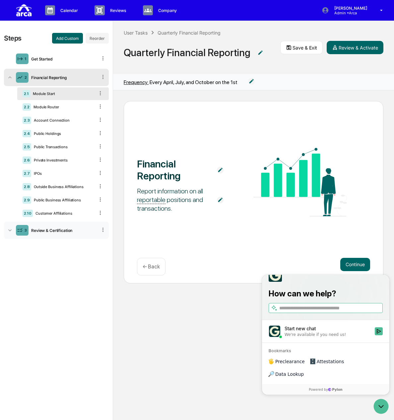
click at [56, 232] on div "3 Review & Certification" at bounding box center [56, 229] width 105 height 17
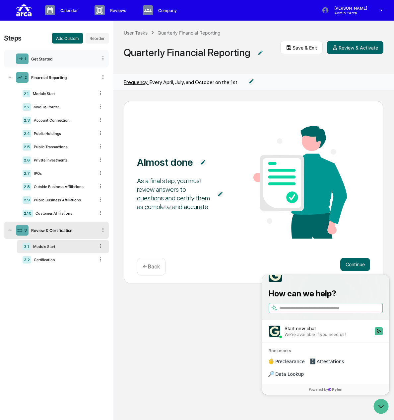
click at [61, 60] on div "Get Started" at bounding box center [63, 58] width 69 height 5
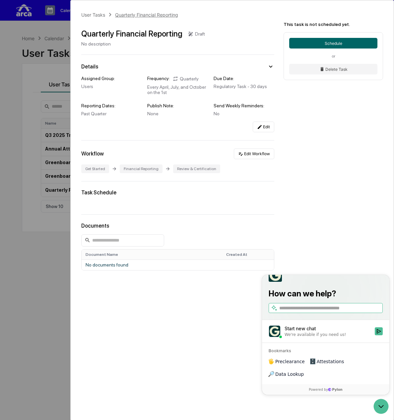
click at [134, 14] on div "Quarterly Financial Reporting" at bounding box center [146, 15] width 63 height 6
click at [380, 404] on icon "Open customer support" at bounding box center [381, 406] width 17 height 17
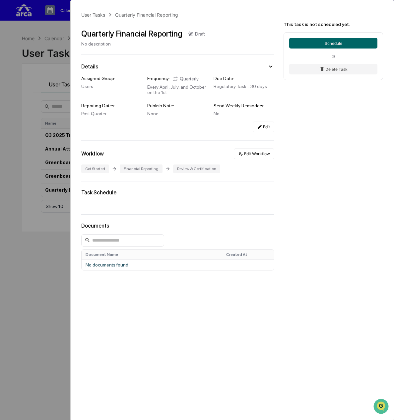
click at [93, 14] on div "User Tasks" at bounding box center [93, 15] width 24 height 6
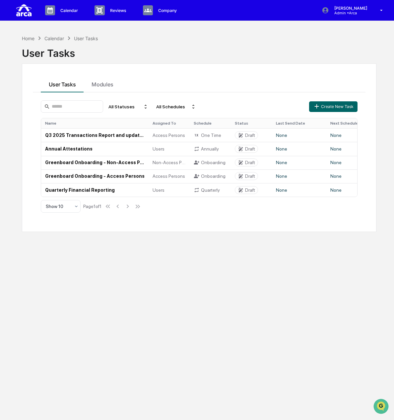
click at [201, 67] on div "User Tasks Modules All Statuses All Schedules Create New Task Name Assigned To …" at bounding box center [199, 147] width 355 height 168
click at [78, 190] on td "Quarterly Financial Reporting" at bounding box center [95, 190] width 108 height 14
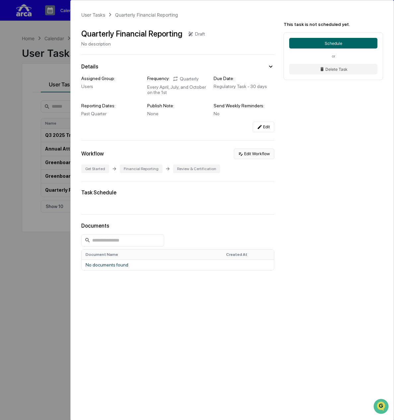
click at [259, 156] on button "Edit Workflow" at bounding box center [254, 153] width 40 height 11
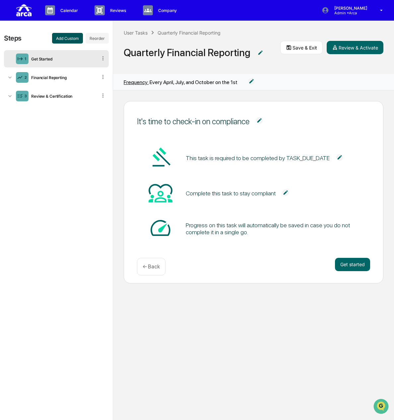
click at [70, 39] on button "Add Custom" at bounding box center [67, 38] width 31 height 11
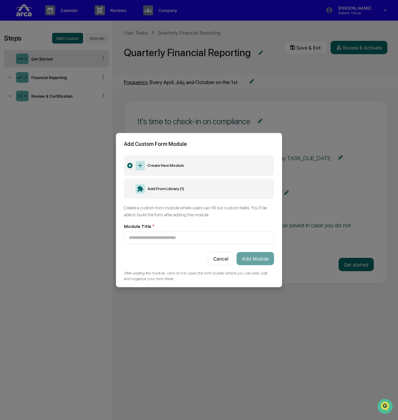
click at [176, 186] on label "Add From Library ( 1 )" at bounding box center [199, 188] width 150 height 21
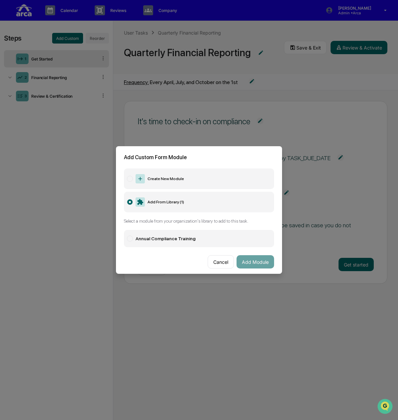
click at [178, 177] on label "Create New Module" at bounding box center [199, 178] width 150 height 21
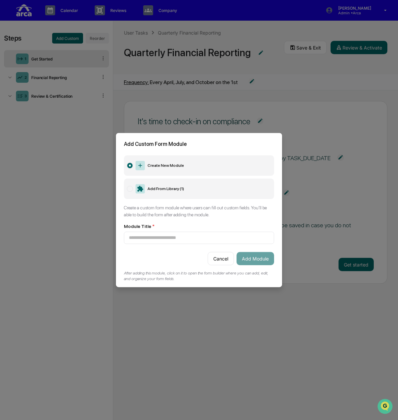
click at [175, 184] on label "Add From Library ( 1 )" at bounding box center [199, 188] width 150 height 21
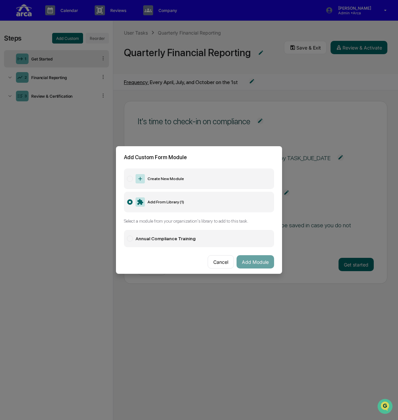
click at [208, 236] on label "Annual Compliance Training" at bounding box center [199, 238] width 150 height 17
click at [163, 237] on div "Annual Compliance Training" at bounding box center [165, 238] width 60 height 5
click at [166, 175] on label "Create New Module" at bounding box center [199, 178] width 150 height 21
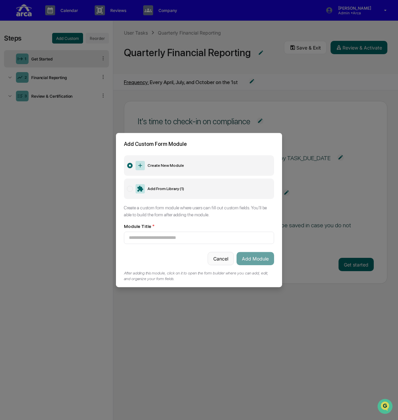
click at [216, 262] on button "Cancel" at bounding box center [220, 258] width 26 height 13
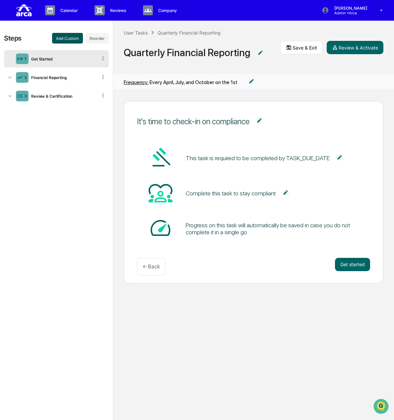
click at [67, 39] on button "Add Custom" at bounding box center [67, 38] width 31 height 11
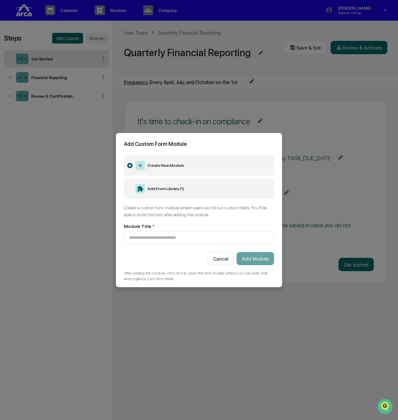
click at [172, 186] on label "Add From Library ( 1 )" at bounding box center [199, 188] width 150 height 21
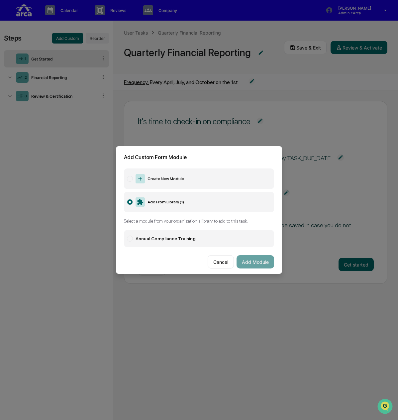
click at [174, 213] on div "Create New Module Add From Library ( 1 ) Select a module from your organization…" at bounding box center [199, 220] width 166 height 105
click at [163, 236] on div "Annual Compliance Training" at bounding box center [165, 238] width 60 height 5
click at [120, 232] on div "Create New Module Add From Library ( 1 ) Select a module from your organization…" at bounding box center [199, 220] width 166 height 105
click at [127, 232] on label "Annual Compliance Training" at bounding box center [199, 238] width 150 height 17
click at [132, 174] on label "Create New Module" at bounding box center [199, 178] width 150 height 21
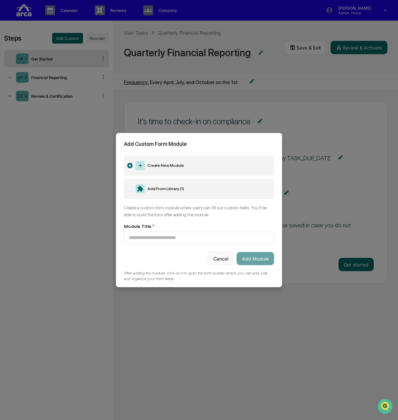
click at [214, 257] on button "Cancel" at bounding box center [220, 258] width 26 height 13
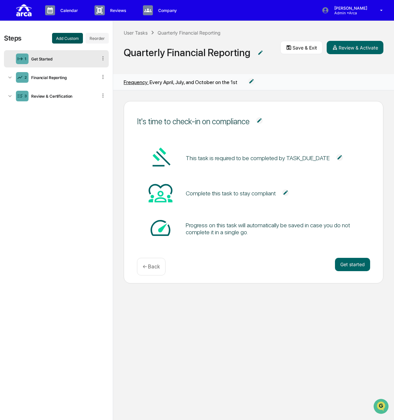
click at [67, 39] on button "Add Custom" at bounding box center [67, 38] width 31 height 11
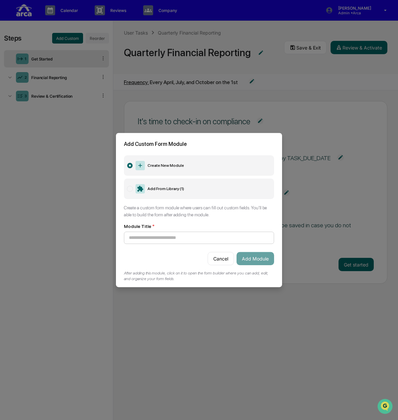
click at [210, 237] on input at bounding box center [199, 237] width 150 height 12
click at [196, 192] on label "Add From Library ( 1 )" at bounding box center [199, 188] width 150 height 21
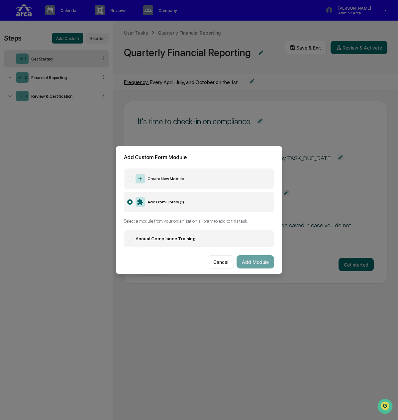
click at [194, 232] on label "Annual Compliance Training" at bounding box center [199, 238] width 150 height 17
click at [195, 234] on label "Annual Compliance Training" at bounding box center [199, 238] width 150 height 17
drag, startPoint x: 199, startPoint y: 234, endPoint x: 191, endPoint y: 235, distance: 7.7
click at [185, 238] on label "Annual Compliance Training" at bounding box center [199, 238] width 150 height 17
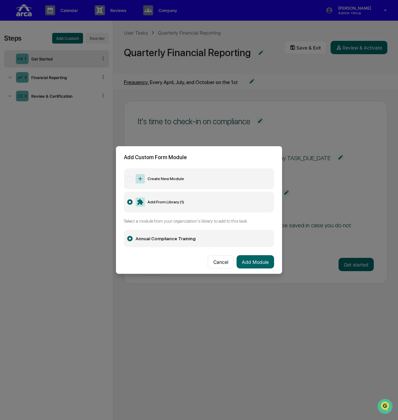
click at [193, 236] on label "Annual Compliance Training" at bounding box center [199, 238] width 150 height 17
click at [216, 263] on button "Cancel" at bounding box center [220, 261] width 26 height 13
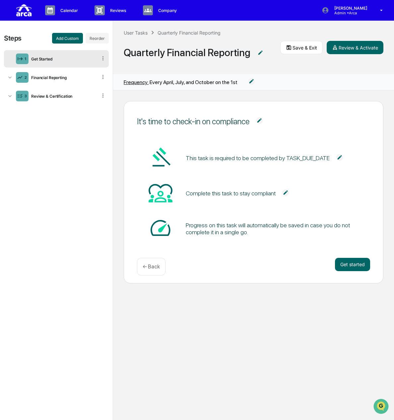
click at [106, 57] on icon at bounding box center [103, 58] width 6 height 6
click at [103, 57] on icon at bounding box center [103, 58] width 6 height 6
click at [251, 81] on img at bounding box center [251, 81] width 7 height 7
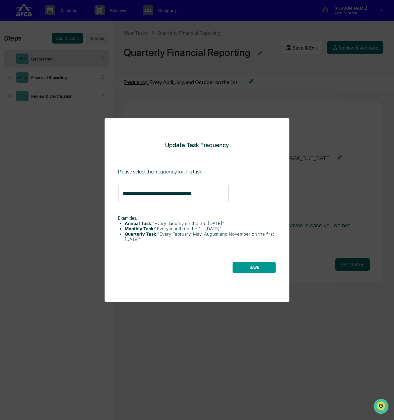
click at [242, 266] on button "SAVE" at bounding box center [254, 267] width 43 height 11
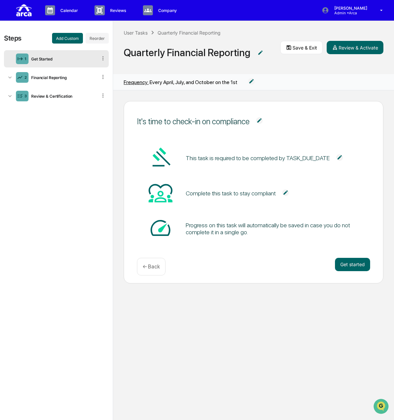
click at [103, 58] on icon at bounding box center [103, 58] width 1 height 4
click at [295, 69] on div "User Tasks Quarterly Financial Reporting Quarterly Financial Reporting Save & E…" at bounding box center [253, 47] width 281 height 53
click at [149, 267] on p "← Back" at bounding box center [151, 266] width 17 height 6
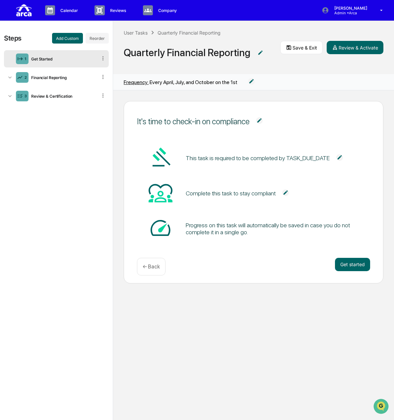
click at [250, 80] on img at bounding box center [251, 81] width 7 height 7
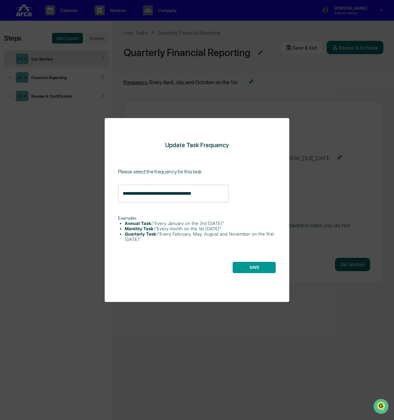
click at [204, 196] on input "**********" at bounding box center [178, 194] width 120 height 18
click at [252, 267] on button "SAVE" at bounding box center [254, 267] width 43 height 11
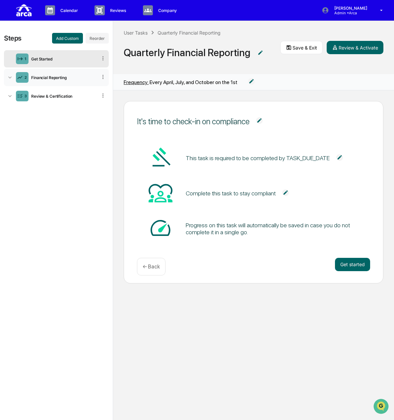
click at [103, 77] on icon at bounding box center [103, 77] width 6 height 6
click at [100, 57] on icon at bounding box center [103, 58] width 6 height 6
click at [69, 38] on button "Add Custom" at bounding box center [67, 38] width 31 height 11
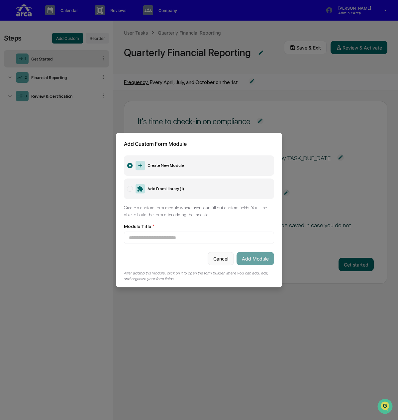
click at [216, 254] on button "Cancel" at bounding box center [220, 258] width 26 height 13
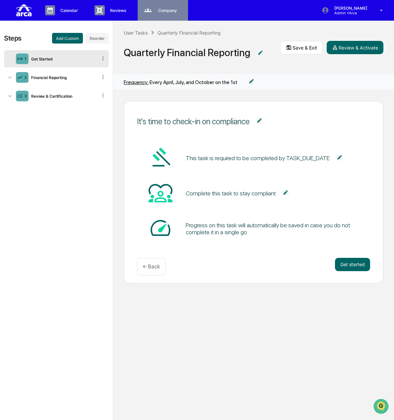
click at [161, 12] on p "Company" at bounding box center [166, 10] width 27 height 5
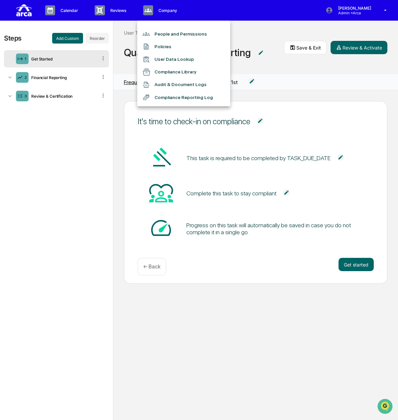
click at [118, 11] on div at bounding box center [199, 210] width 398 height 420
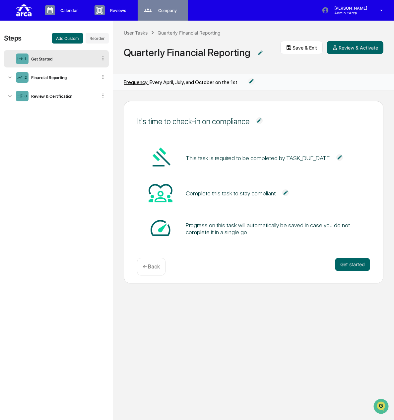
click at [165, 13] on div "Company People, Data, Settings" at bounding box center [162, 10] width 44 height 10
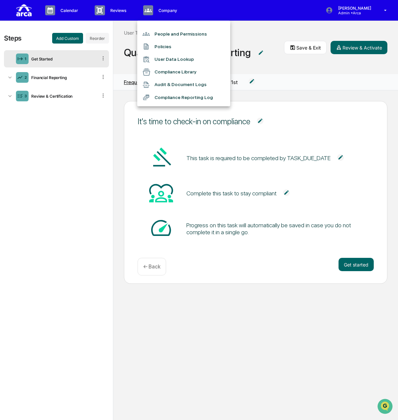
click at [62, 7] on div at bounding box center [199, 210] width 398 height 420
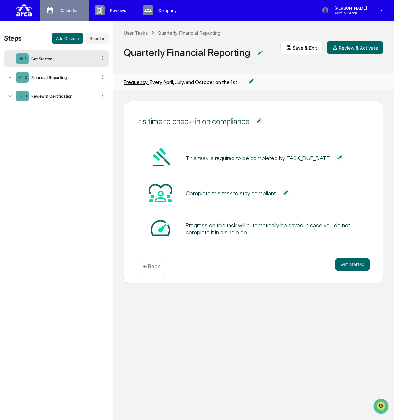
click at [60, 10] on p "Calendar" at bounding box center [68, 10] width 26 height 5
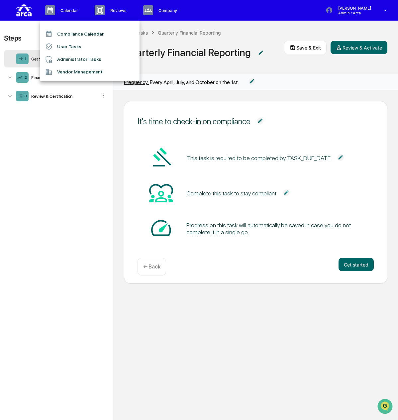
click at [59, 47] on li "User Tasks" at bounding box center [90, 46] width 100 height 13
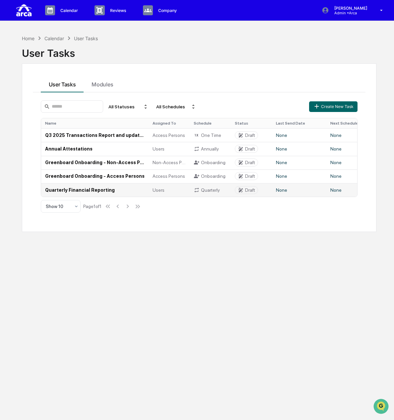
click at [243, 190] on icon at bounding box center [241, 190] width 6 height 6
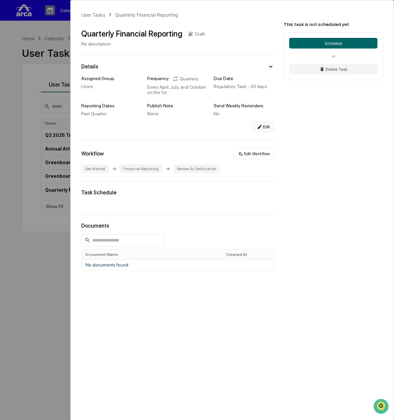
click at [266, 130] on button "Edit" at bounding box center [264, 126] width 22 height 11
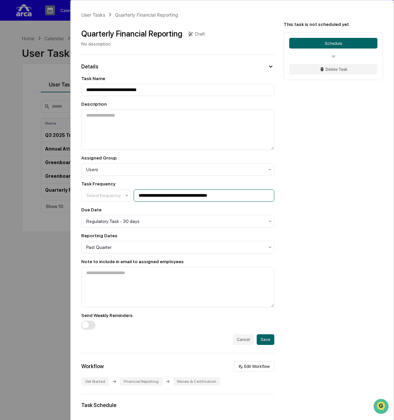
click at [202, 199] on input "**********" at bounding box center [204, 195] width 141 height 12
click at [110, 198] on div at bounding box center [103, 195] width 35 height 7
type input "**********"
click at [126, 197] on icon at bounding box center [126, 195] width 5 height 5
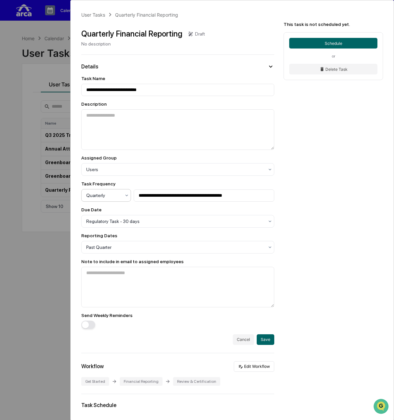
click at [126, 197] on icon at bounding box center [126, 195] width 5 height 5
click at [155, 172] on div at bounding box center [175, 169] width 178 height 7
click at [88, 323] on span "button" at bounding box center [85, 324] width 7 height 7
click at [261, 340] on button "Save" at bounding box center [266, 339] width 18 height 11
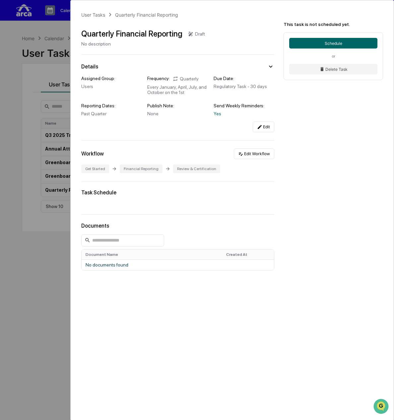
click at [195, 34] on div "Draft" at bounding box center [200, 33] width 10 height 5
click at [269, 128] on button "Edit" at bounding box center [264, 126] width 22 height 11
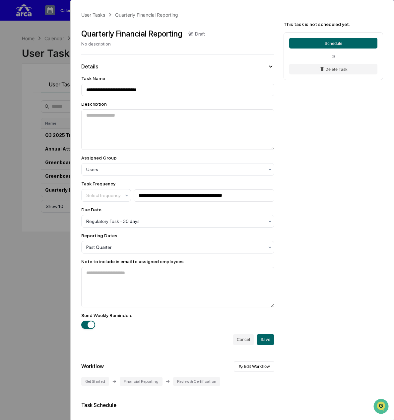
click at [196, 31] on div "Draft" at bounding box center [196, 34] width 17 height 6
click at [161, 37] on div "Quarterly Financial Reporting" at bounding box center [131, 34] width 101 height 10
click at [158, 33] on div "Quarterly Financial Reporting" at bounding box center [131, 34] width 101 height 10
click at [89, 40] on div "Quarterly Financial Reporting Draft No description" at bounding box center [143, 35] width 124 height 23
click at [108, 61] on div "**********" at bounding box center [232, 275] width 323 height 551
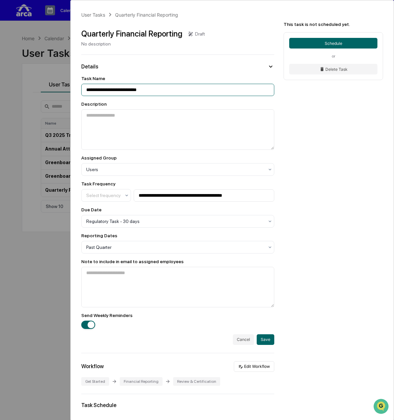
click at [114, 92] on input "**********" at bounding box center [177, 90] width 193 height 12
drag, startPoint x: 157, startPoint y: 87, endPoint x: 108, endPoint y: 91, distance: 48.9
click at [108, 91] on input "**********" at bounding box center [177, 90] width 193 height 12
type input "**********"
click at [269, 343] on button "Save" at bounding box center [266, 339] width 18 height 11
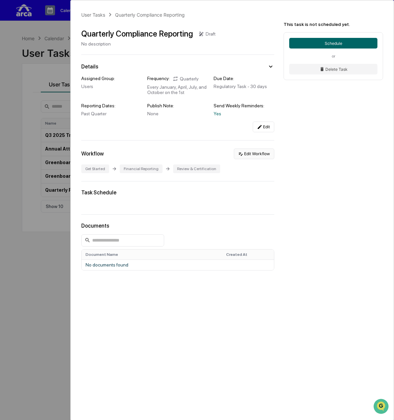
click at [250, 154] on button "Edit Workflow" at bounding box center [254, 153] width 40 height 11
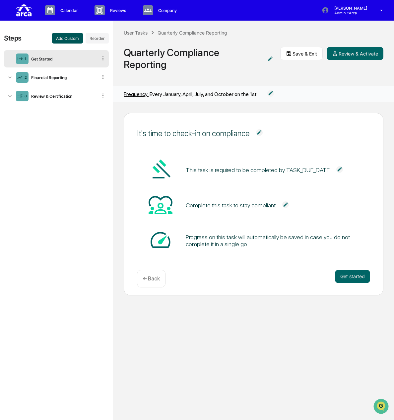
click at [60, 38] on button "Add Custom" at bounding box center [67, 38] width 31 height 11
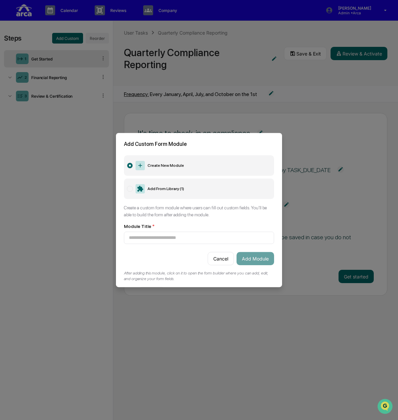
click at [185, 186] on label "Add From Library ( 1 )" at bounding box center [199, 188] width 150 height 21
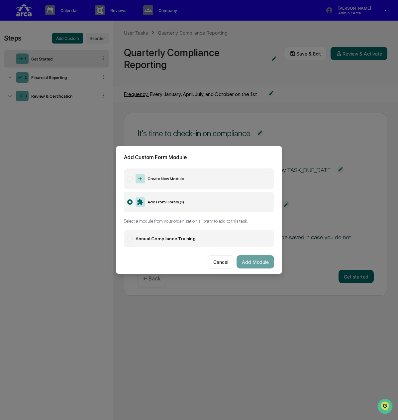
click at [175, 236] on div "Annual Compliance Training" at bounding box center [165, 238] width 60 height 5
click at [149, 199] on label "Add From Library ( 1 )" at bounding box center [199, 202] width 150 height 21
click at [153, 176] on label "Create New Module" at bounding box center [199, 178] width 150 height 21
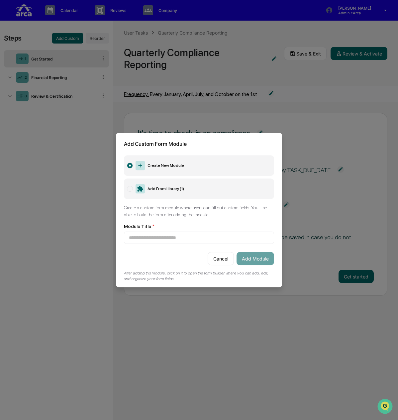
click at [211, 260] on button "Cancel" at bounding box center [220, 258] width 26 height 13
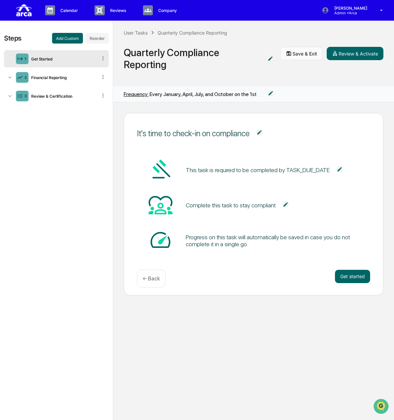
click at [304, 52] on button "Save & Exit" at bounding box center [302, 53] width 42 height 13
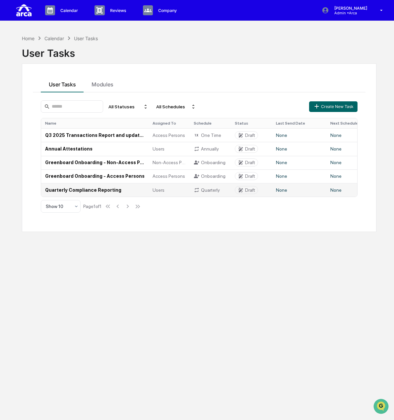
click at [64, 190] on td "Quarterly Compliance Reporting" at bounding box center [95, 190] width 108 height 14
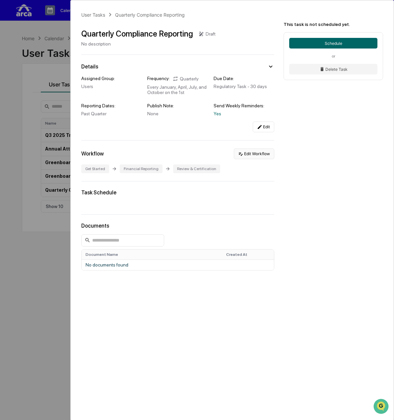
click at [255, 155] on button "Edit Workflow" at bounding box center [254, 153] width 40 height 11
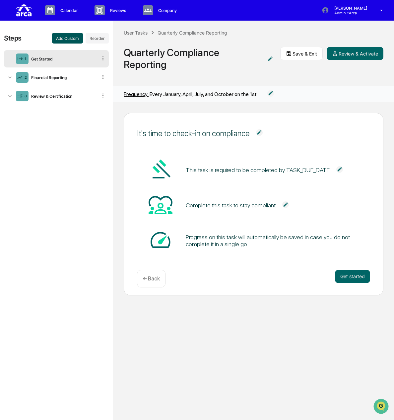
click at [70, 38] on button "Add Custom" at bounding box center [67, 38] width 31 height 11
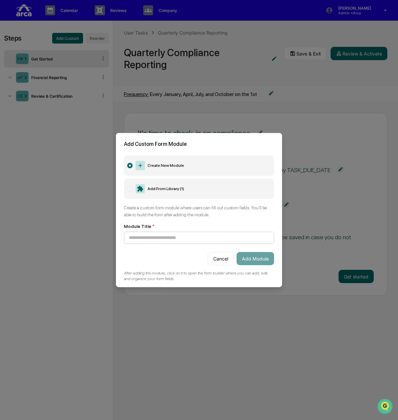
click at [210, 235] on input at bounding box center [199, 237] width 150 height 12
click at [160, 231] on input at bounding box center [199, 237] width 150 height 12
click at [153, 237] on input at bounding box center [199, 237] width 150 height 12
click at [218, 257] on button "Cancel" at bounding box center [220, 258] width 26 height 13
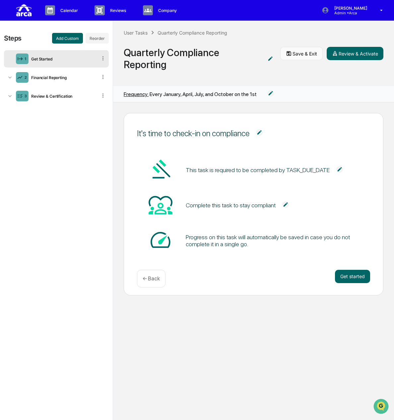
click at [295, 53] on button "Save & Exit" at bounding box center [302, 53] width 42 height 13
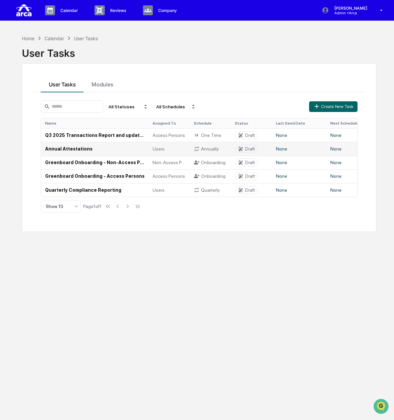
click at [81, 142] on td "Annual Attestations" at bounding box center [95, 149] width 108 height 14
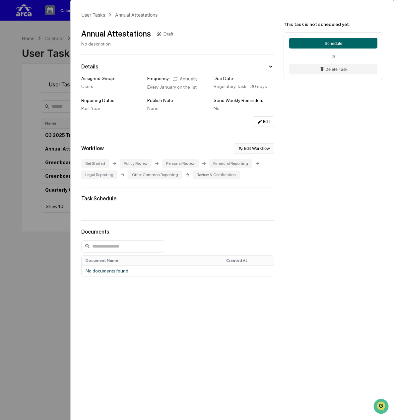
click at [255, 149] on button "Edit Workflow" at bounding box center [254, 148] width 40 height 11
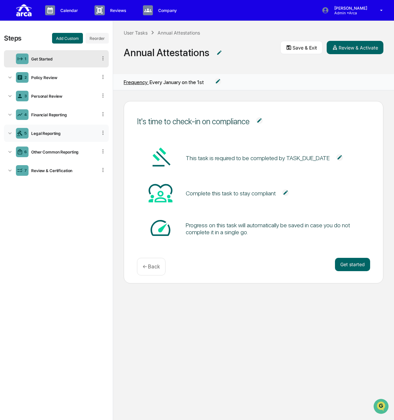
click at [103, 132] on icon at bounding box center [103, 132] width 6 height 6
click at [101, 141] on div "Delete" at bounding box center [95, 142] width 22 height 11
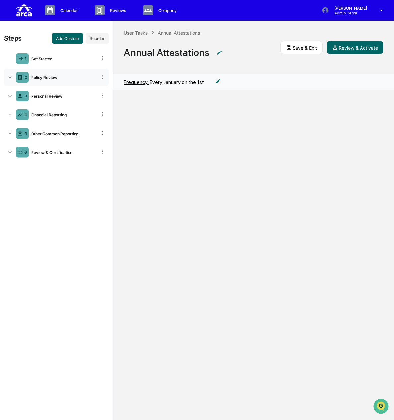
click at [88, 70] on div "2 Policy Review" at bounding box center [56, 77] width 105 height 17
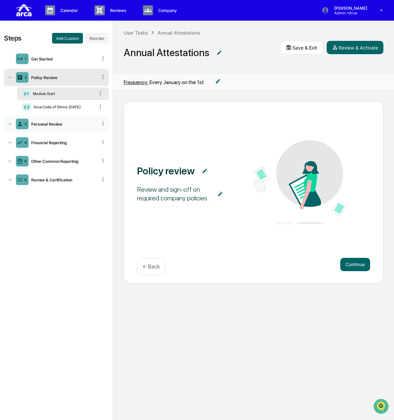
click at [46, 124] on div "Personal Review" at bounding box center [63, 123] width 69 height 5
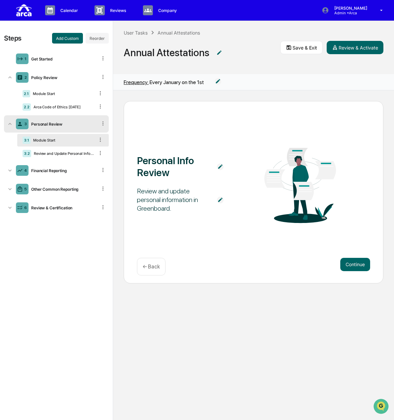
click at [103, 124] on icon at bounding box center [103, 123] width 1 height 4
click at [99, 134] on div "Delete" at bounding box center [95, 132] width 22 height 11
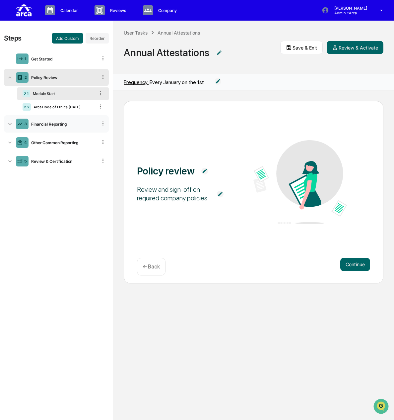
click at [67, 124] on div "Financial Reporting" at bounding box center [63, 123] width 69 height 5
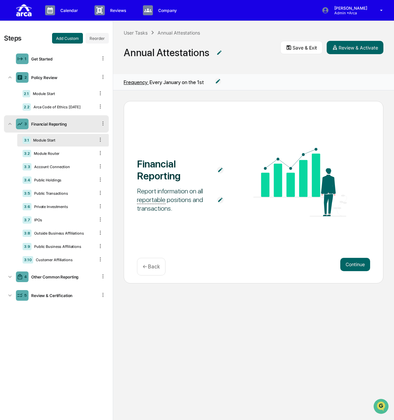
click at [67, 124] on div "Financial Reporting" at bounding box center [63, 123] width 69 height 5
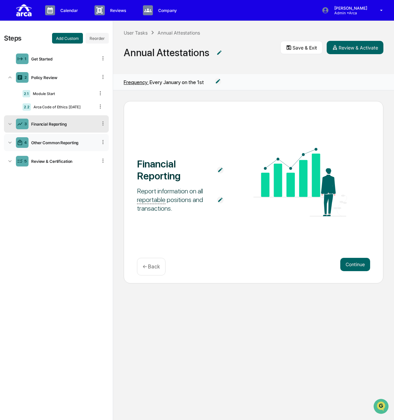
click at [58, 142] on div "Other Common Reporting" at bounding box center [63, 142] width 69 height 5
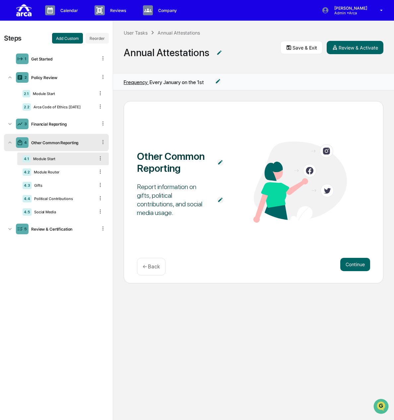
click at [58, 142] on div "Other Common Reporting" at bounding box center [63, 142] width 69 height 5
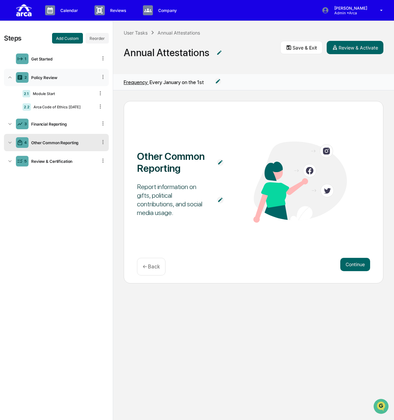
click at [47, 78] on div "Policy Review" at bounding box center [63, 77] width 69 height 5
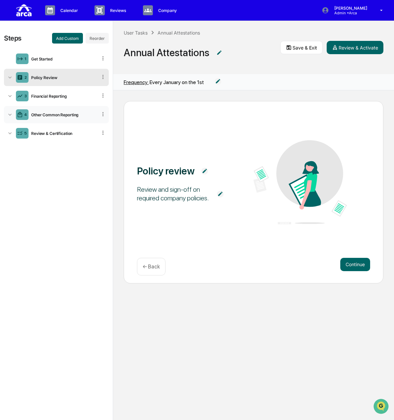
click at [60, 117] on div "Other Common Reporting" at bounding box center [63, 114] width 69 height 5
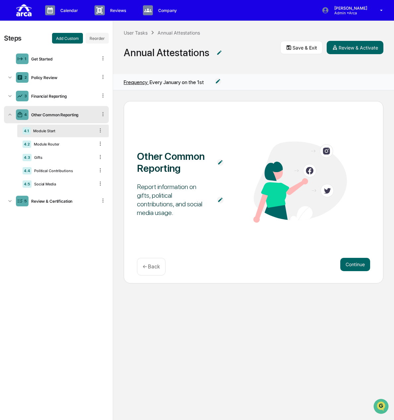
click at [63, 116] on div "Other Common Reporting" at bounding box center [63, 114] width 69 height 5
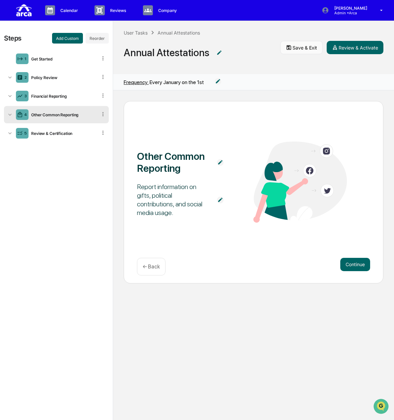
click at [298, 44] on button "Save & Exit" at bounding box center [302, 47] width 42 height 13
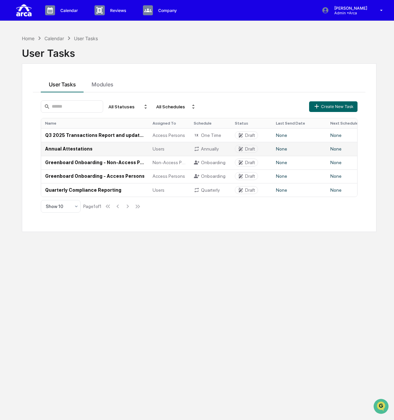
click at [72, 148] on td "Annual Attestations" at bounding box center [95, 149] width 108 height 14
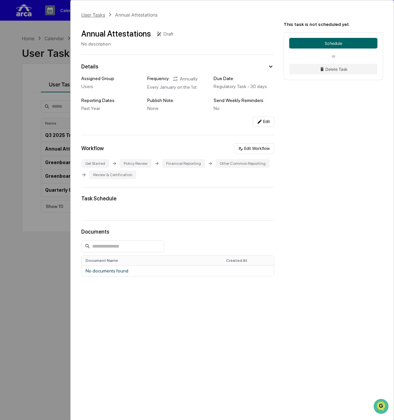
click at [81, 16] on div "User Tasks" at bounding box center [93, 15] width 24 height 6
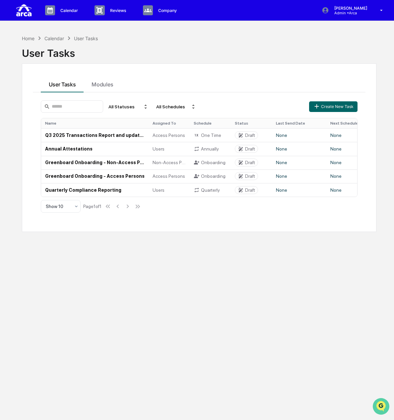
click at [382, 409] on icon "Open customer support" at bounding box center [381, 414] width 17 height 17
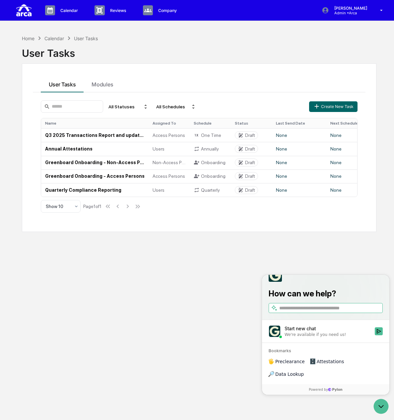
click at [310, 311] on input "search" at bounding box center [331, 307] width 102 height 7
click at [243, 324] on div "Home Calendar User Tasks User Tasks User Tasks Modules All Statuses All Schedul…" at bounding box center [199, 242] width 375 height 420
click at [101, 178] on td "Greenboard Onboarding - Access Persons" at bounding box center [95, 176] width 108 height 14
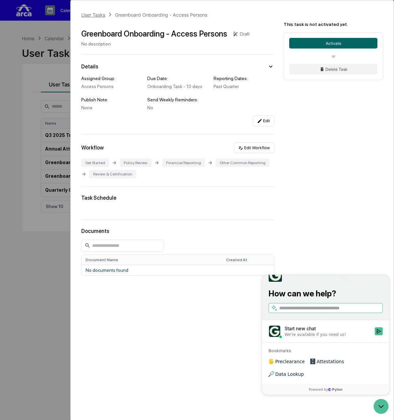
click at [88, 12] on div "User Tasks" at bounding box center [93, 15] width 24 height 6
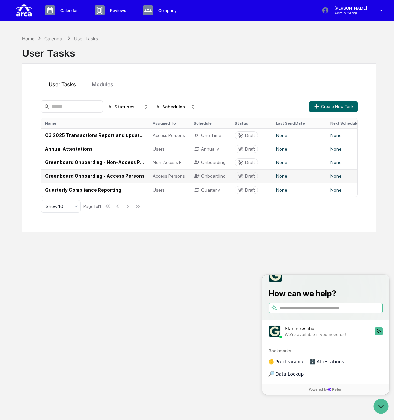
click at [76, 176] on td "Greenboard Onboarding - Access Persons" at bounding box center [95, 176] width 108 height 14
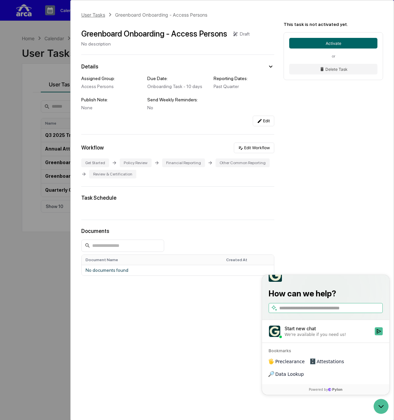
click at [96, 12] on div "User Tasks" at bounding box center [93, 15] width 24 height 6
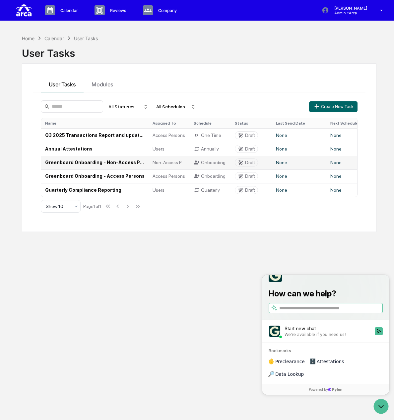
click at [81, 164] on td "Greenboard Onboarding - Non-Access Persons" at bounding box center [95, 163] width 108 height 14
